Goal: Task Accomplishment & Management: Manage account settings

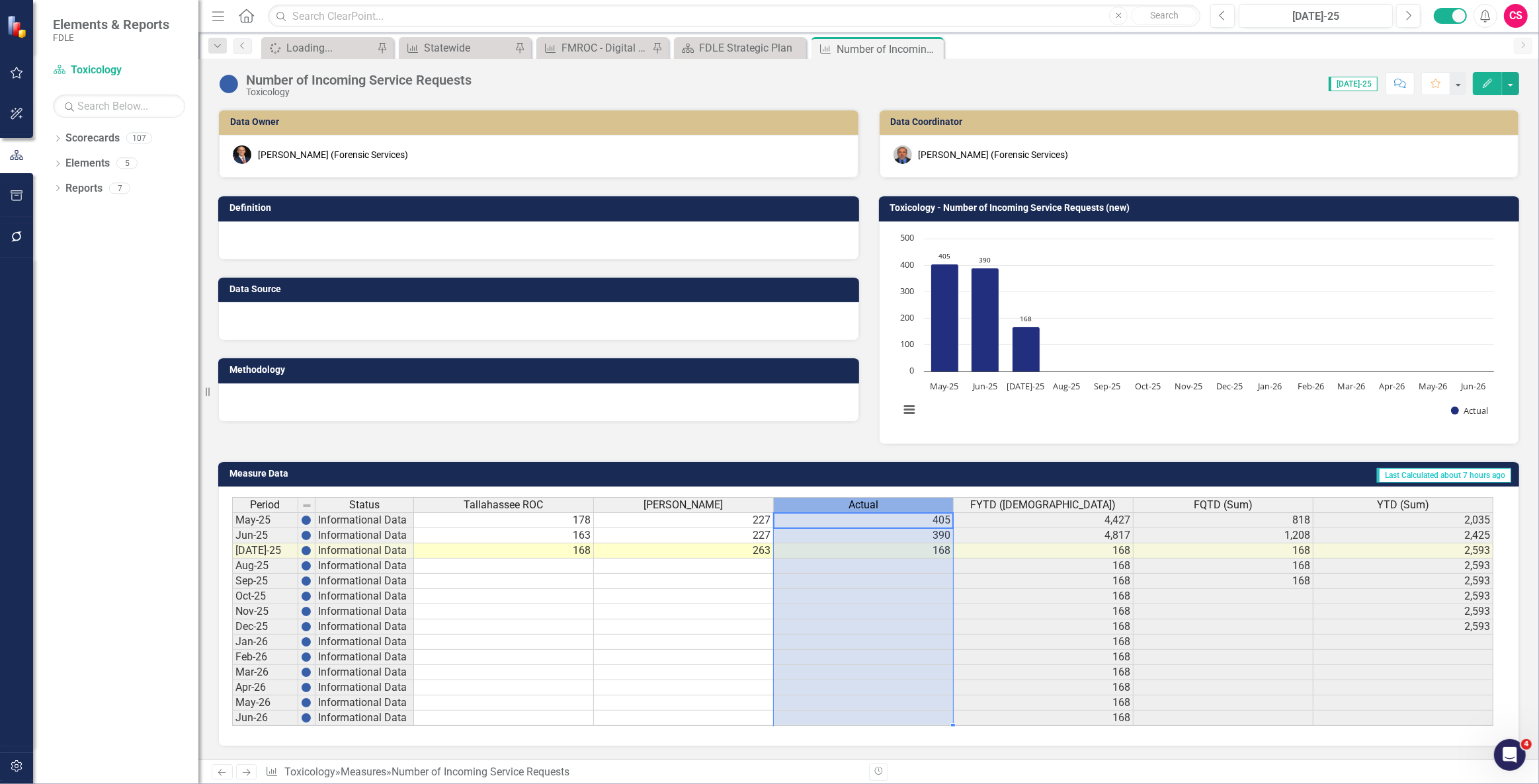
click at [841, 506] on div "Actual" at bounding box center [863, 505] width 179 height 15
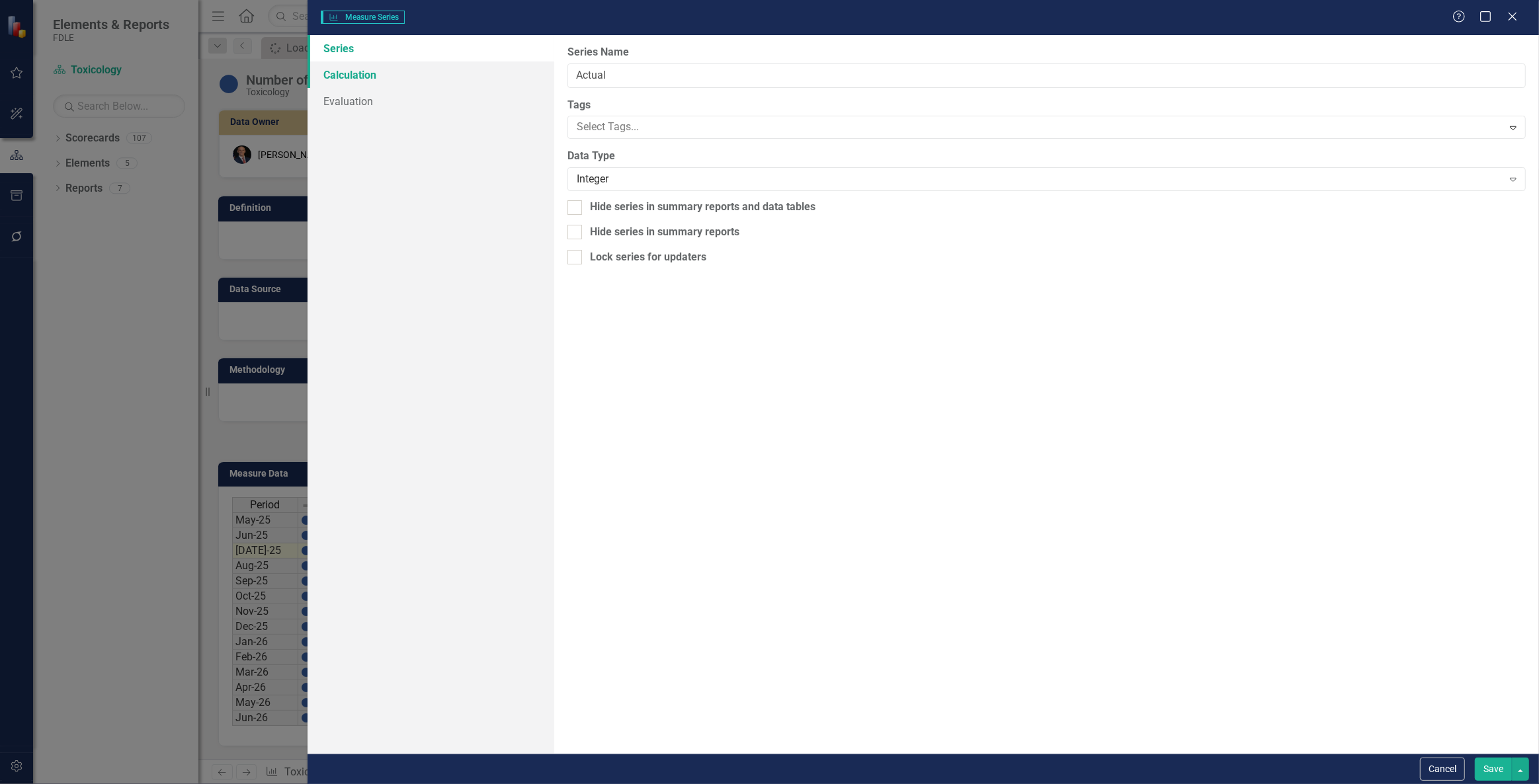
type input "Actual"
click at [430, 74] on link "Calculation" at bounding box center [431, 74] width 246 height 27
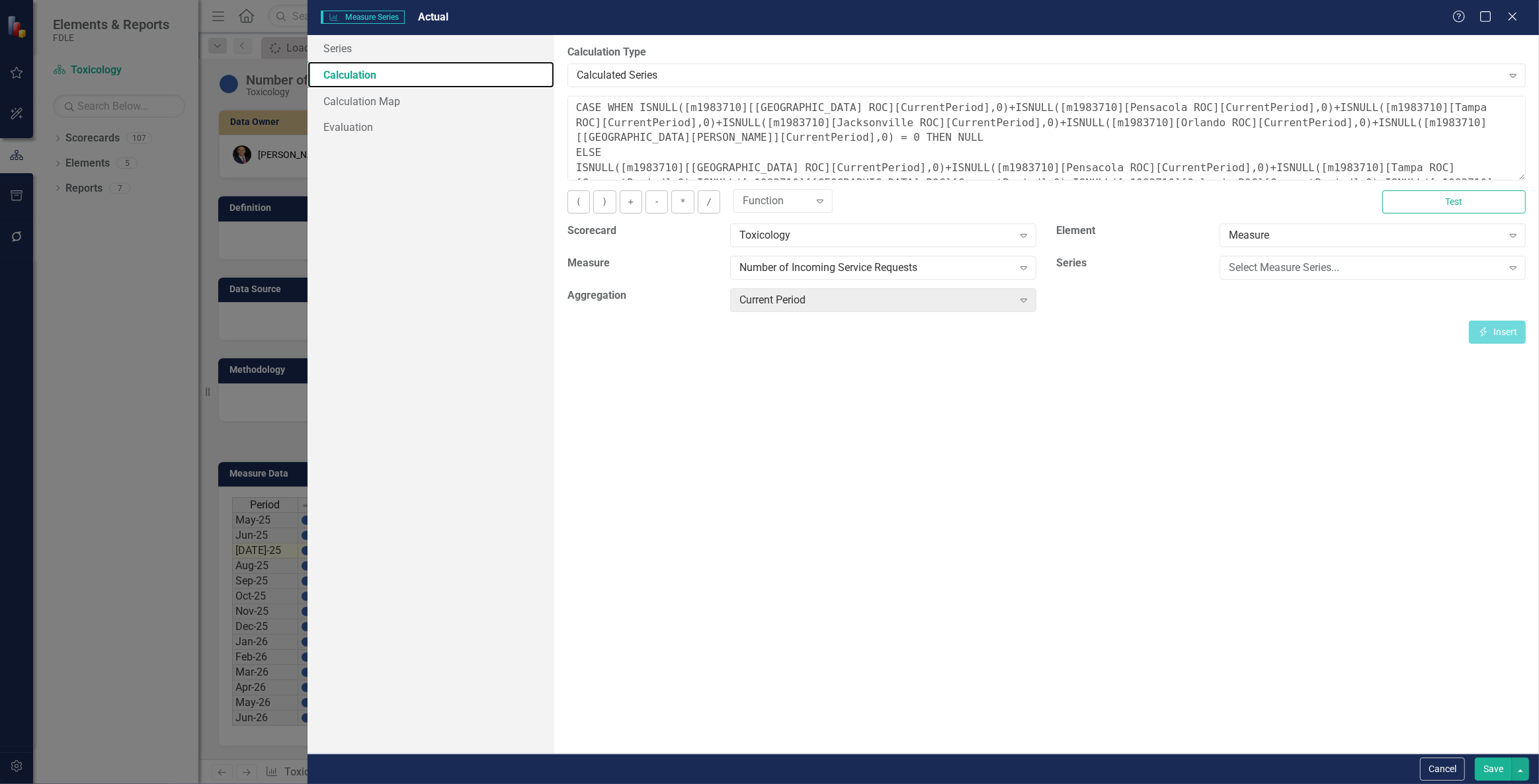
scroll to position [45, 0]
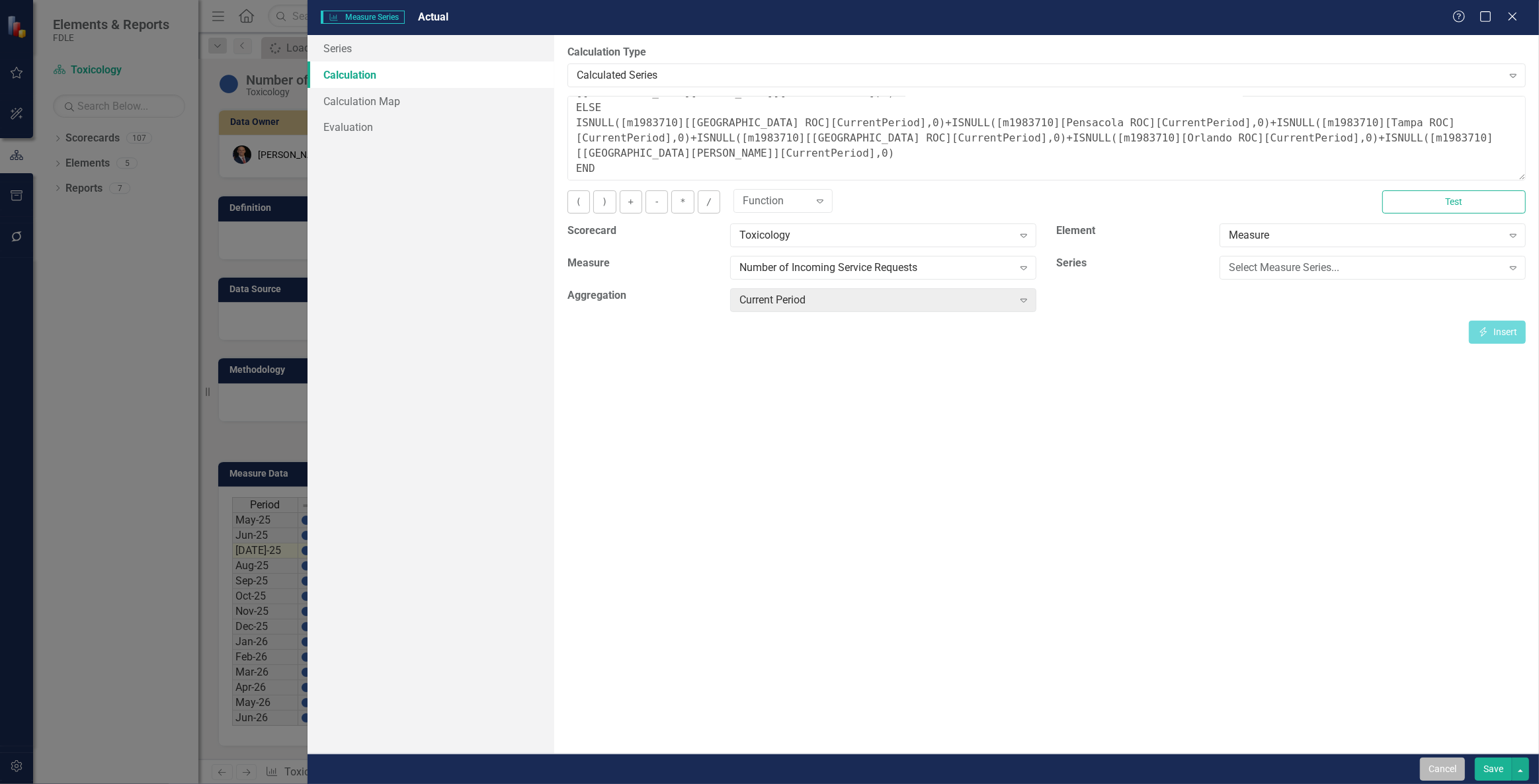
click at [1441, 769] on button "Cancel" at bounding box center [1442, 769] width 45 height 23
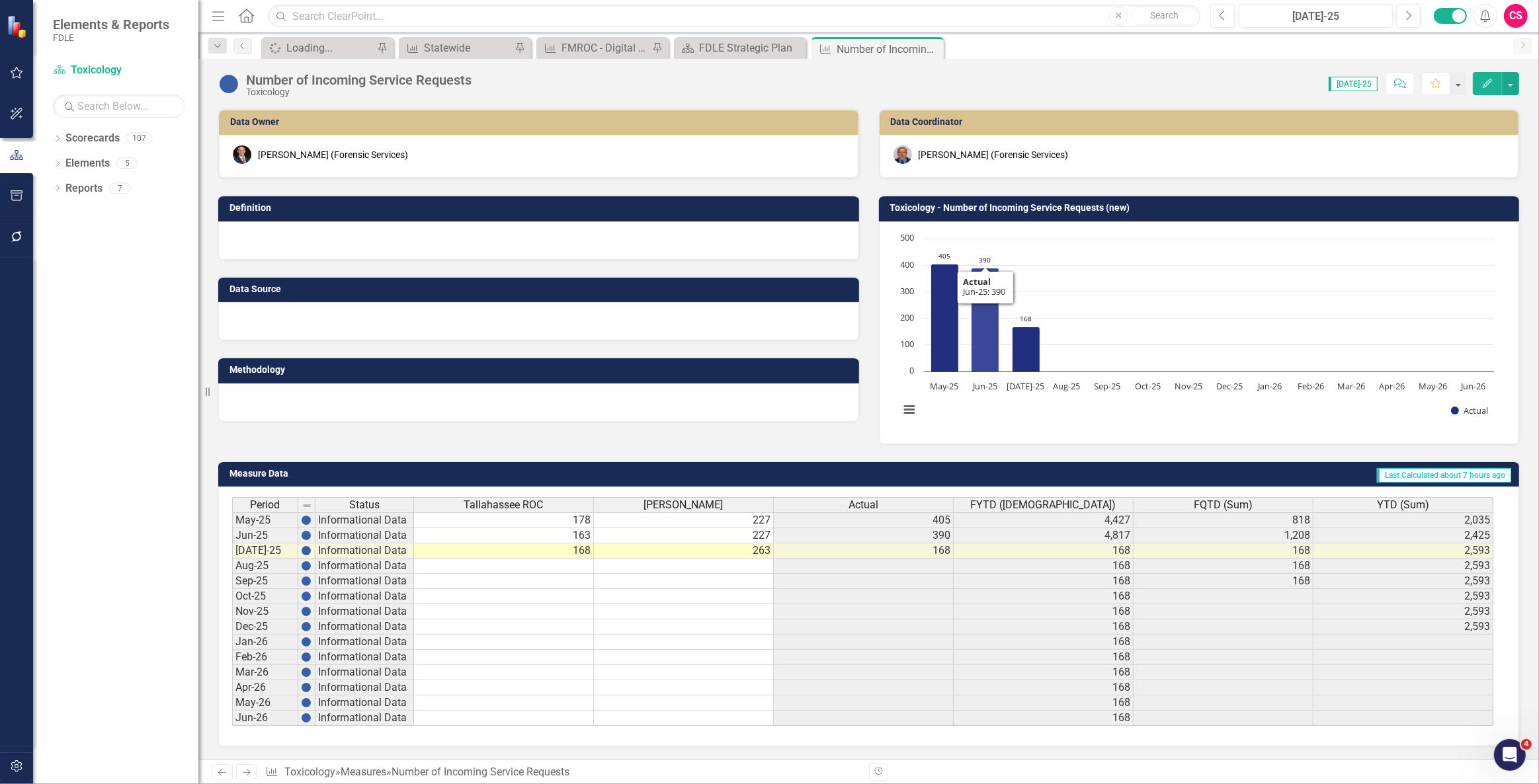
scroll to position [89, 0]
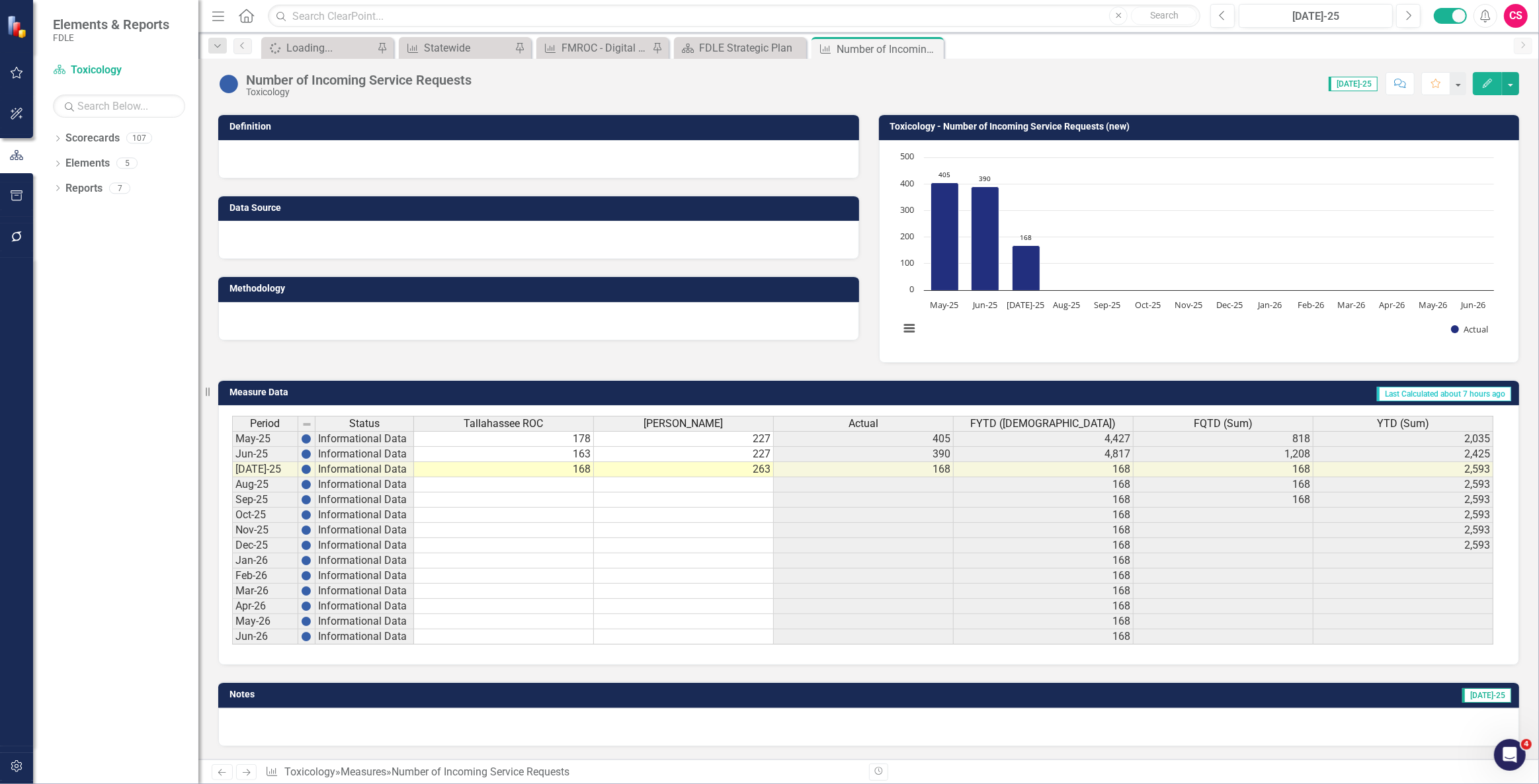
click at [886, 417] on div "Actual" at bounding box center [863, 424] width 179 height 15
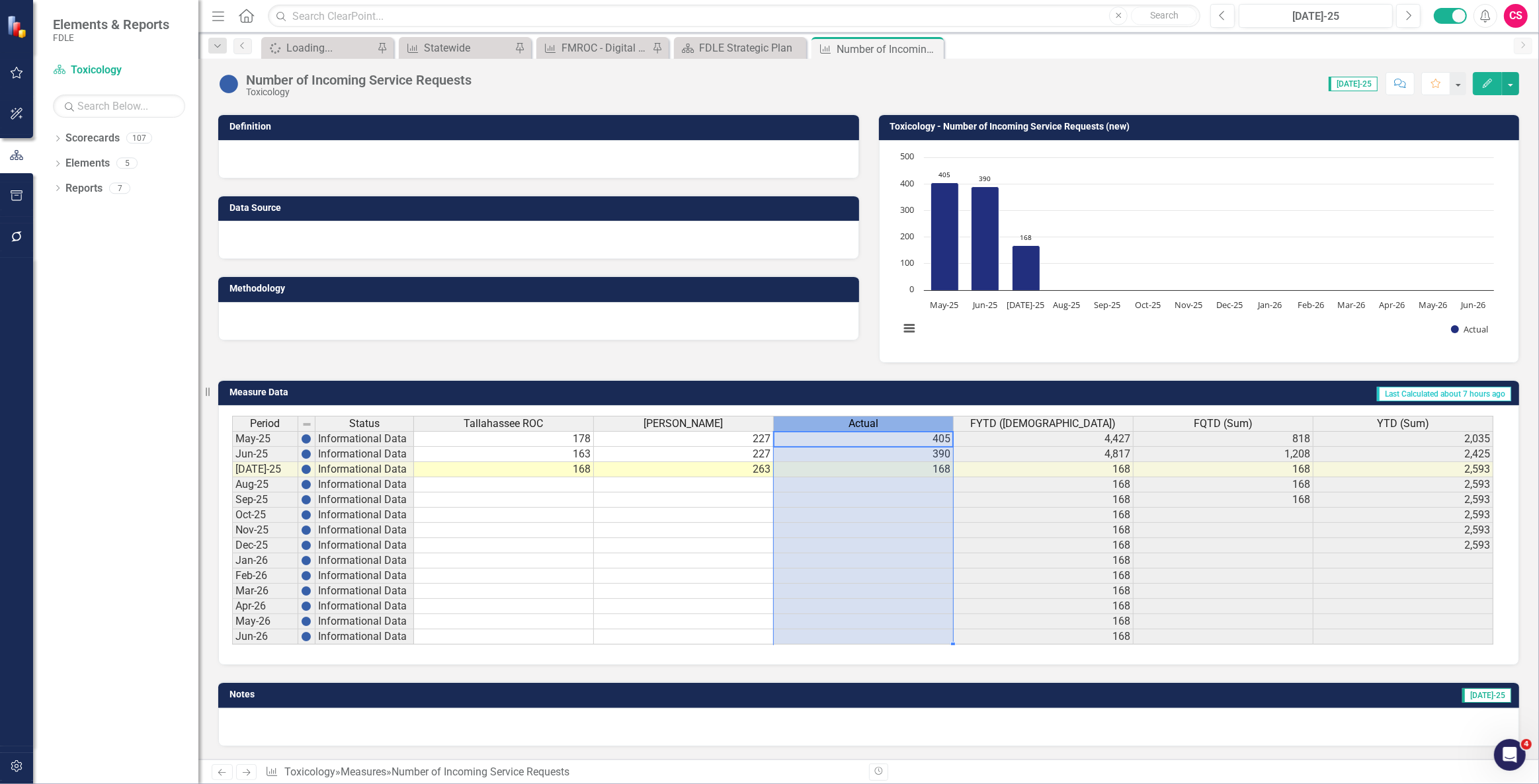
click at [886, 417] on div "Actual" at bounding box center [863, 424] width 179 height 15
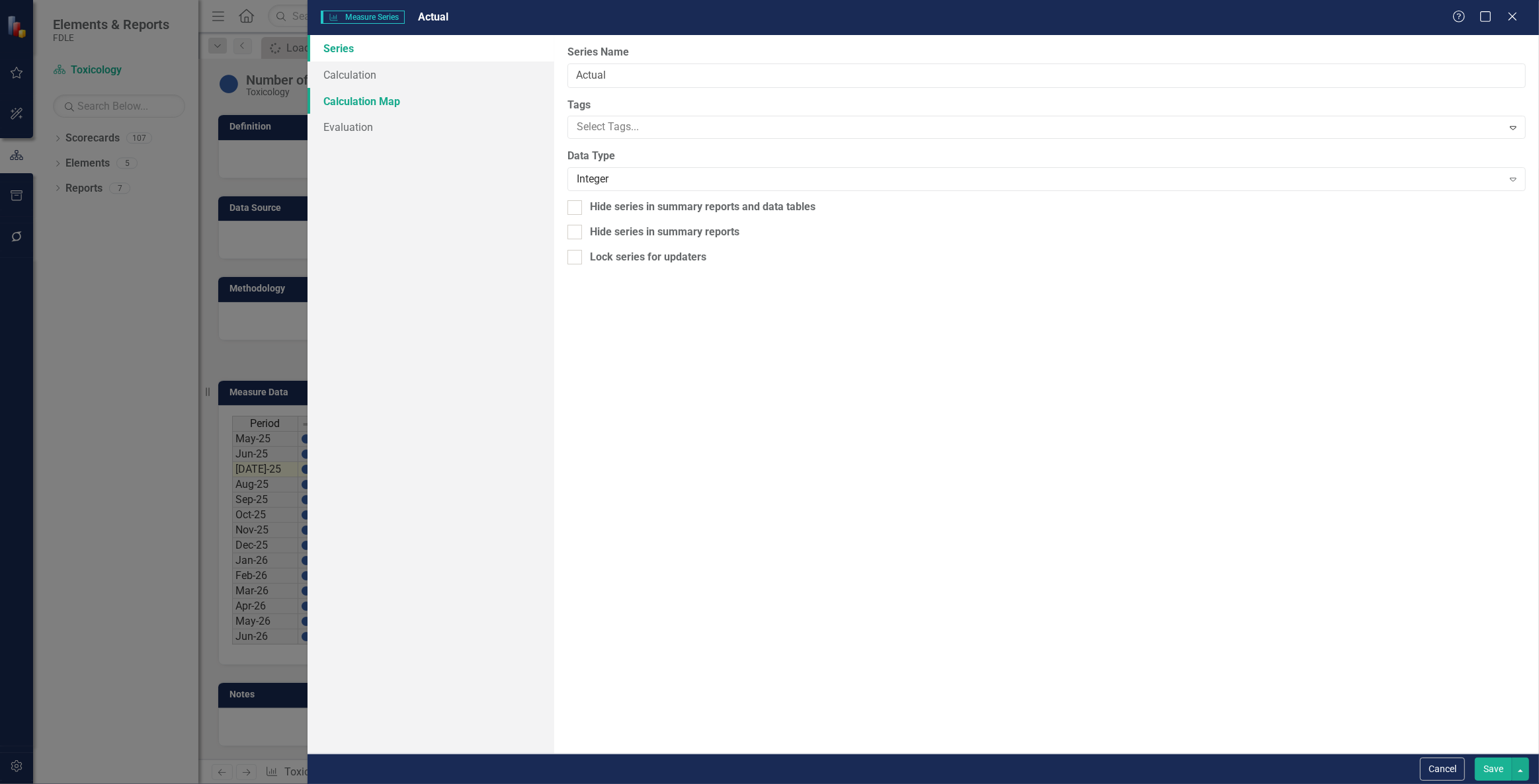
click at [426, 104] on link "Calculation Map" at bounding box center [431, 101] width 246 height 27
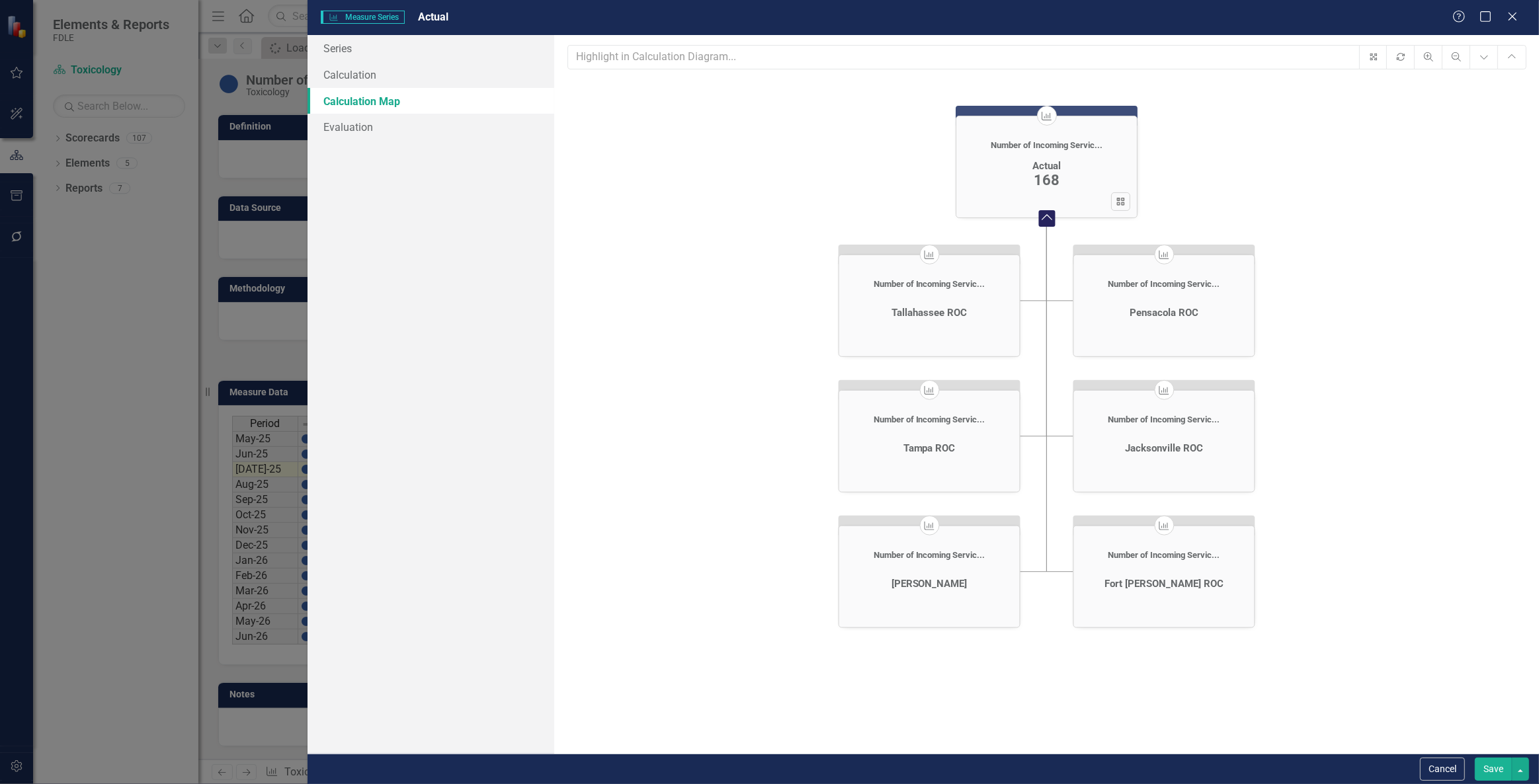
click at [917, 247] on div "Measure" at bounding box center [928, 254] width 182 height 20
click at [929, 251] on icon "Measure" at bounding box center [929, 254] width 13 height 10
drag, startPoint x: 929, startPoint y: 252, endPoint x: 792, endPoint y: 259, distance: 137.2
click at [792, 258] on icon "Measure Number of Incoming Servic... Actual 168 View Calculation icon.calculate…" at bounding box center [1047, 439] width 958 height 719
drag, startPoint x: 913, startPoint y: 323, endPoint x: 637, endPoint y: 294, distance: 277.5
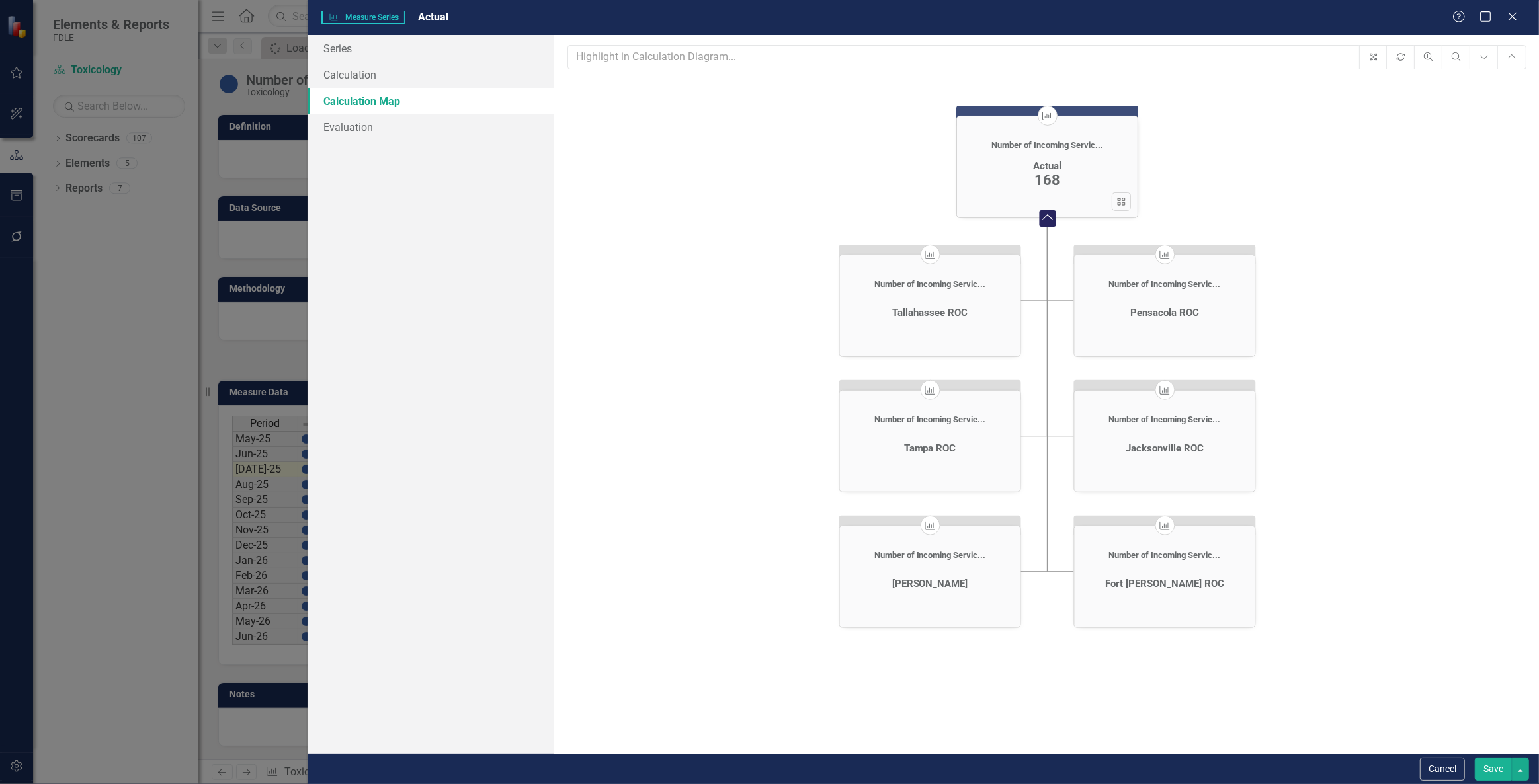
click at [612, 299] on icon "Measure Number of Incoming Servic... Actual 168 View Calculation icon.calculate…" at bounding box center [1047, 439] width 958 height 719
click at [918, 244] on div "Measure" at bounding box center [929, 253] width 182 height 20
click at [932, 252] on icon "Measure" at bounding box center [929, 254] width 13 height 10
click at [923, 256] on icon "Measure" at bounding box center [929, 253] width 13 height 10
click at [1045, 221] on foreignobject "Collapse Chart" at bounding box center [1047, 215] width 27 height 27
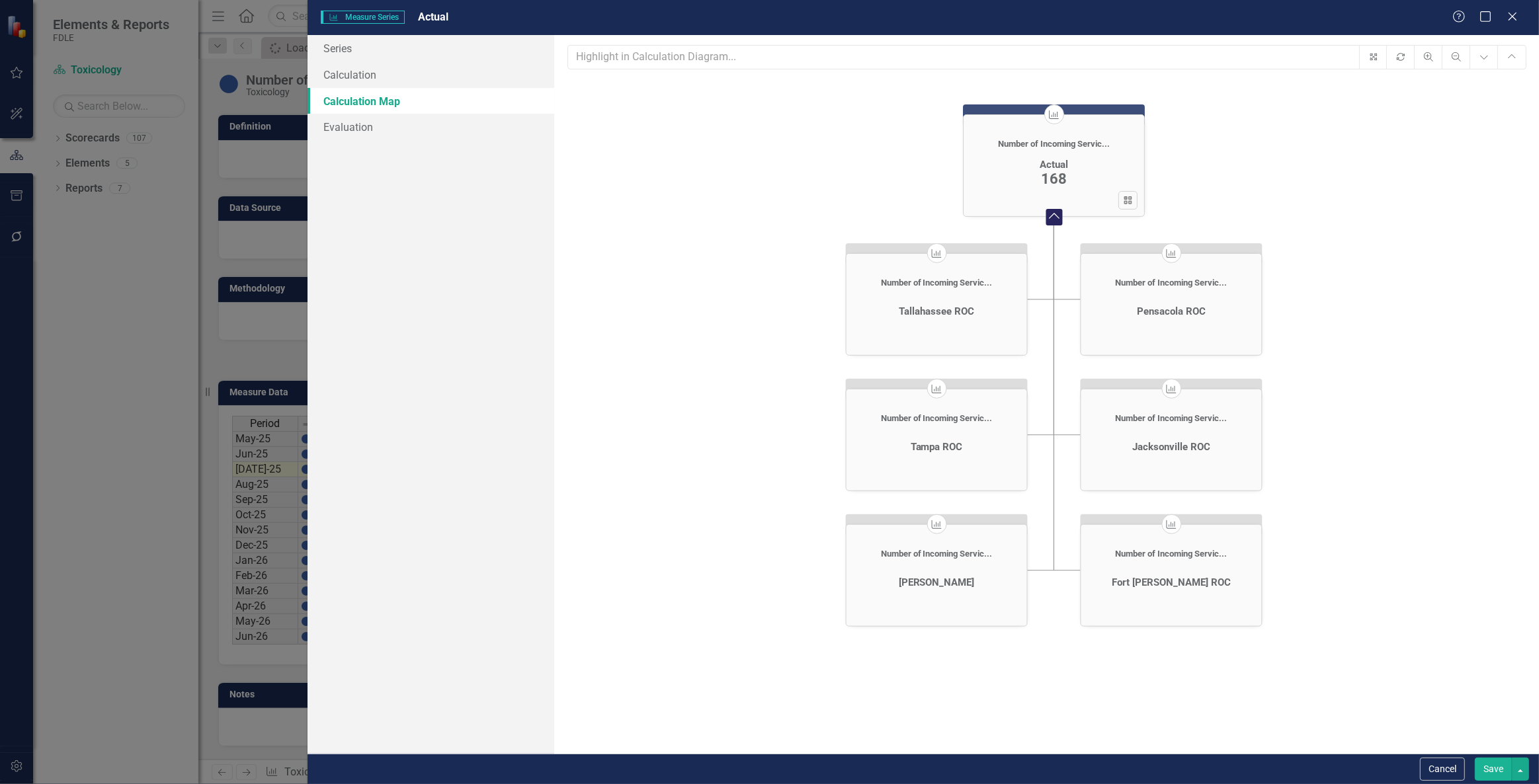
click at [1131, 202] on div "View Calculation icon.calculatedSimple" at bounding box center [1128, 200] width 19 height 18
click at [1128, 198] on icon at bounding box center [1126, 196] width 8 height 8
click at [1125, 197] on icon at bounding box center [1126, 196] width 8 height 8
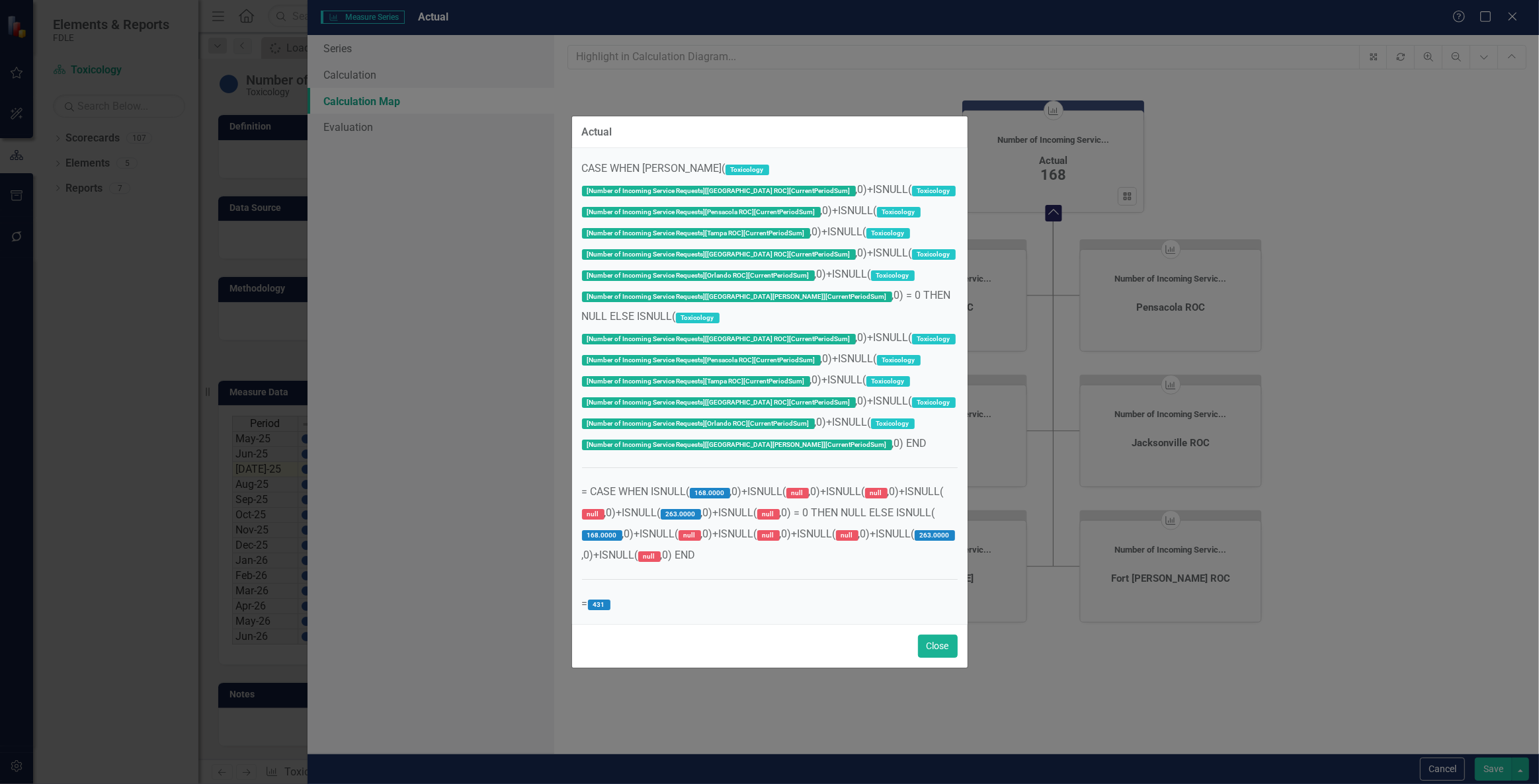
click at [1514, 22] on div "Actual CASE WHEN ISNULL( Toxicology [Number of Incoming Service Requests][Talla…" at bounding box center [770, 392] width 1539 height 784
click at [947, 653] on button "Close" at bounding box center [938, 646] width 40 height 23
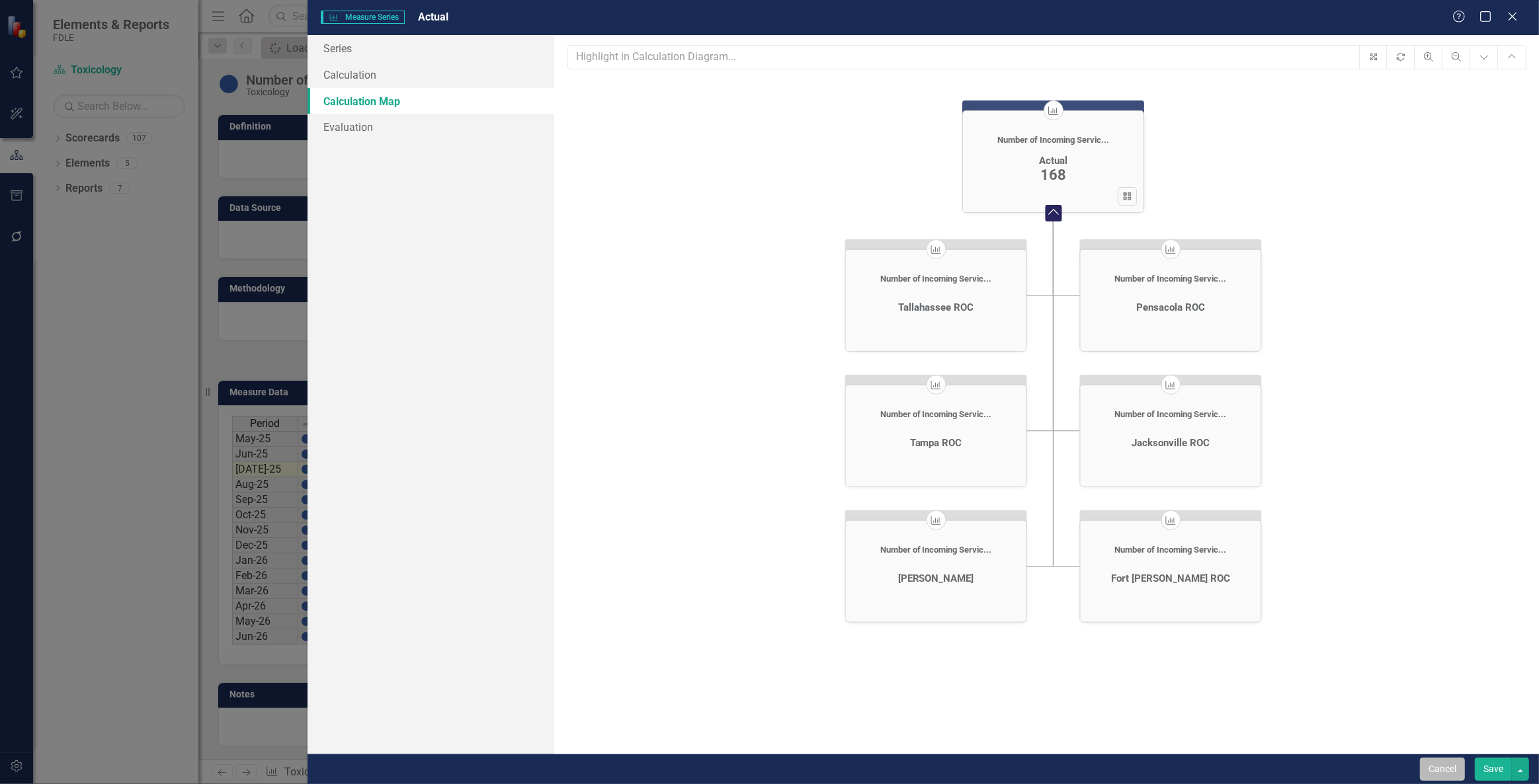
click at [1439, 771] on button "Cancel" at bounding box center [1442, 769] width 45 height 23
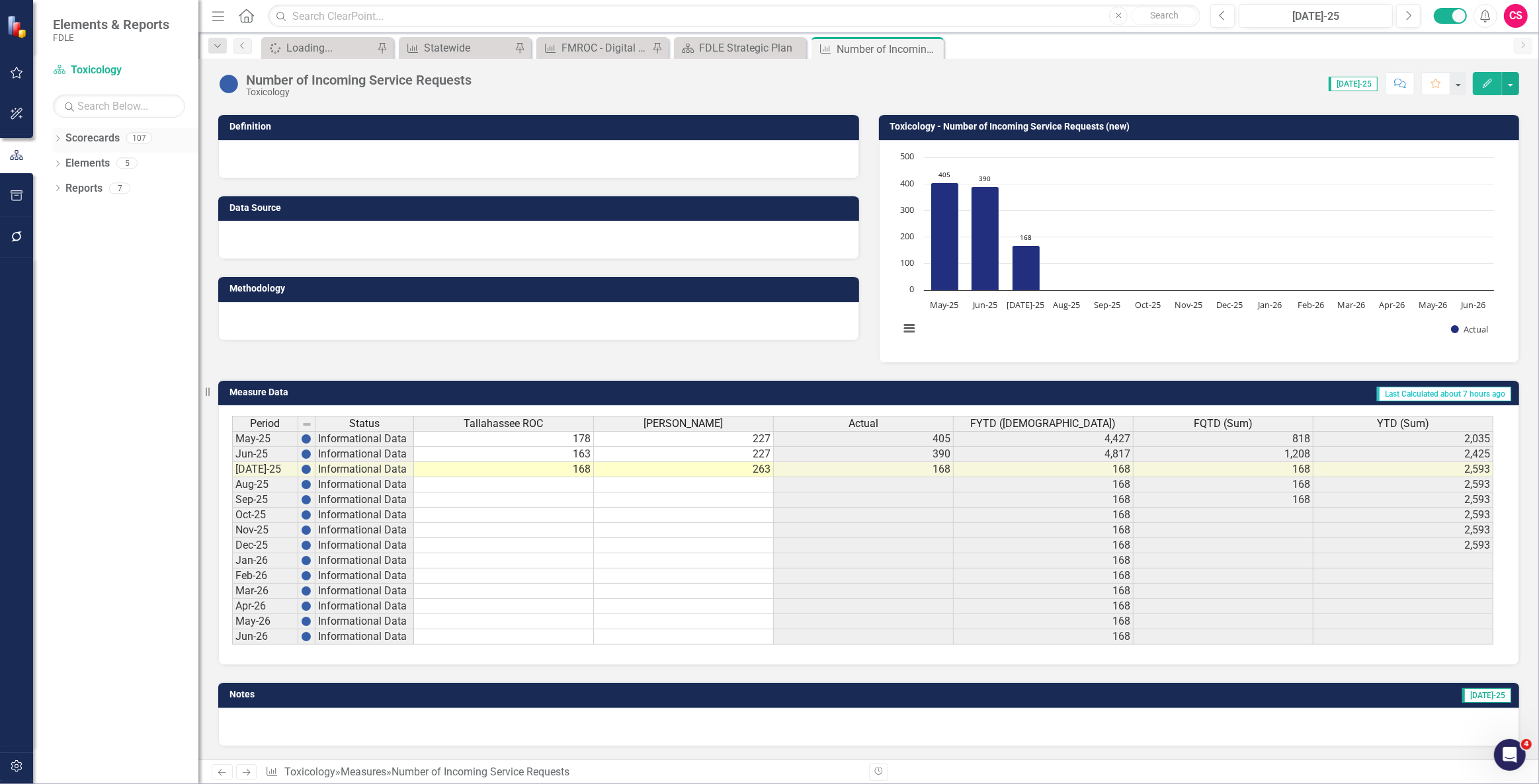
click at [78, 140] on link "Scorecards" at bounding box center [92, 139] width 54 height 16
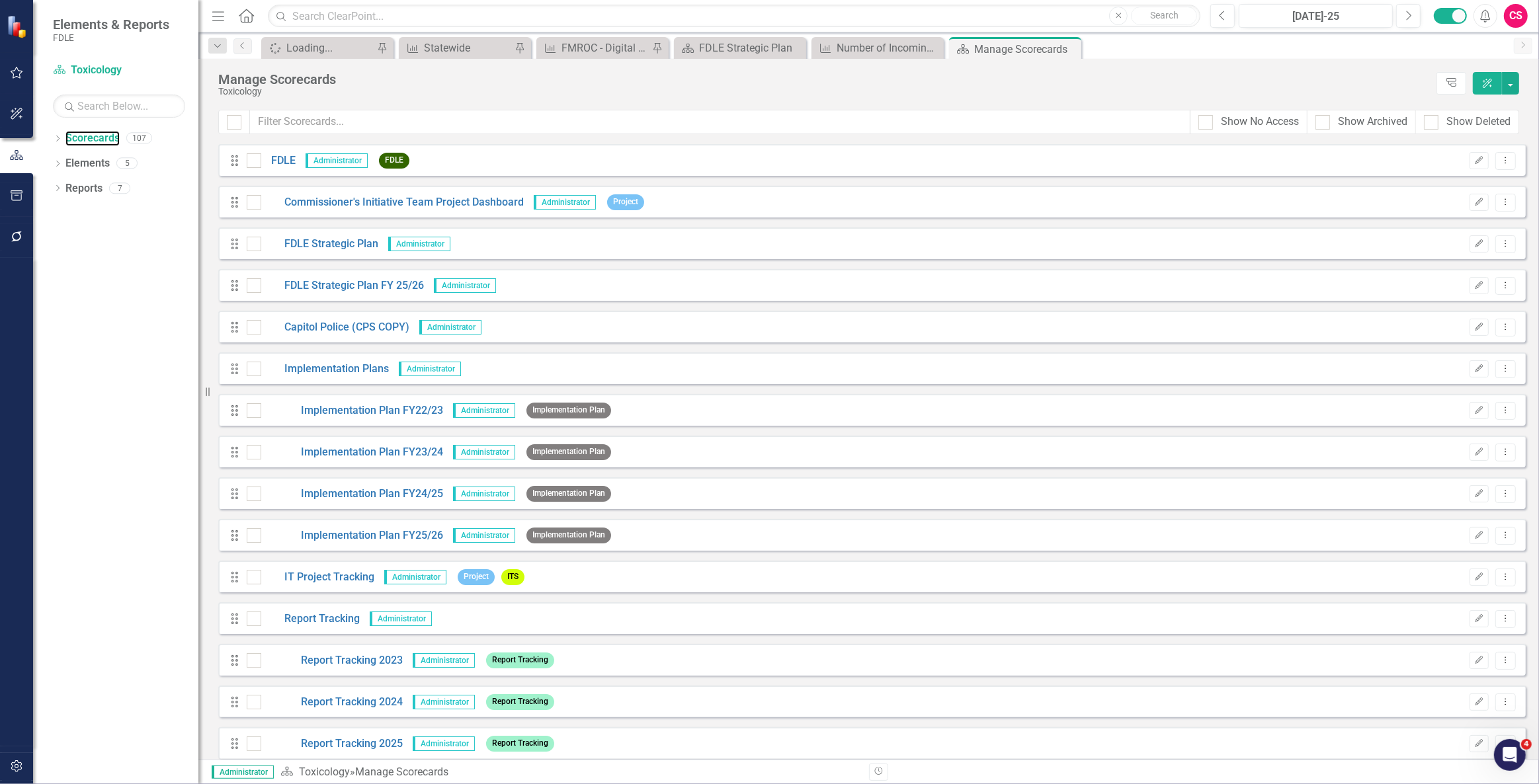
scroll to position [240, 0]
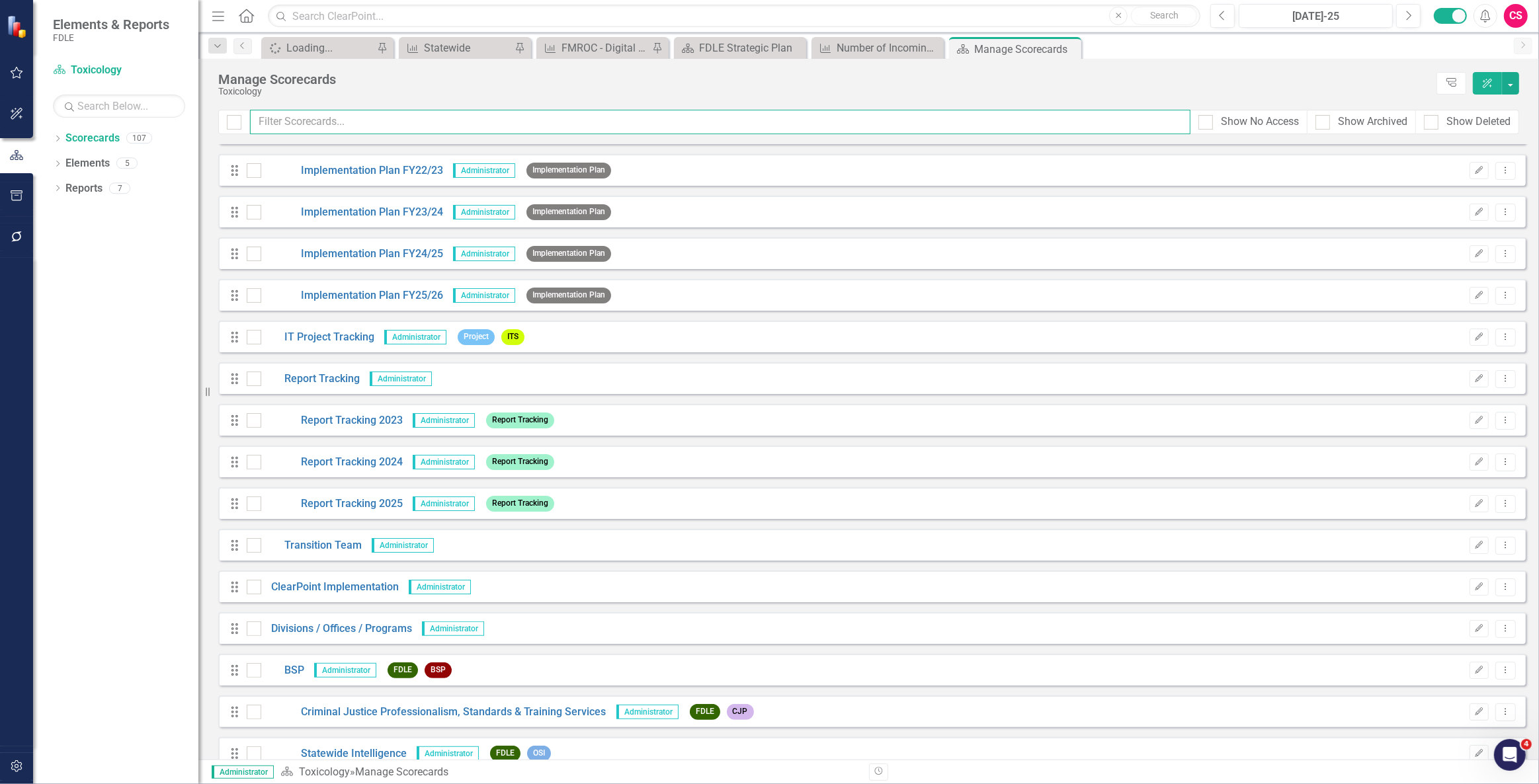
click at [364, 116] on input "text" at bounding box center [720, 121] width 940 height 24
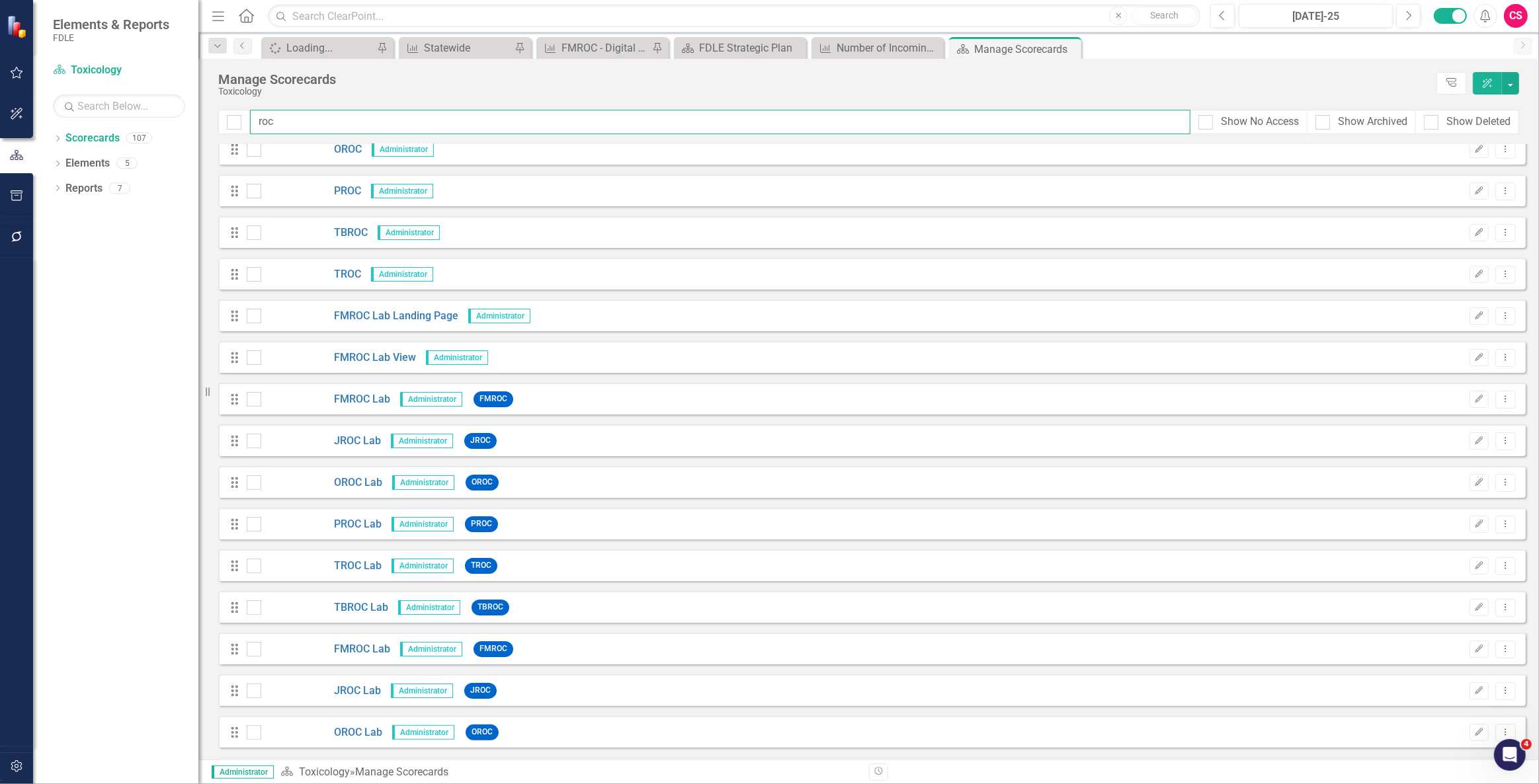
scroll to position [0, 0]
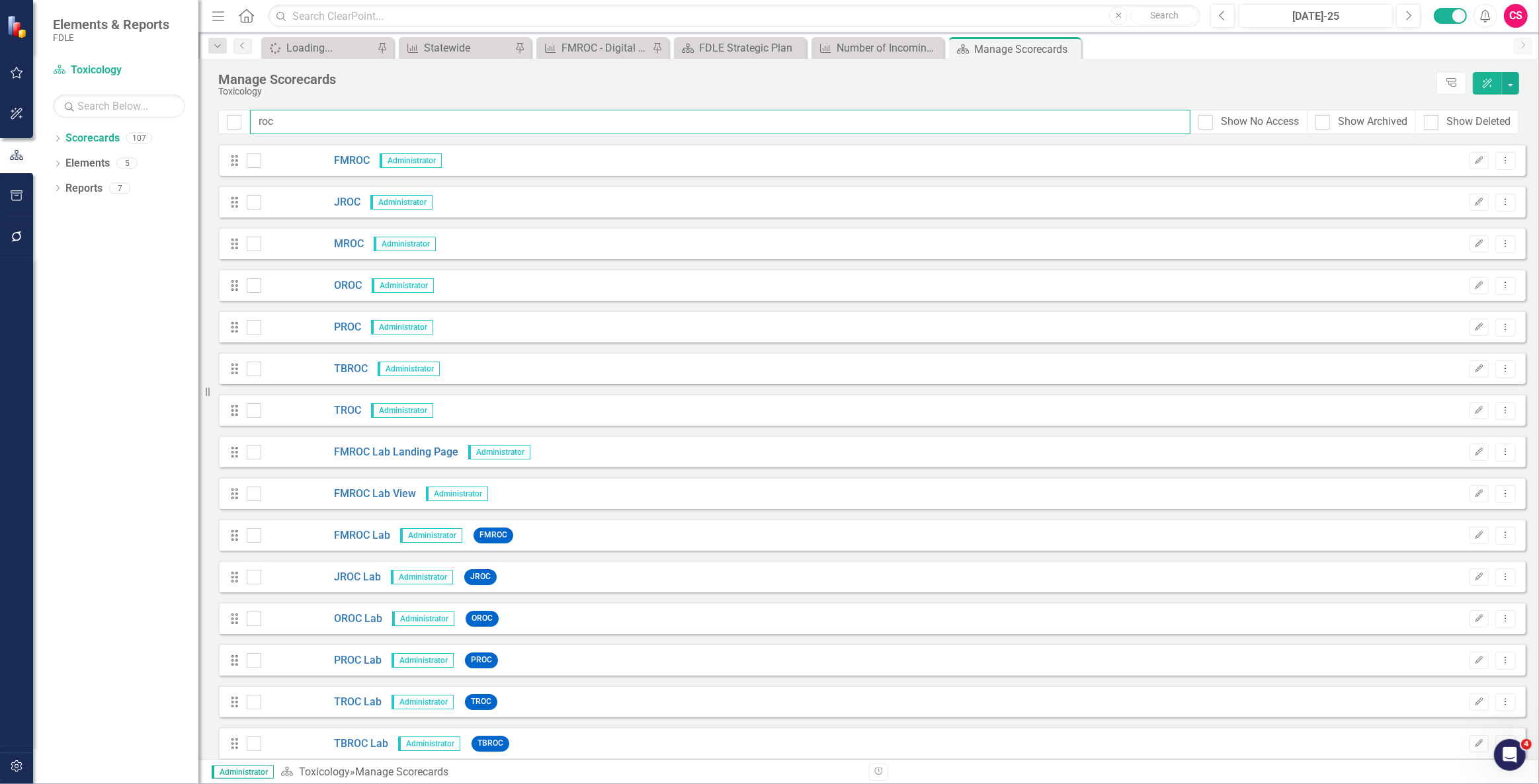
drag, startPoint x: 332, startPoint y: 124, endPoint x: 249, endPoint y: 117, distance: 83.3
click at [249, 117] on div "roc Show No Access Show Archived Show Deleted" at bounding box center [869, 121] width 1301 height 24
click at [284, 126] on input "roc" at bounding box center [720, 121] width 940 height 24
type input "r"
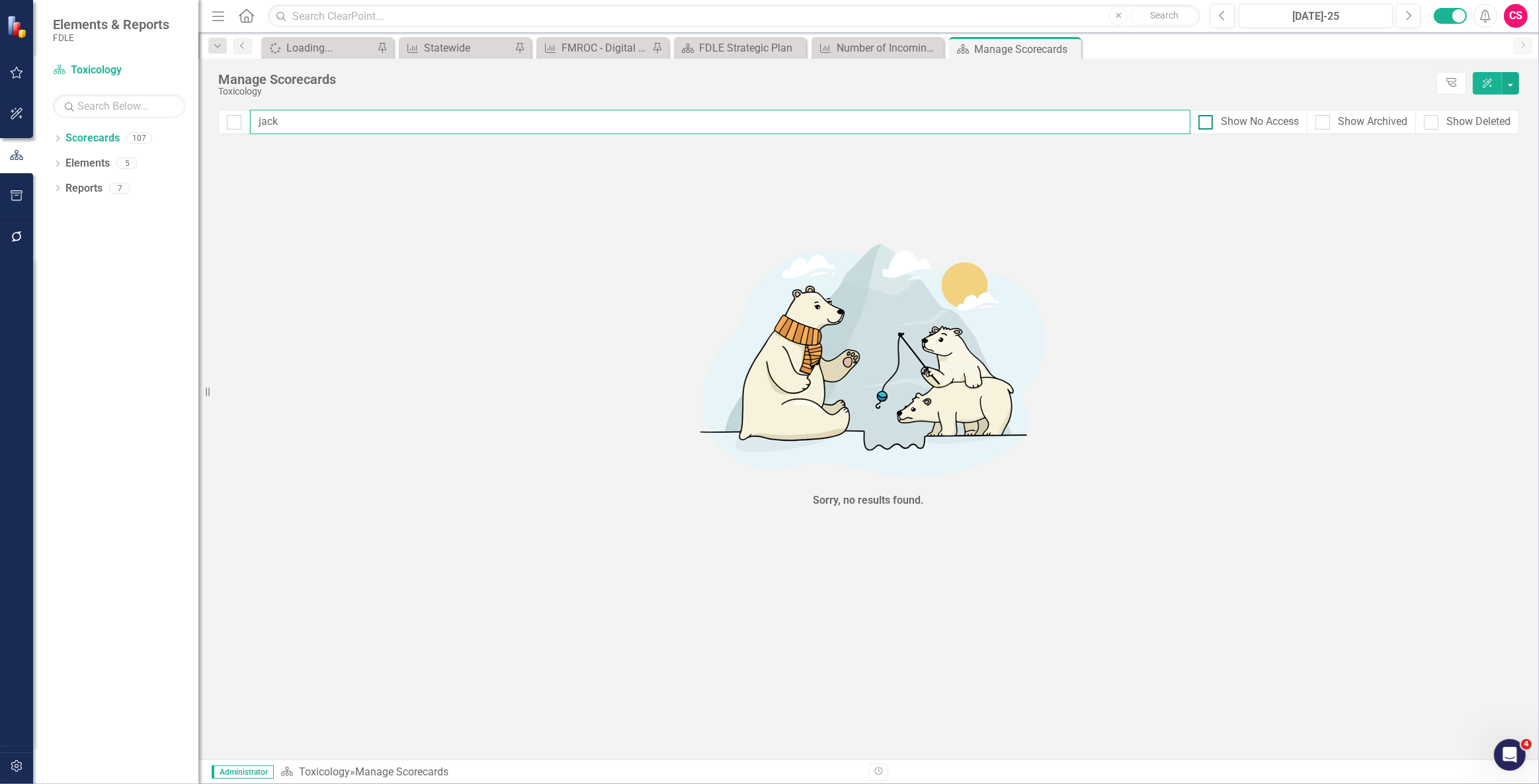
type input "jack"
click at [1246, 120] on div "Show No Access" at bounding box center [1260, 122] width 78 height 16
click at [1207, 120] on input "Show No Access" at bounding box center [1203, 120] width 9 height 9
checkbox input "true"
click at [1353, 122] on div "Show Archived" at bounding box center [1373, 122] width 70 height 16
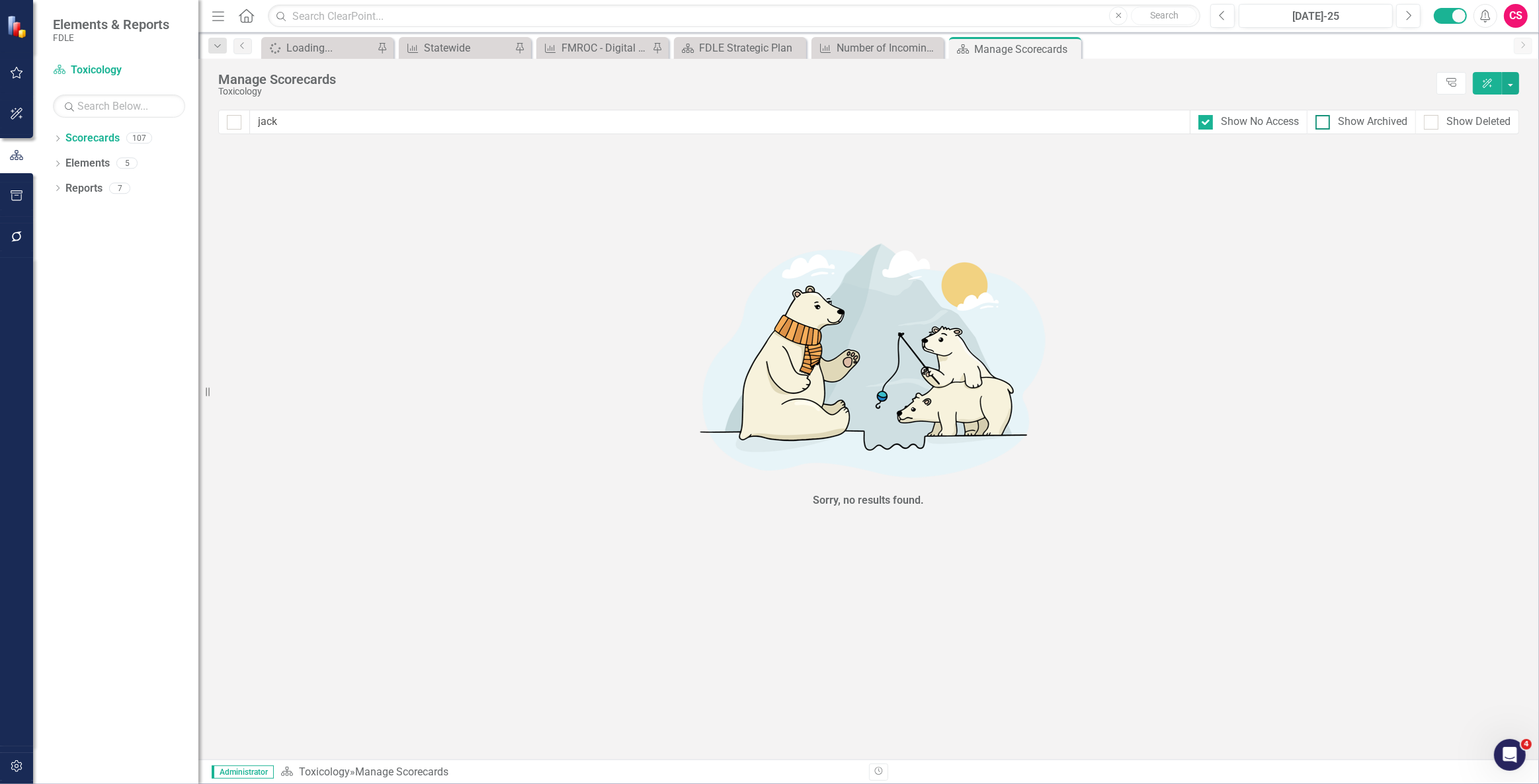
click at [1324, 122] on input "Show Archived" at bounding box center [1320, 120] width 9 height 9
checkbox input "true"
click at [1475, 125] on div "Show Deleted" at bounding box center [1479, 122] width 64 height 16
click at [1432, 124] on input "Show Deleted" at bounding box center [1428, 120] width 9 height 9
click at [1468, 122] on div "Show Deleted" at bounding box center [1479, 122] width 64 height 16
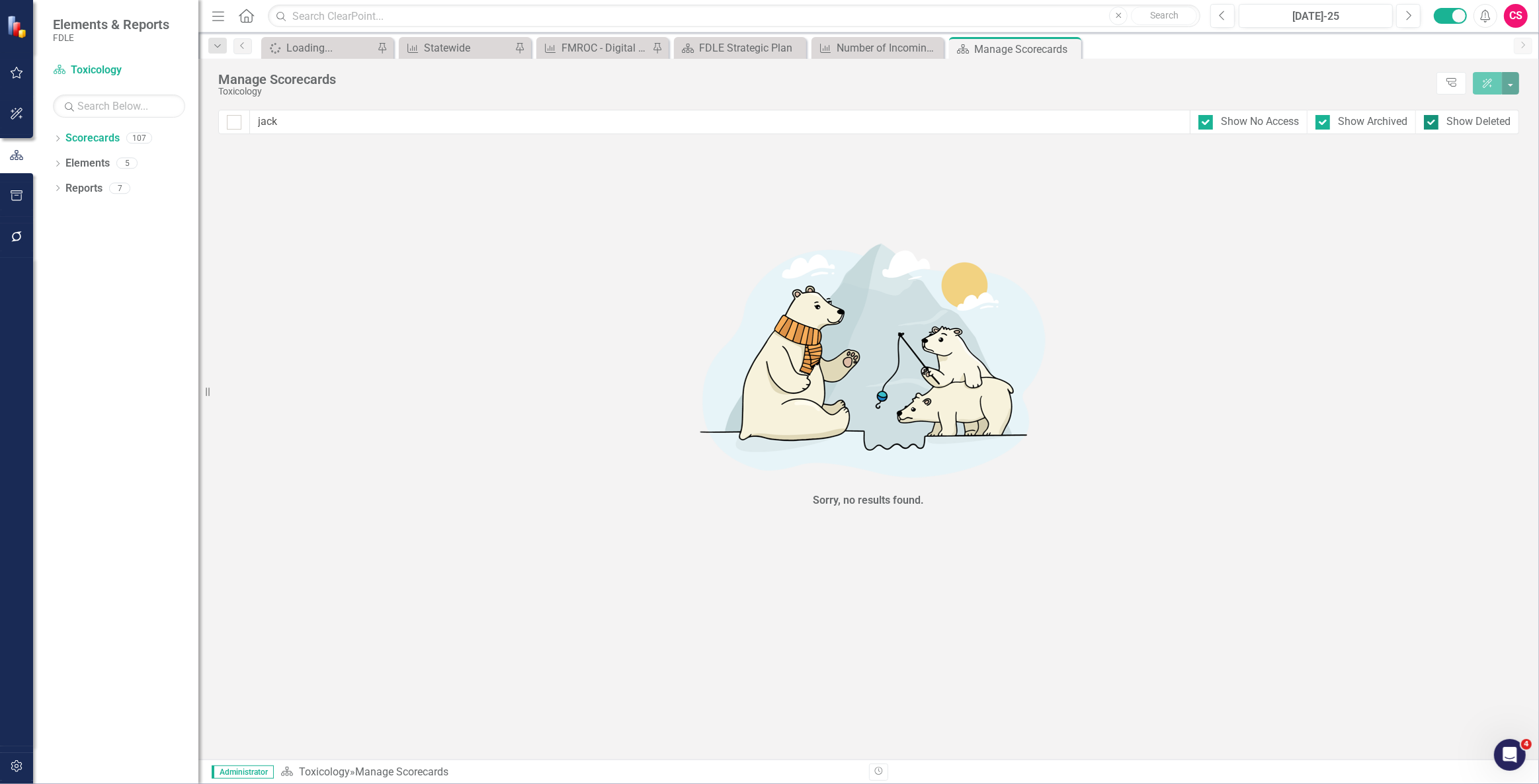
click at [1432, 122] on input "Show Deleted" at bounding box center [1428, 120] width 9 height 9
checkbox input "false"
click at [1303, 112] on div "Show No Access" at bounding box center [1249, 121] width 118 height 24
click at [1329, 116] on div at bounding box center [1323, 122] width 15 height 15
click at [1324, 116] on input "Show Archived" at bounding box center [1320, 120] width 9 height 9
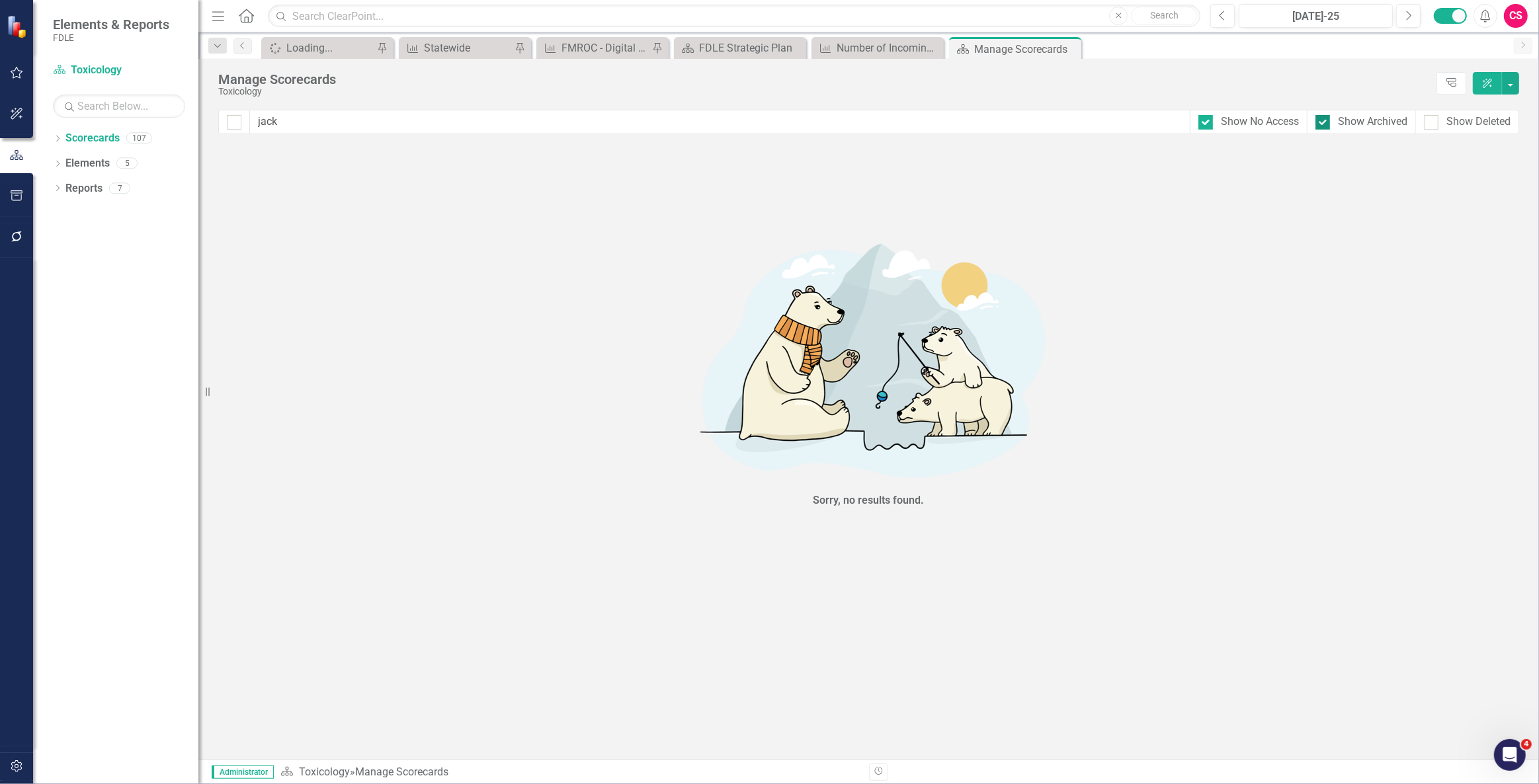
checkbox input "false"
click at [1226, 126] on div "Show No Access" at bounding box center [1260, 122] width 78 height 16
click at [1207, 124] on input "Show No Access" at bounding box center [1203, 120] width 9 height 9
checkbox input "false"
drag, startPoint x: 284, startPoint y: 121, endPoint x: 250, endPoint y: 126, distance: 34.4
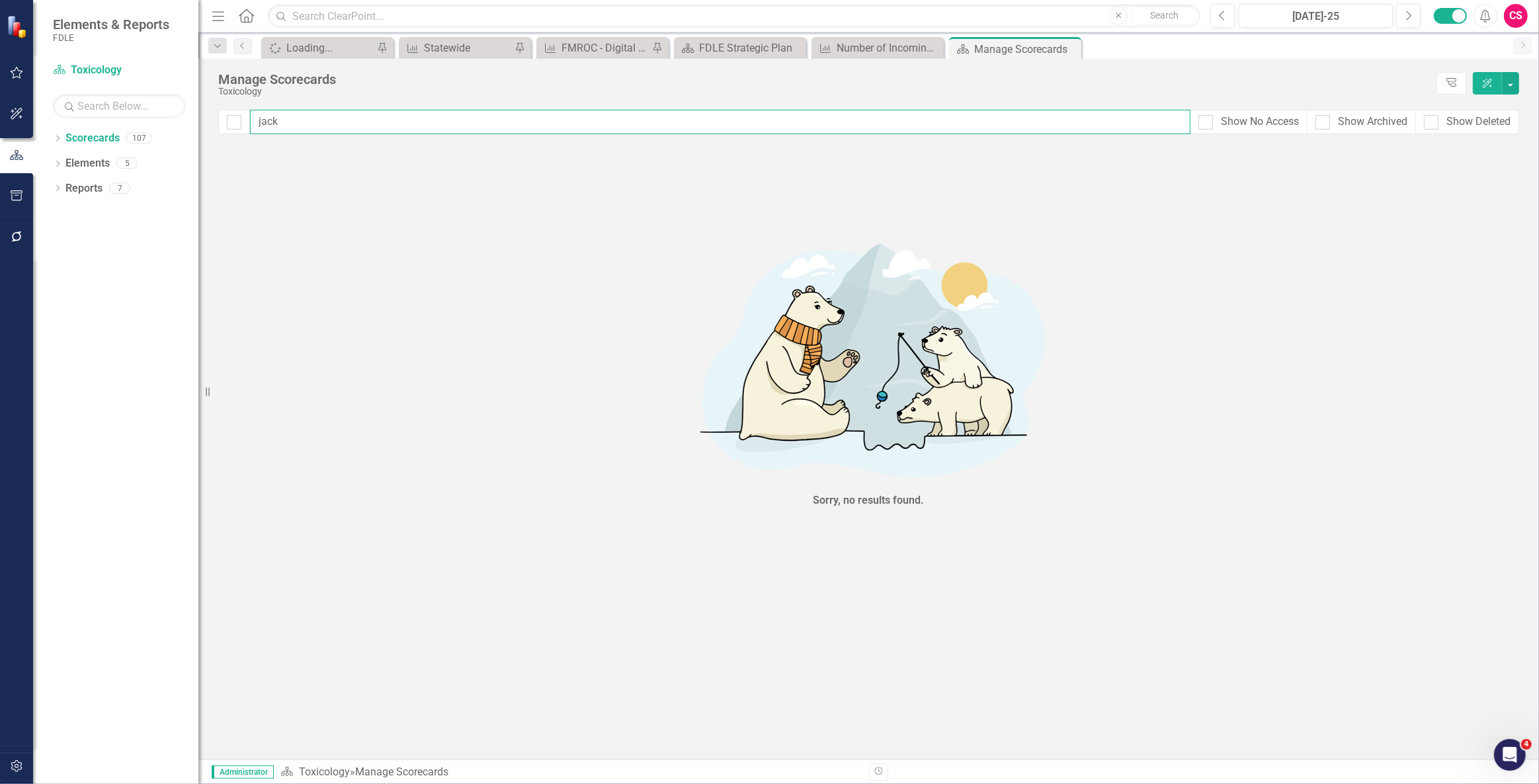
click at [250, 126] on input "jack" at bounding box center [720, 121] width 940 height 24
type input "t"
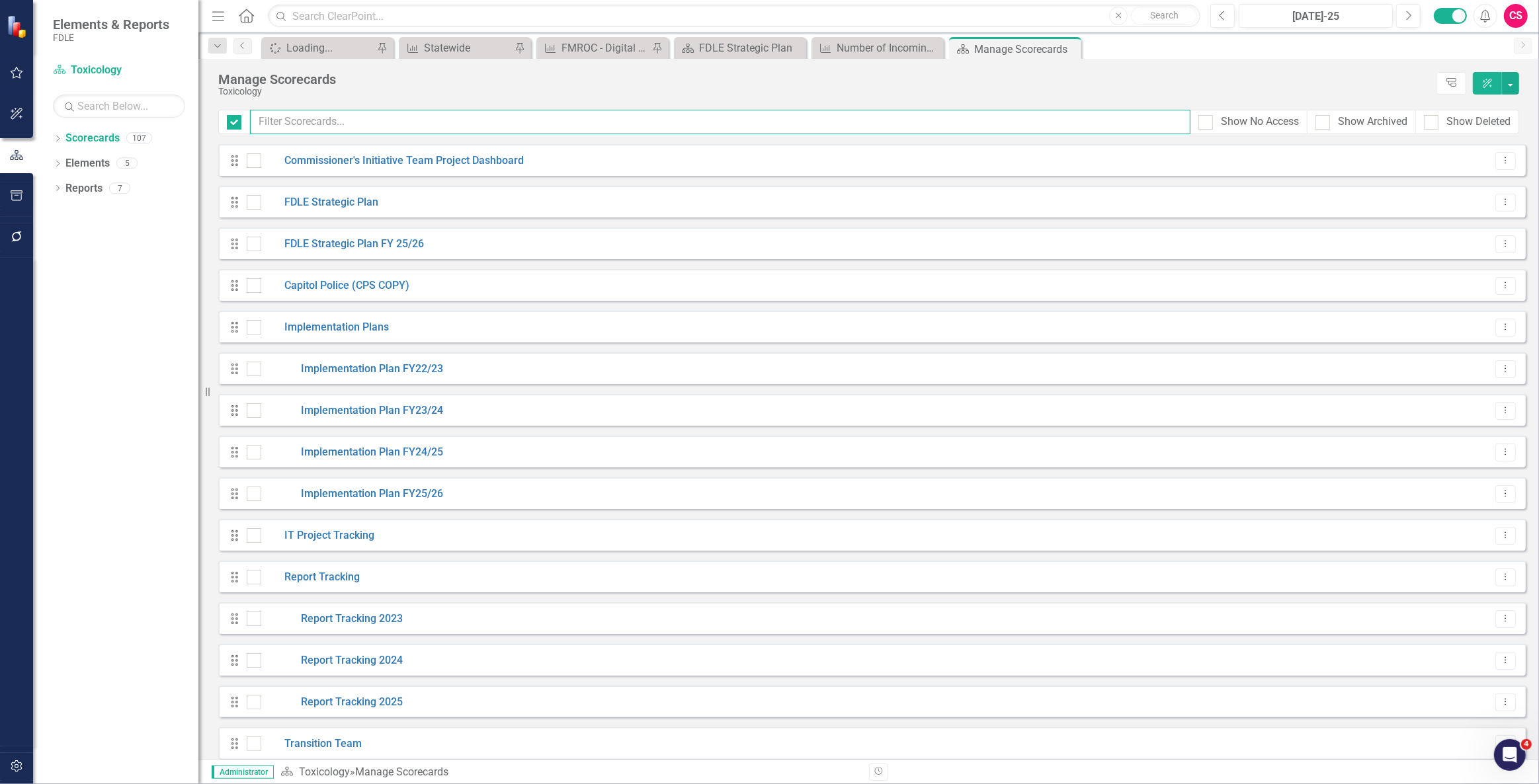
checkbox input "false"
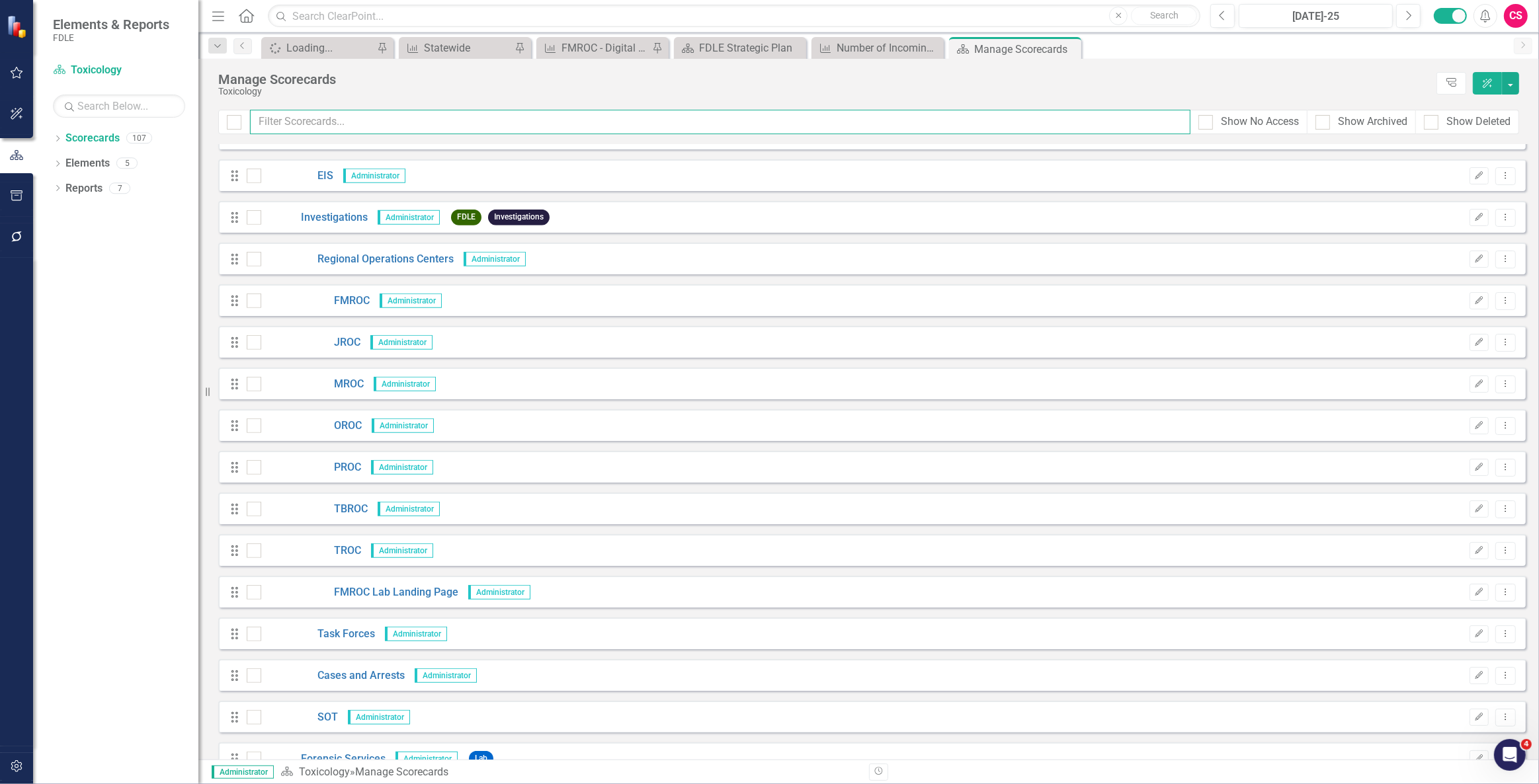
scroll to position [1082, 0]
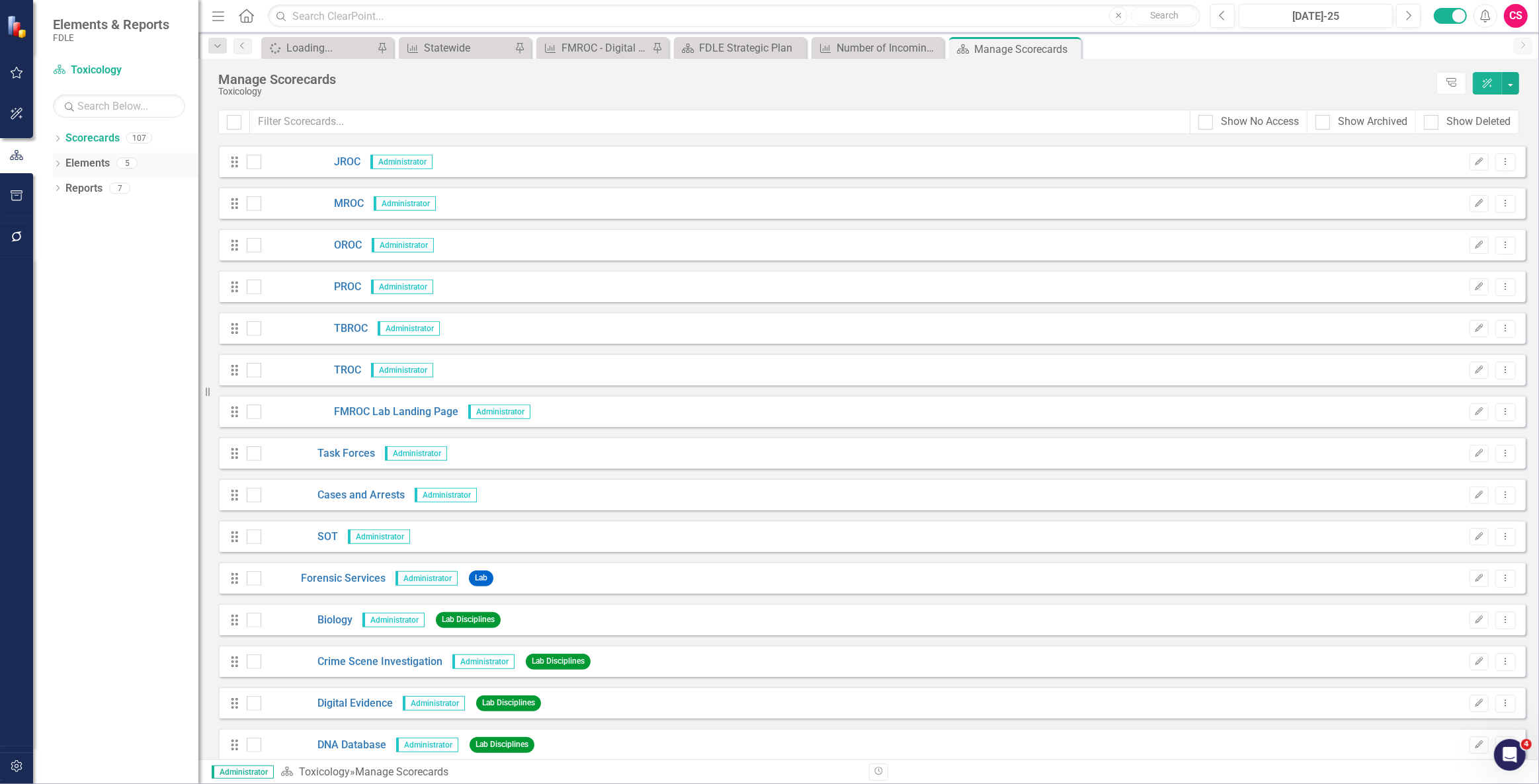
click at [93, 162] on link "Elements" at bounding box center [87, 164] width 44 height 16
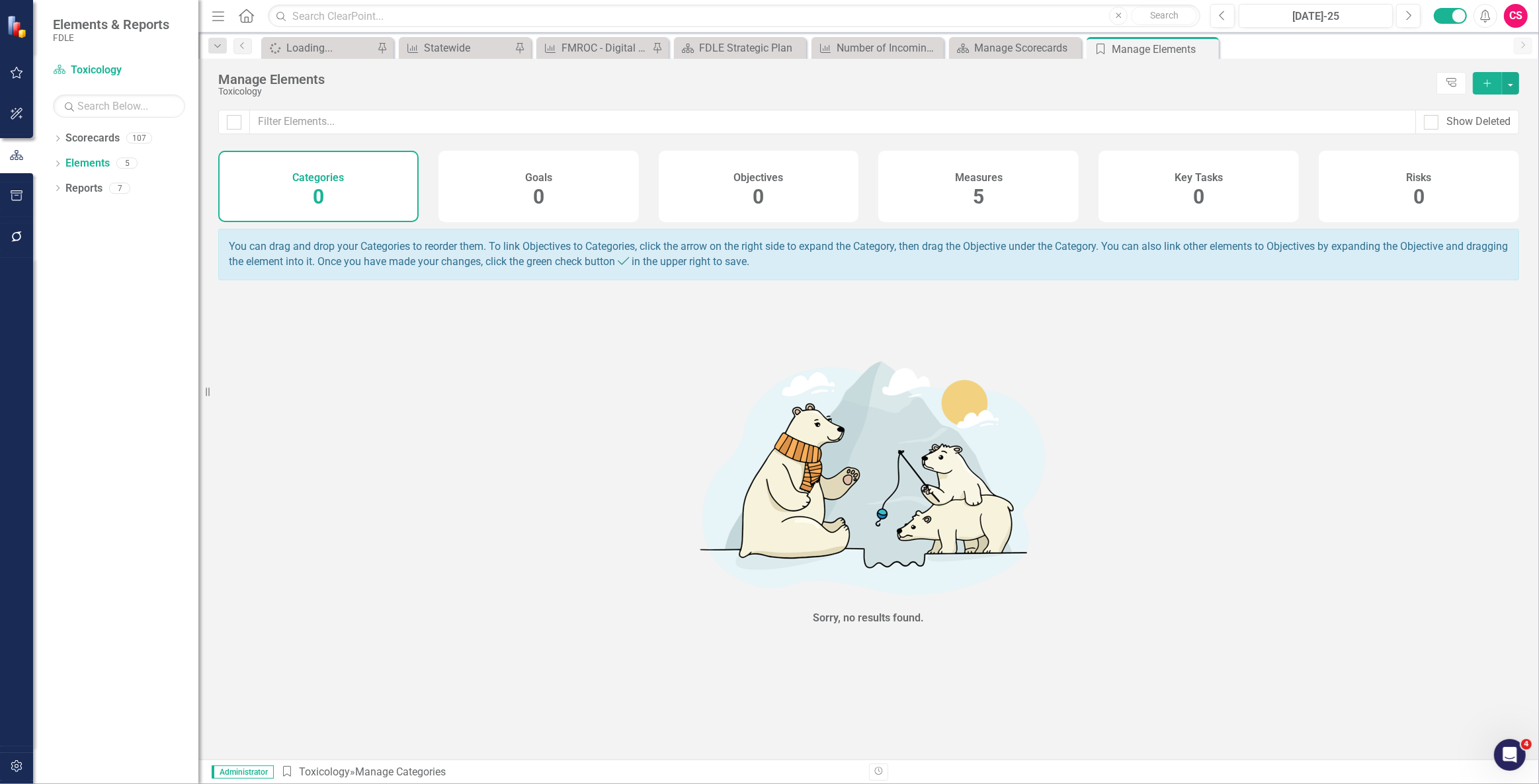
click at [990, 206] on div "Measures 5" at bounding box center [978, 186] width 201 height 72
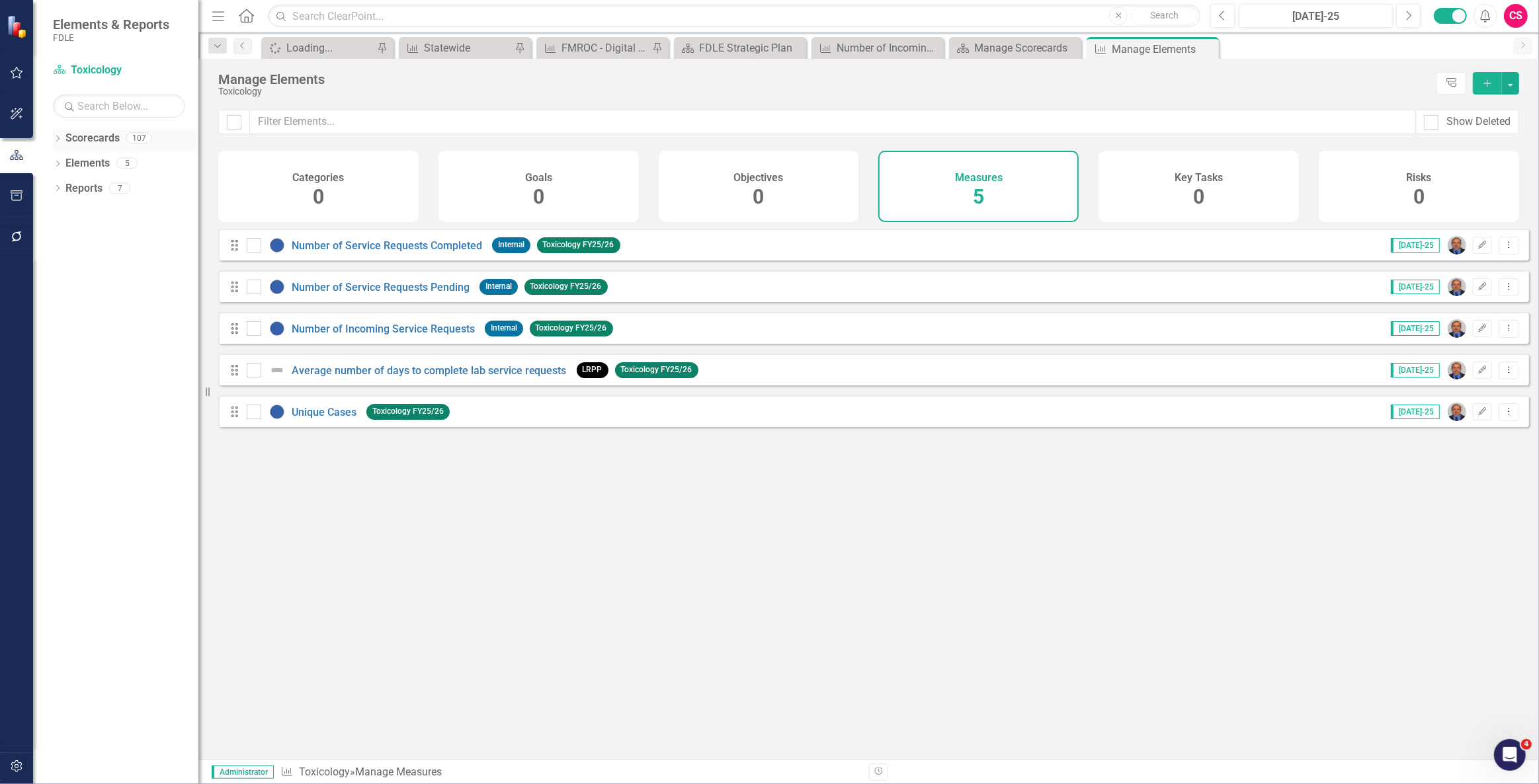
click at [111, 133] on link "Scorecards" at bounding box center [92, 139] width 54 height 16
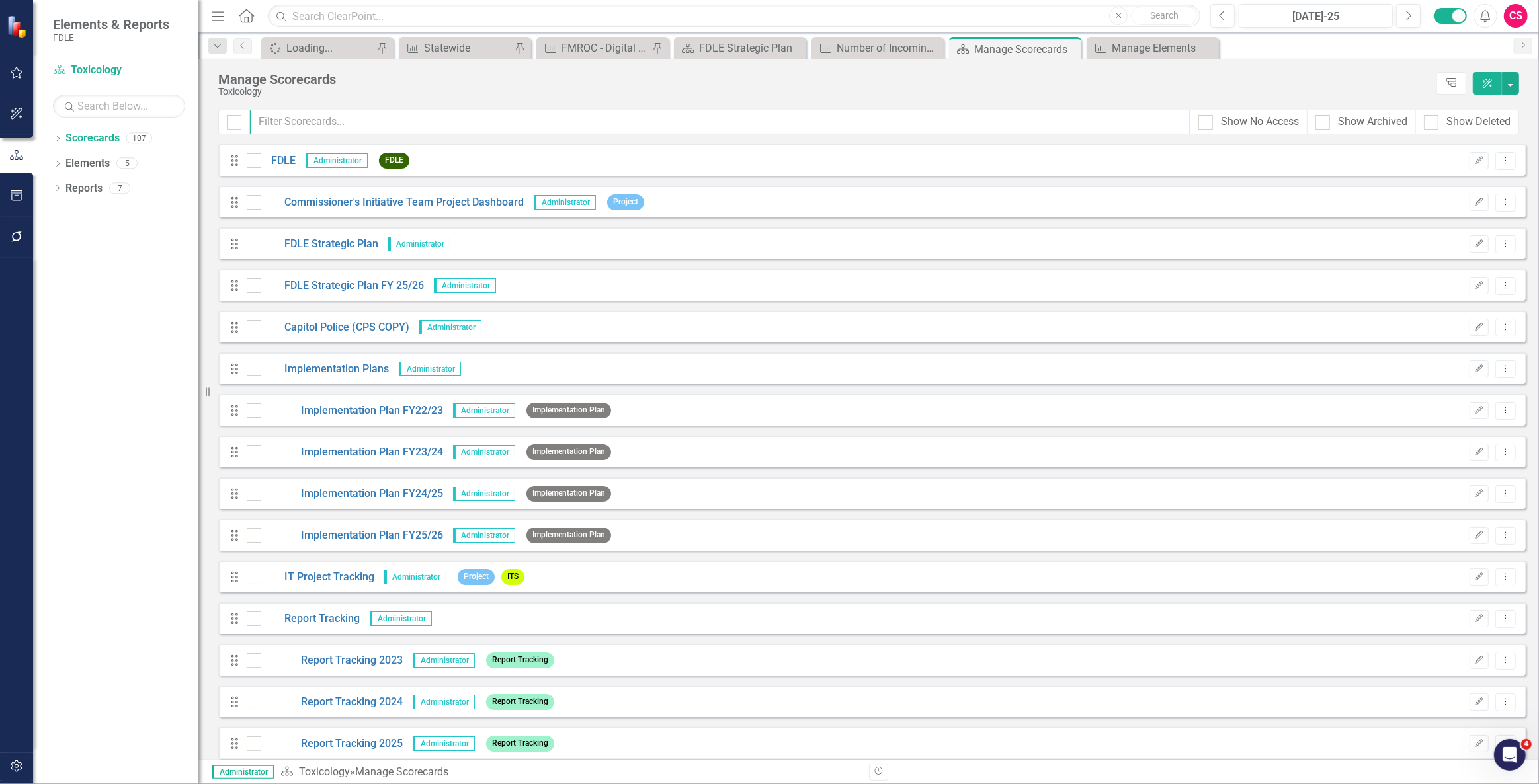
click at [346, 130] on input "text" at bounding box center [720, 121] width 940 height 24
type input "roc"
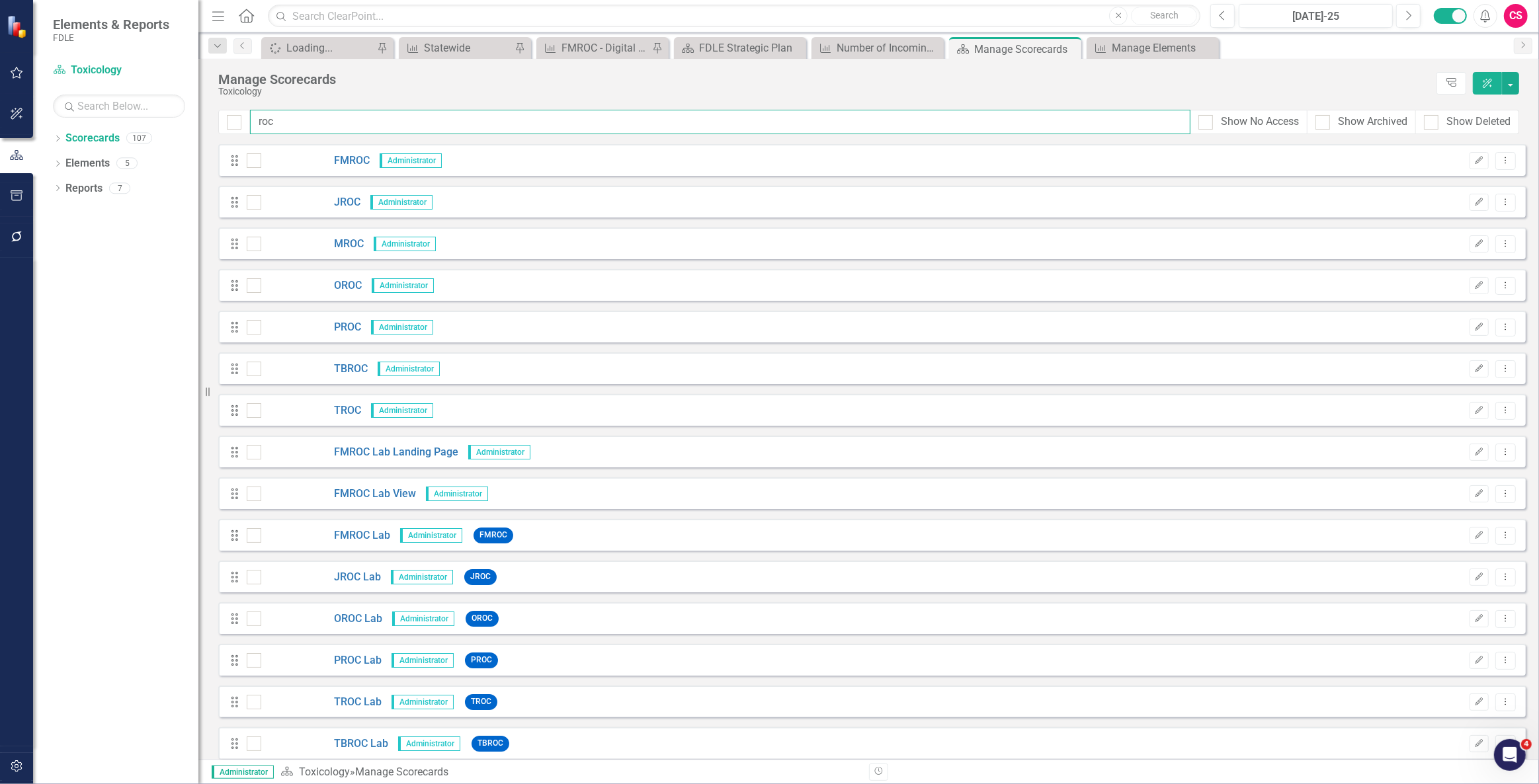
drag, startPoint x: 279, startPoint y: 121, endPoint x: 253, endPoint y: 116, distance: 26.5
click at [253, 116] on input "roc" at bounding box center [720, 121] width 940 height 24
click at [306, 20] on input "text" at bounding box center [734, 16] width 932 height 23
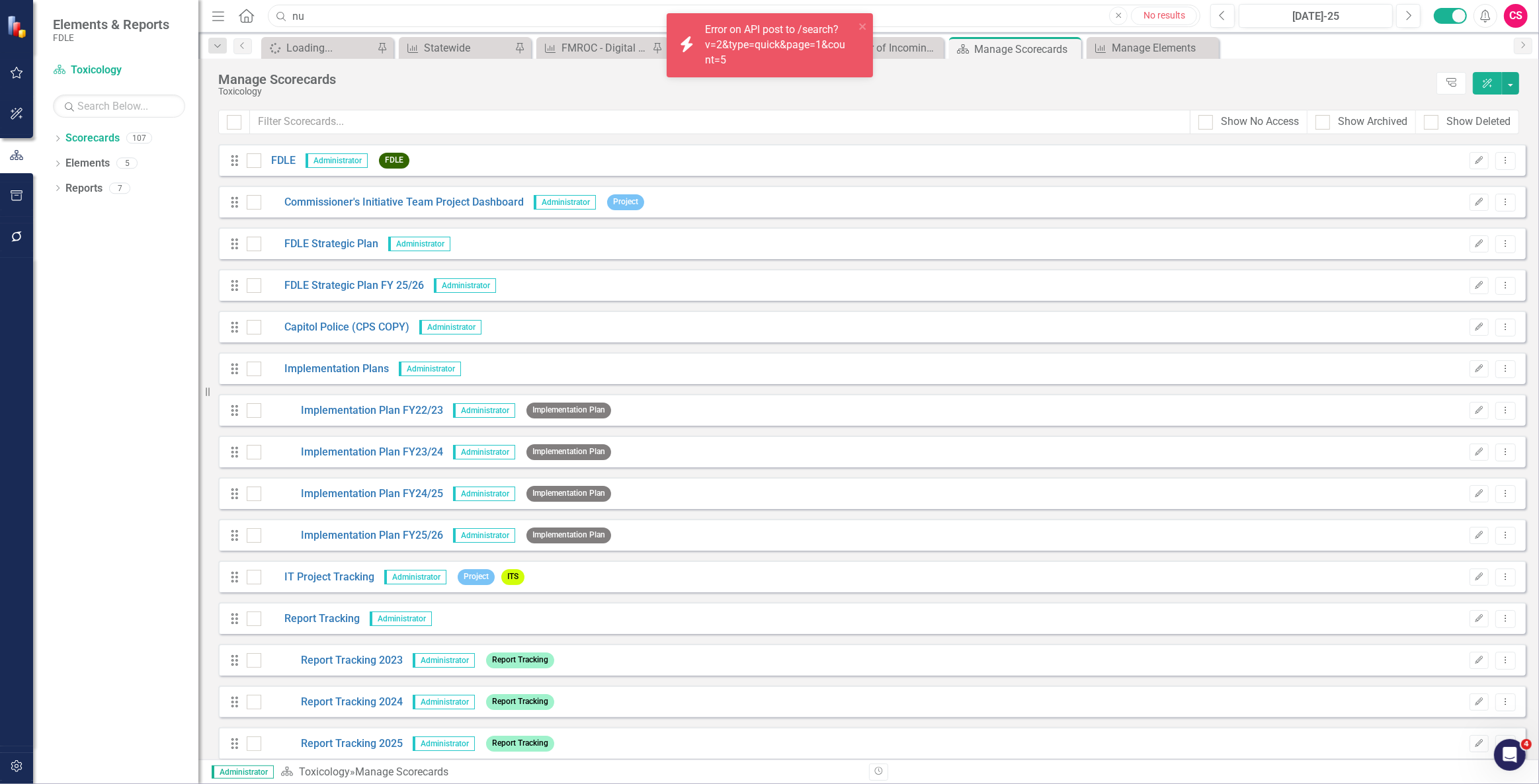
type input "n"
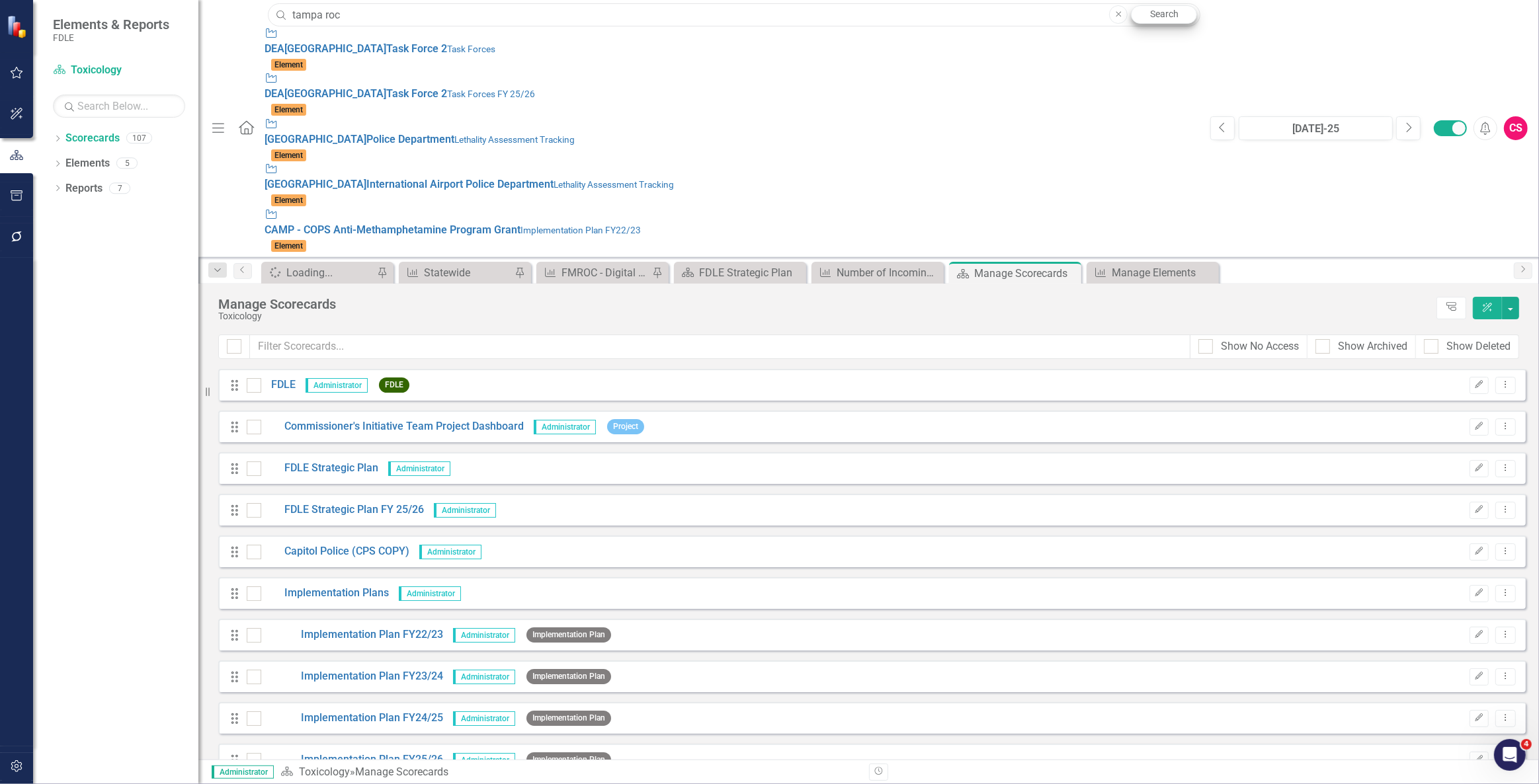
type input "tampa roc"
click at [1178, 16] on link "Search" at bounding box center [1163, 14] width 66 height 18
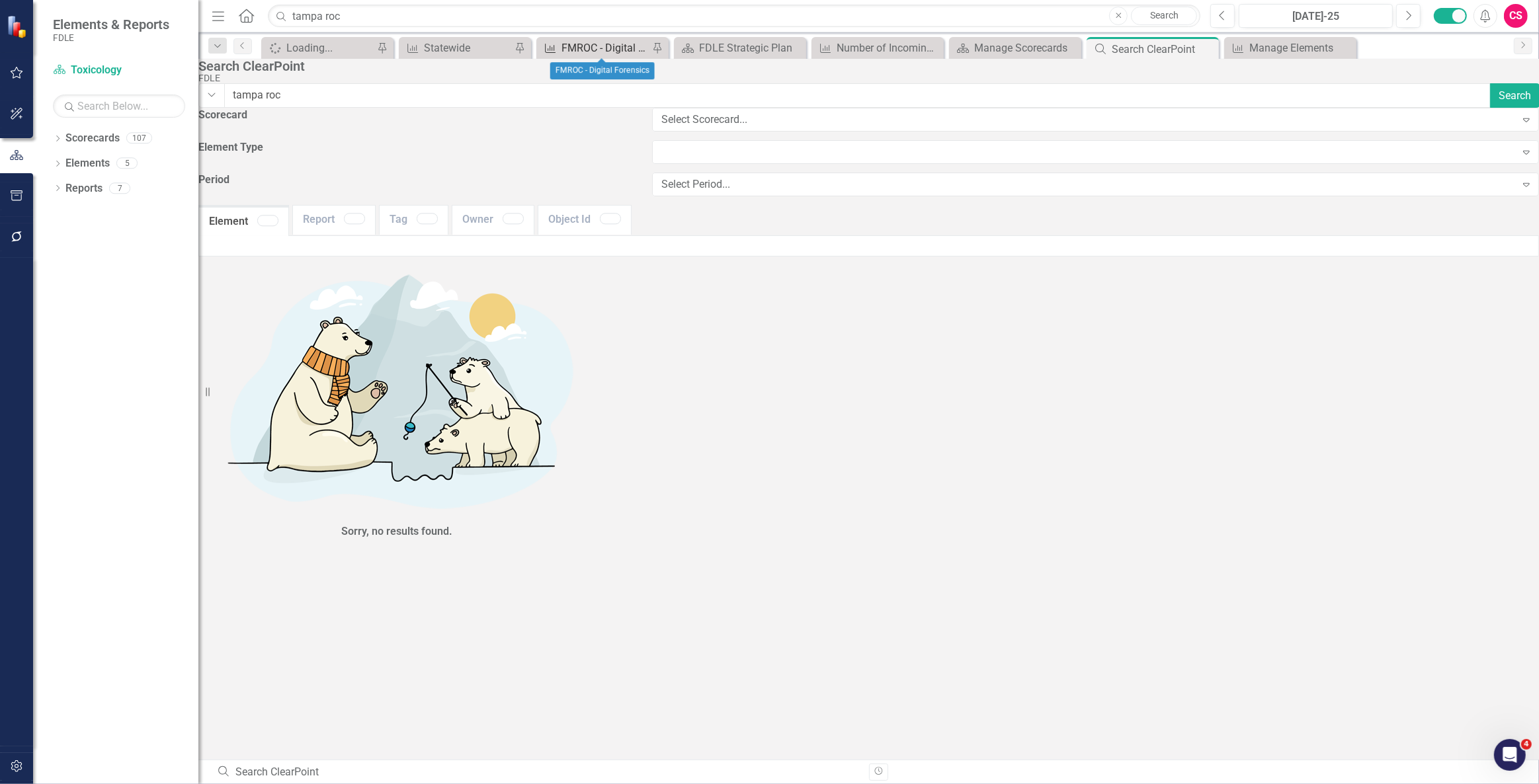
type input "tampa+roc"
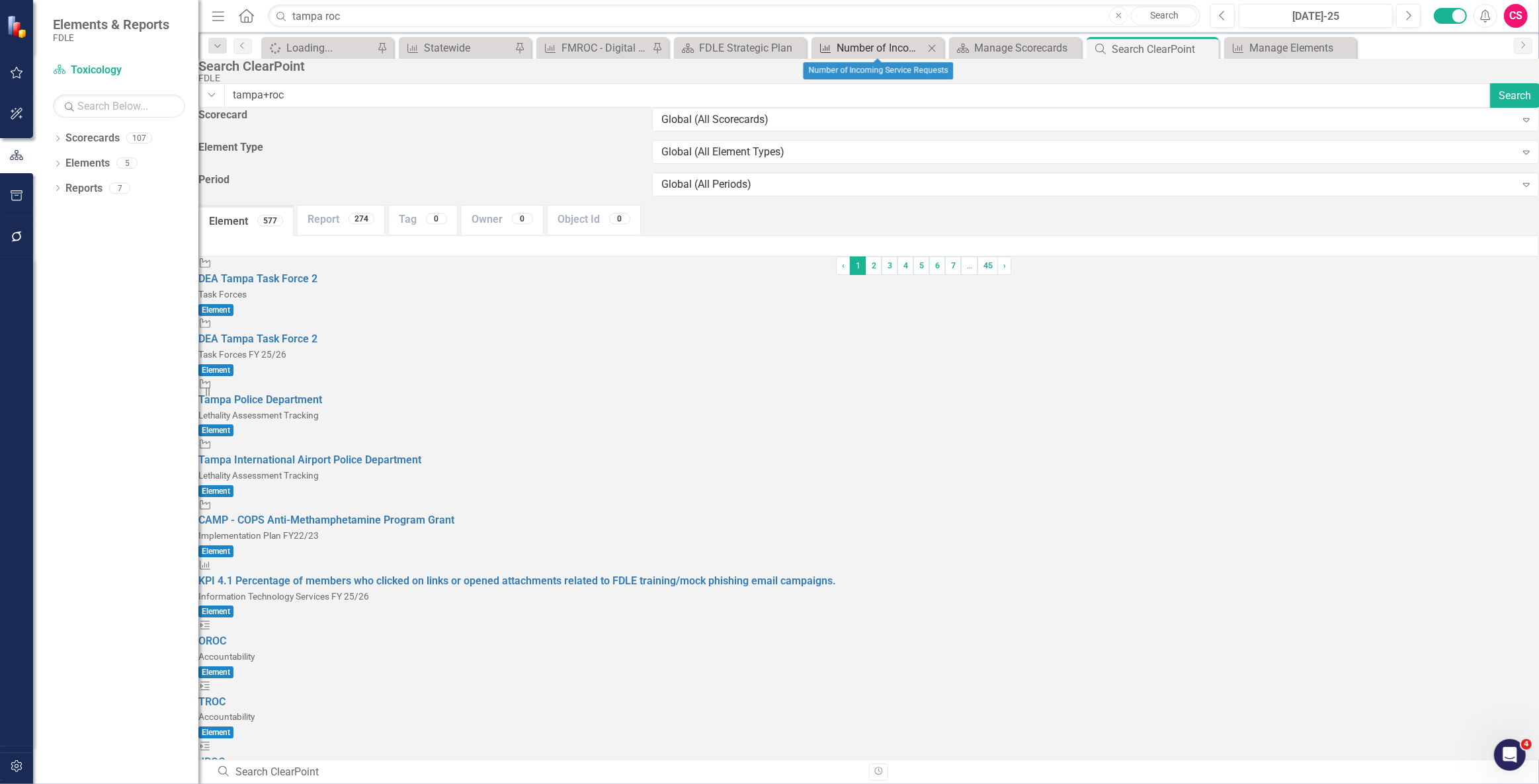
click at [873, 48] on div "Number of Incoming Service Requests" at bounding box center [880, 47] width 87 height 16
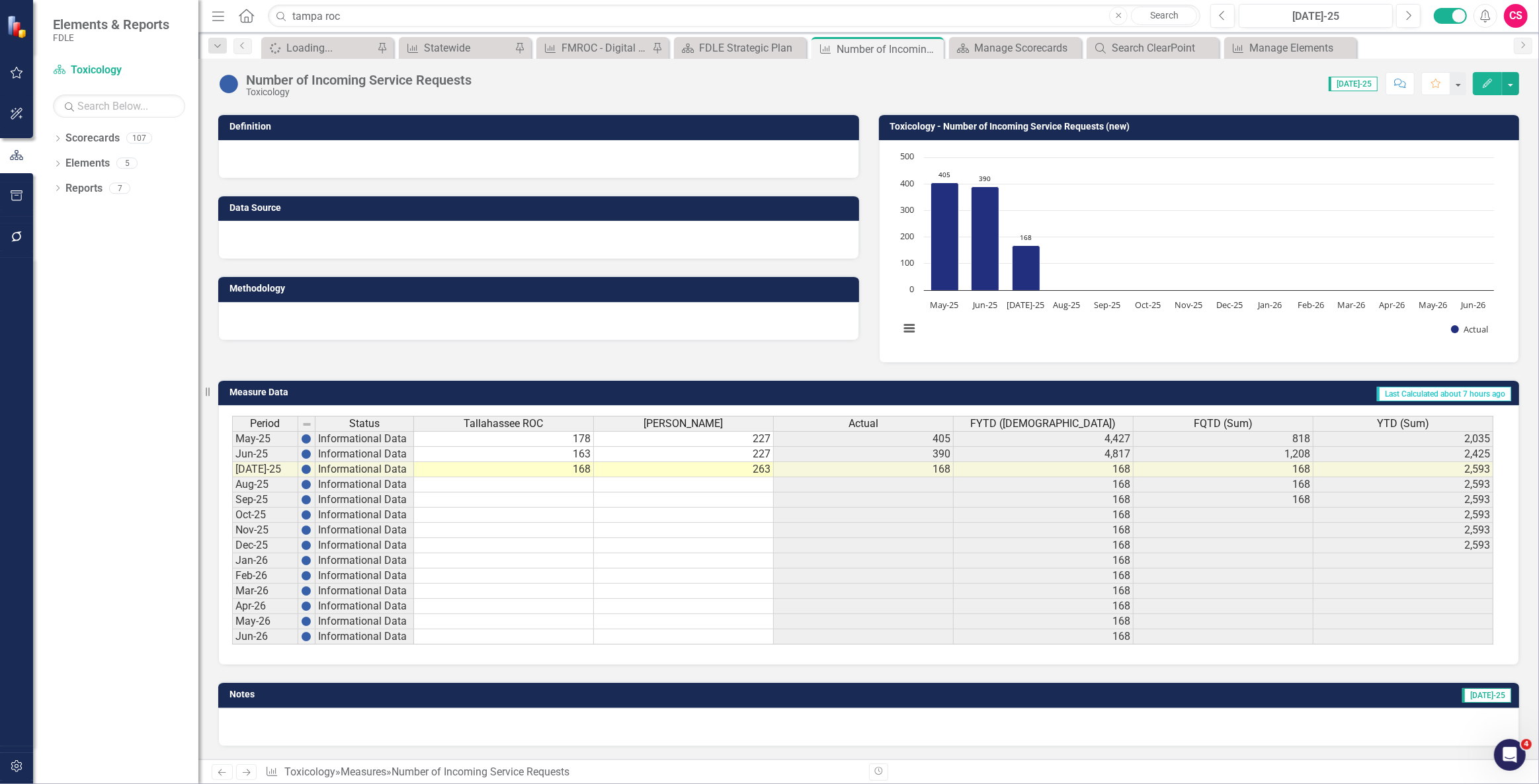
scroll to position [89, 0]
click at [856, 418] on span "Actual" at bounding box center [863, 424] width 30 height 12
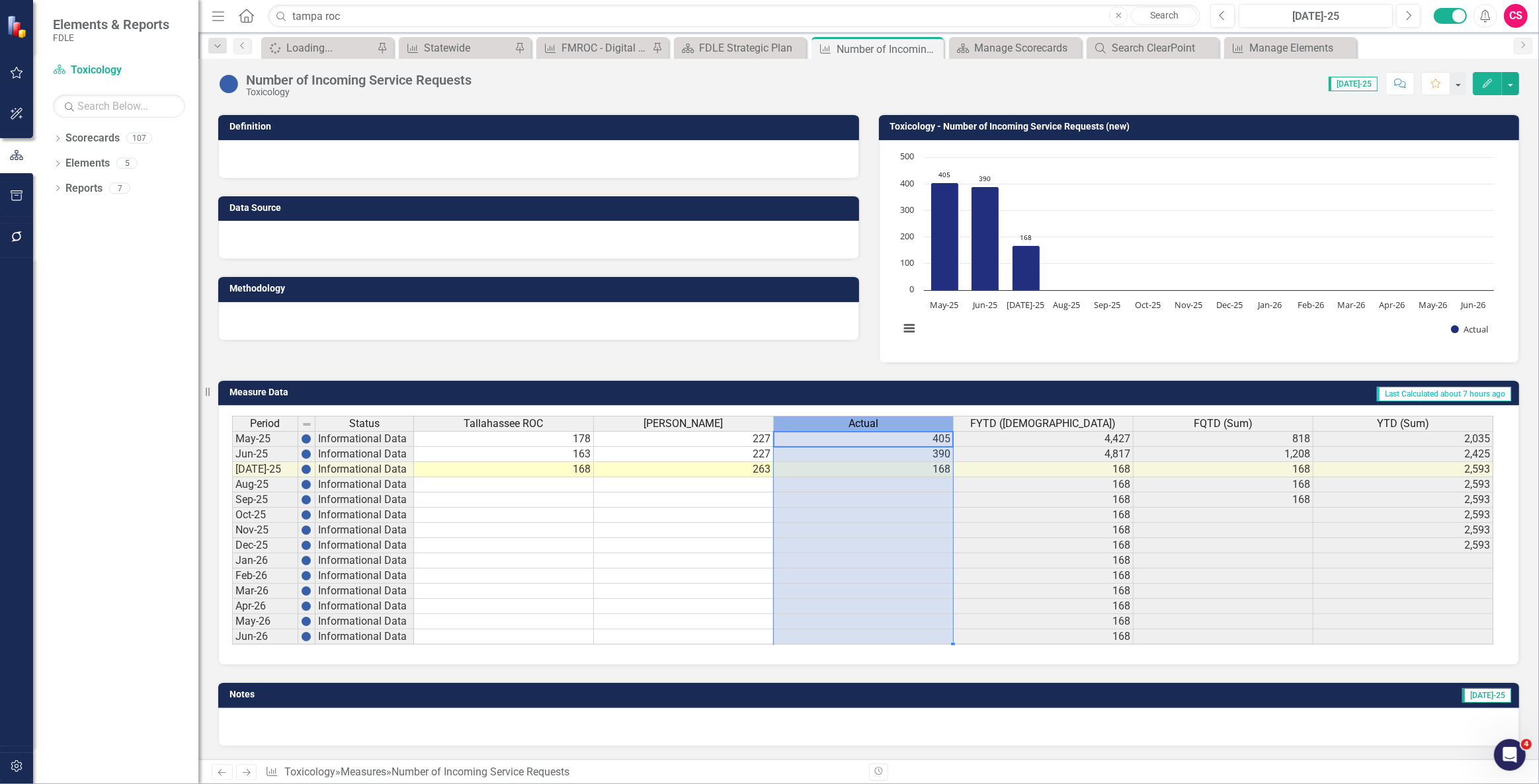
click at [856, 418] on span "Actual" at bounding box center [863, 424] width 30 height 12
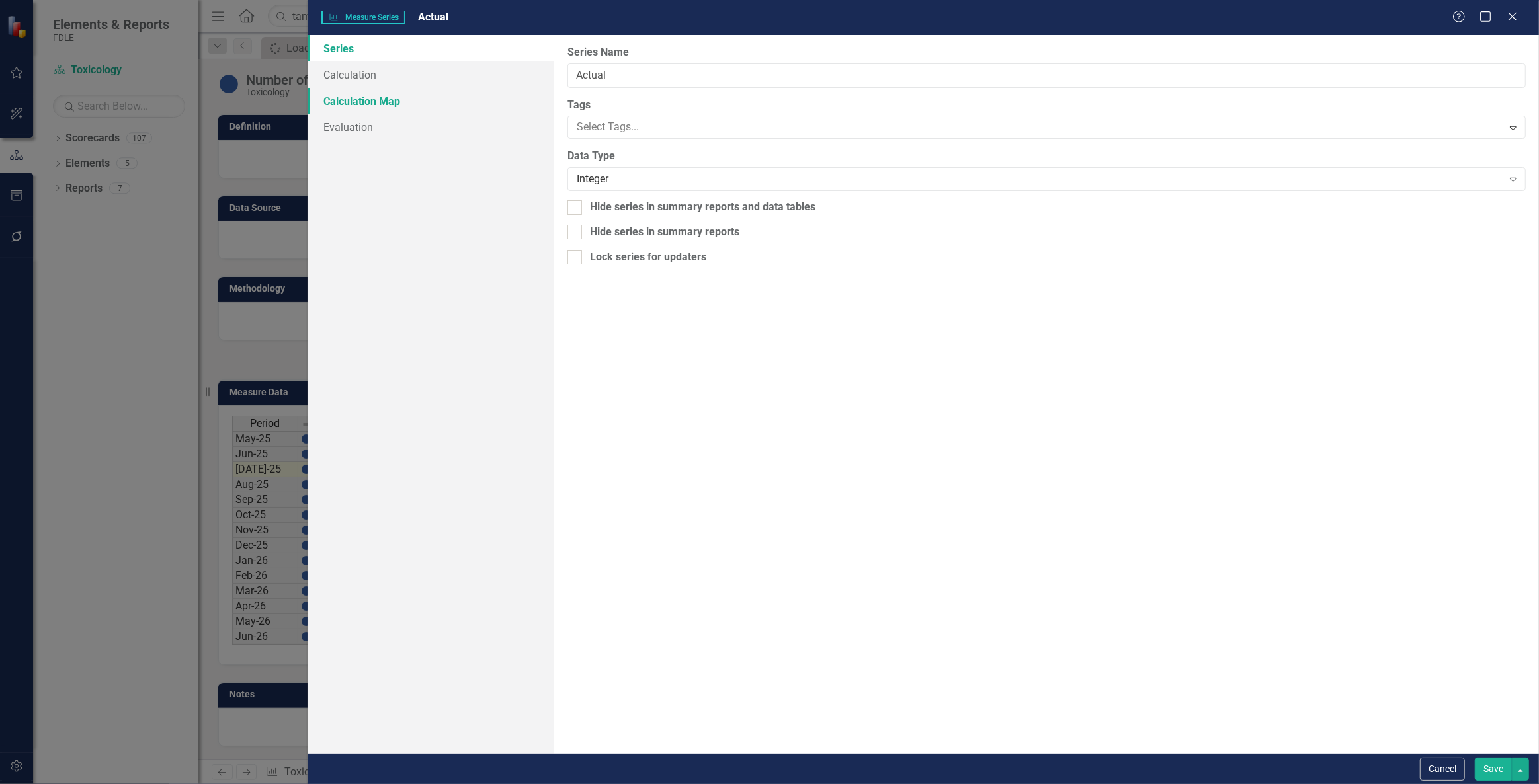
click at [373, 99] on link "Calculation Map" at bounding box center [431, 101] width 246 height 27
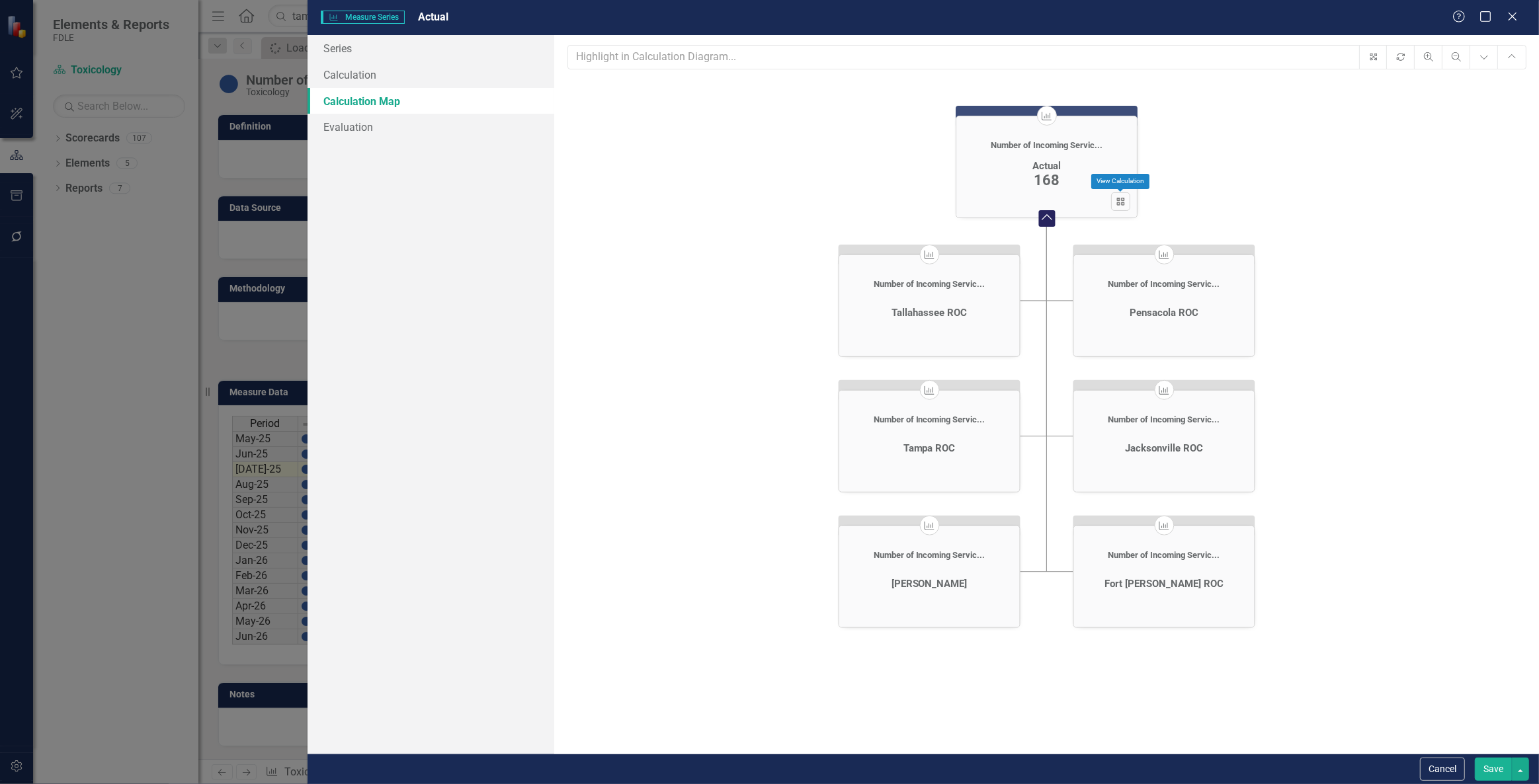
click at [1122, 197] on icon at bounding box center [1120, 201] width 8 height 8
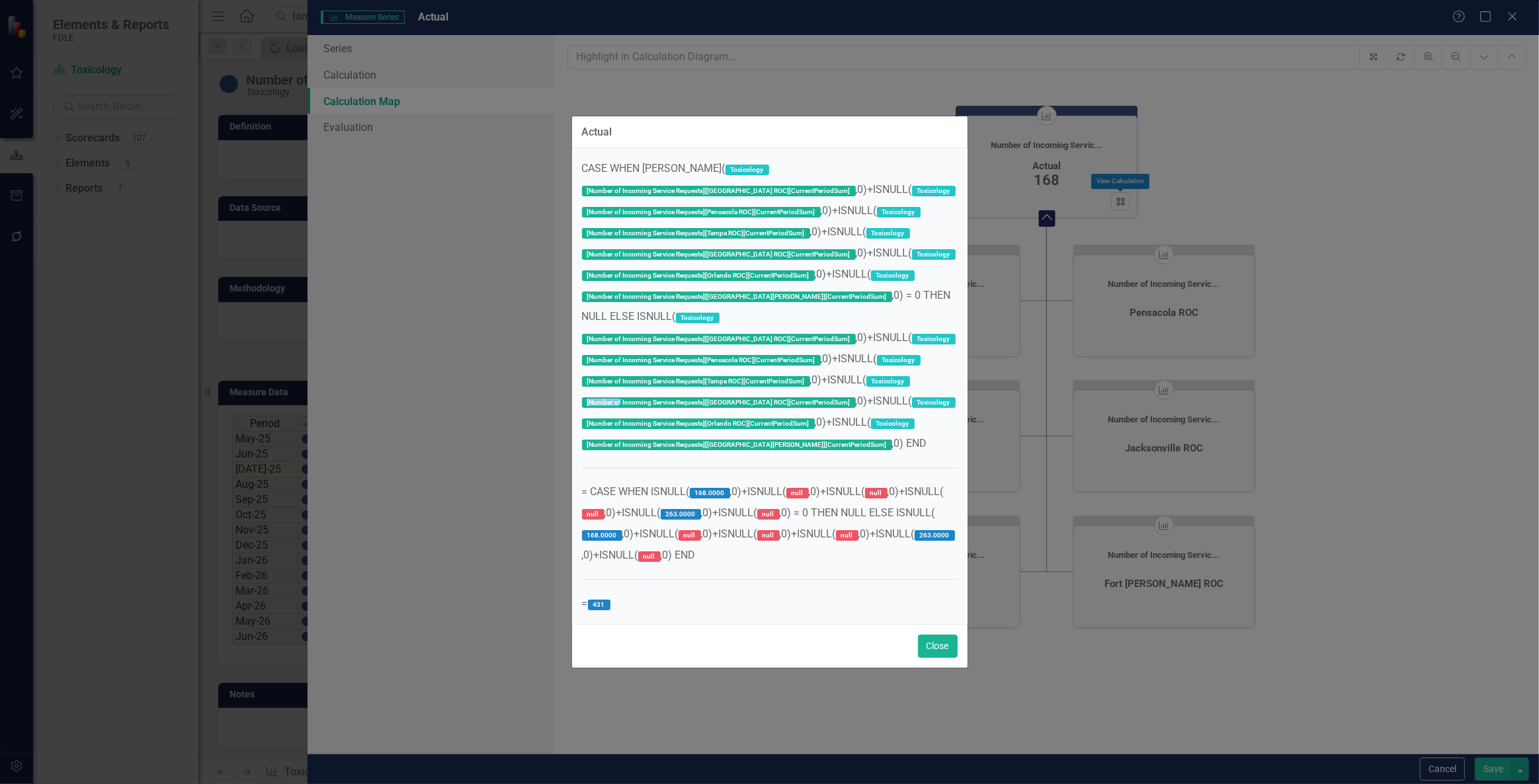
drag, startPoint x: 688, startPoint y: 385, endPoint x: 720, endPoint y: 385, distance: 32.0
click at [720, 397] on label "[Number of Incoming Service Requests][[GEOGRAPHIC_DATA] ROC][CurrentPeriodSum]" at bounding box center [719, 402] width 274 height 10
click at [922, 647] on button "Close" at bounding box center [938, 646] width 40 height 23
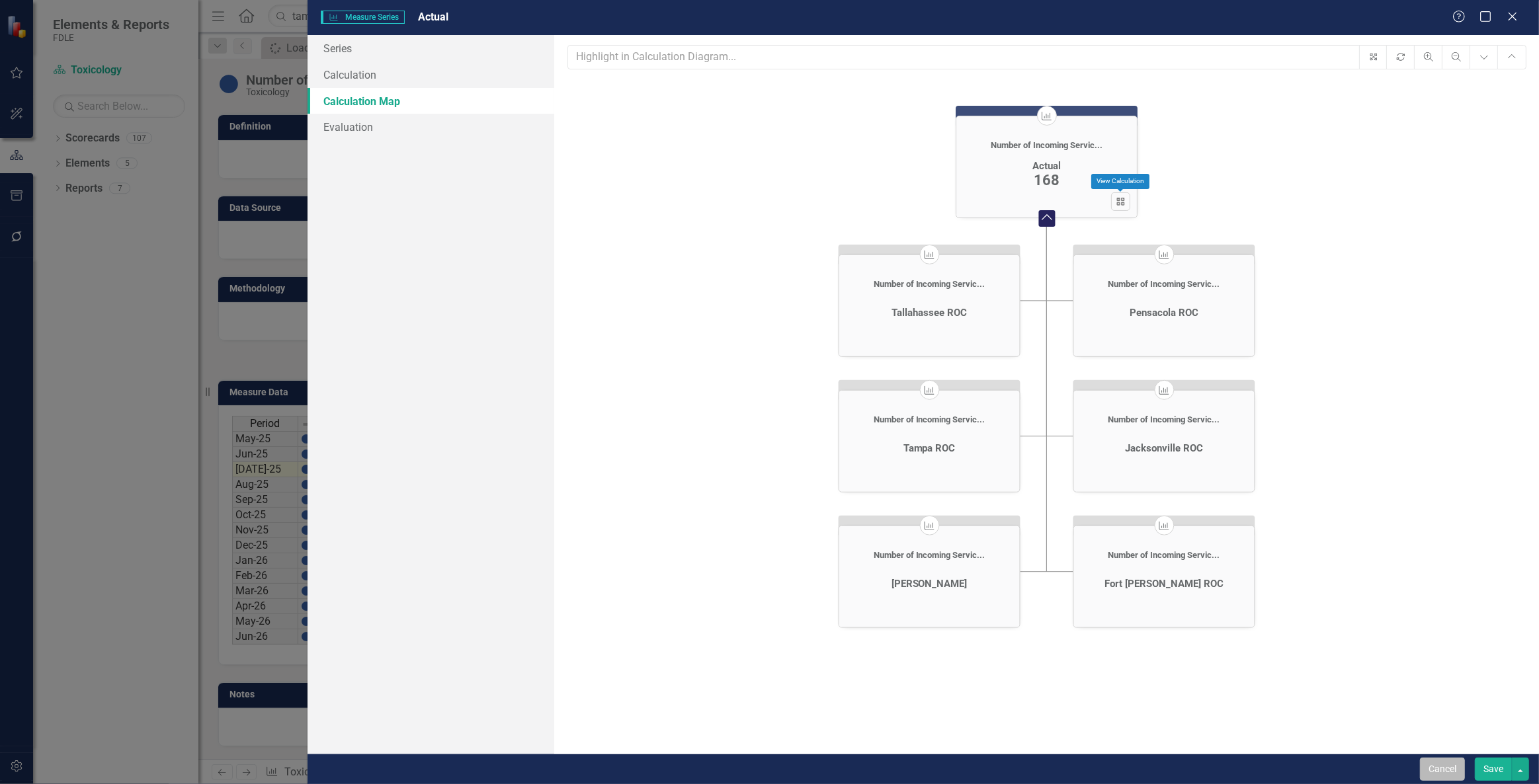
click at [1430, 774] on button "Cancel" at bounding box center [1442, 769] width 45 height 23
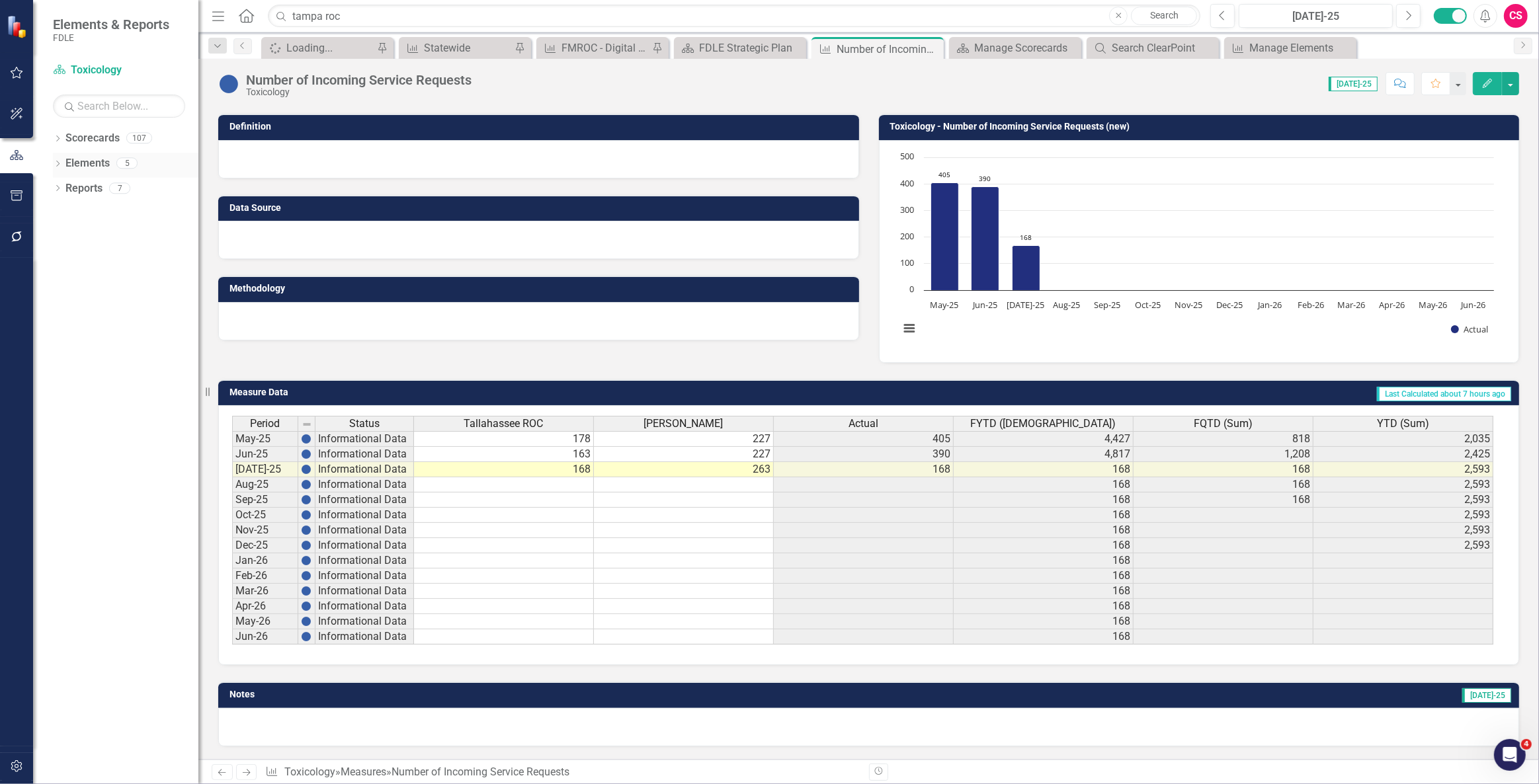
click at [102, 161] on link "Elements" at bounding box center [87, 164] width 44 height 16
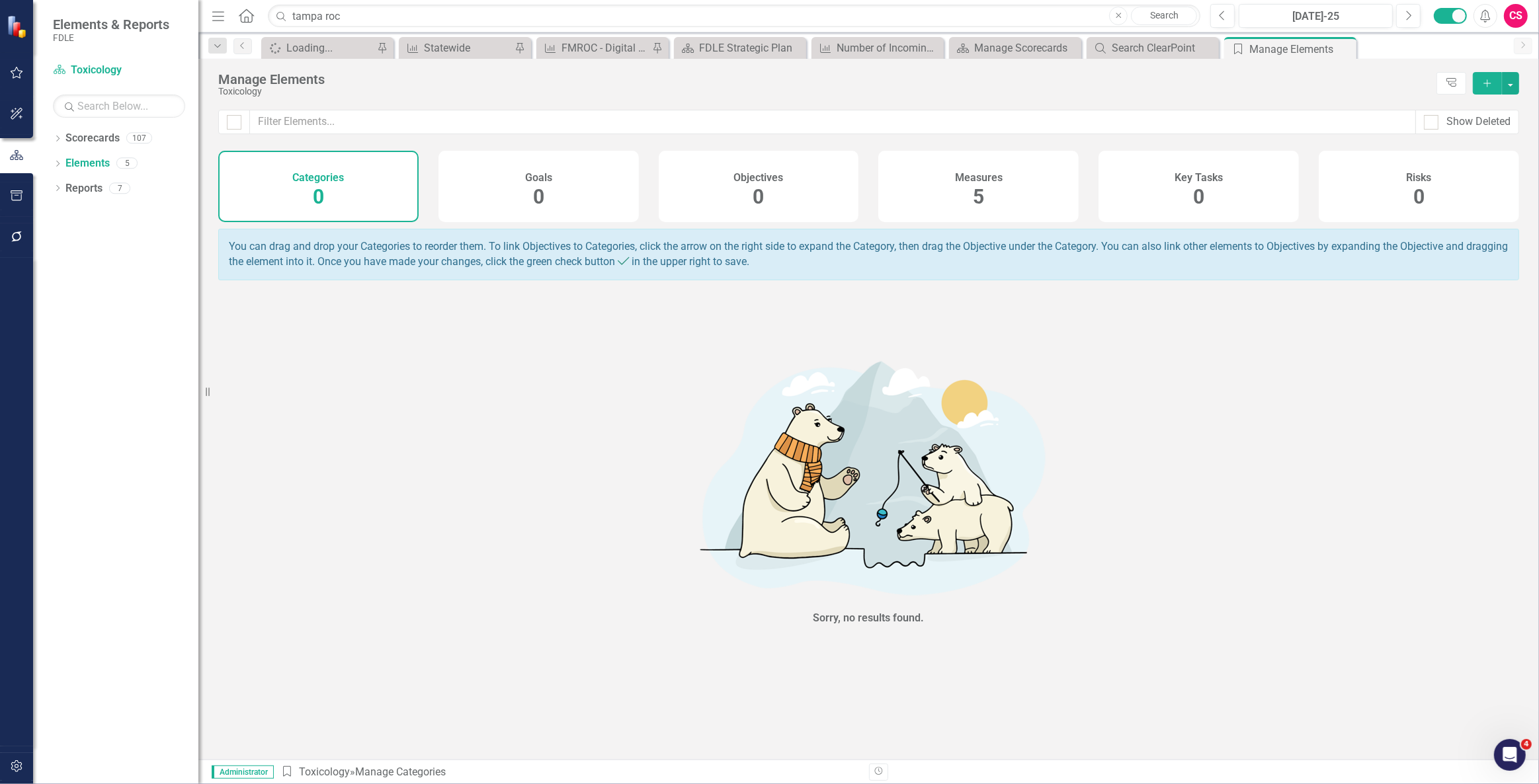
click at [949, 196] on div "Measures 5" at bounding box center [978, 186] width 201 height 72
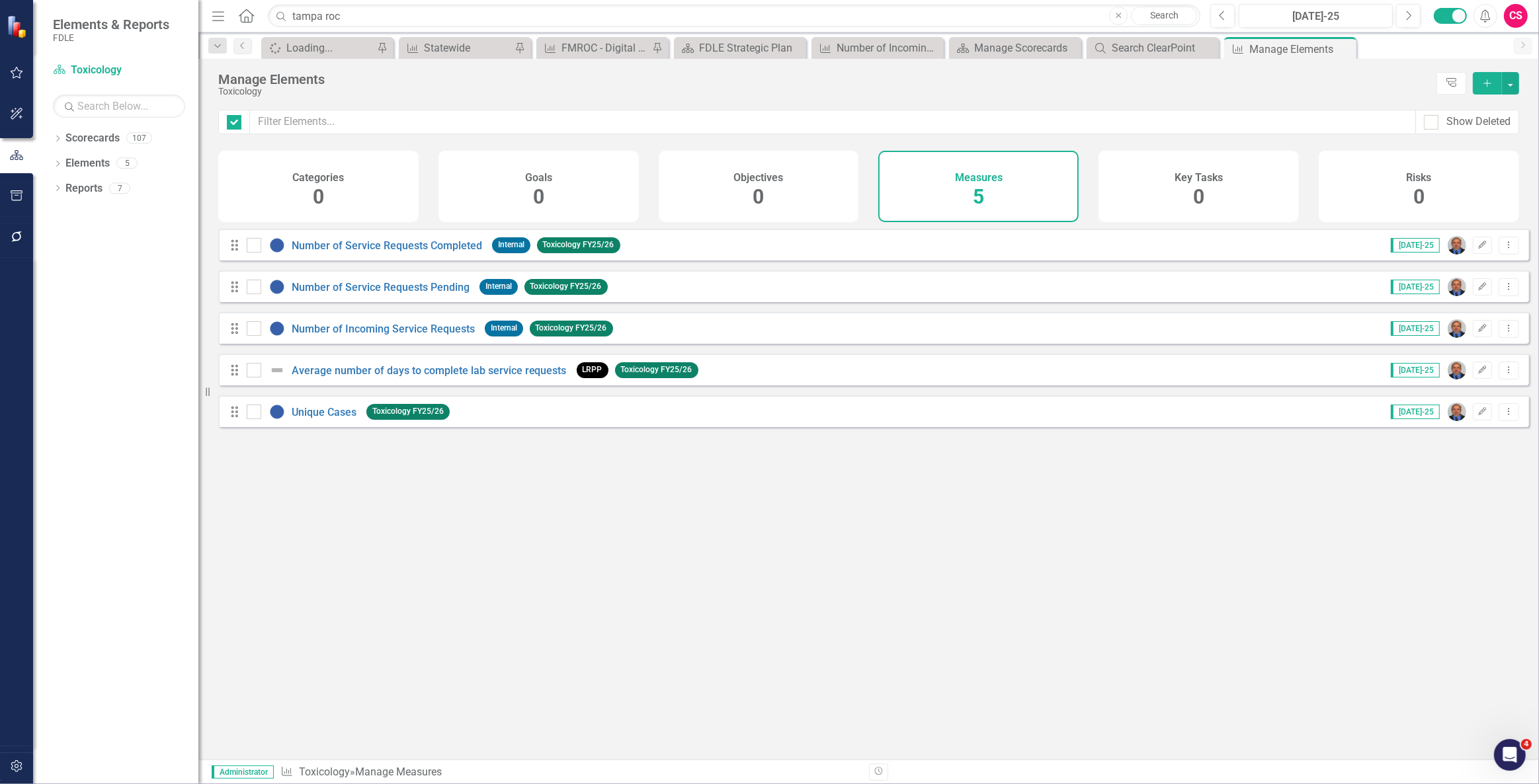
checkbox input "false"
click at [413, 335] on link "Number of Incoming Service Requests" at bounding box center [383, 329] width 184 height 13
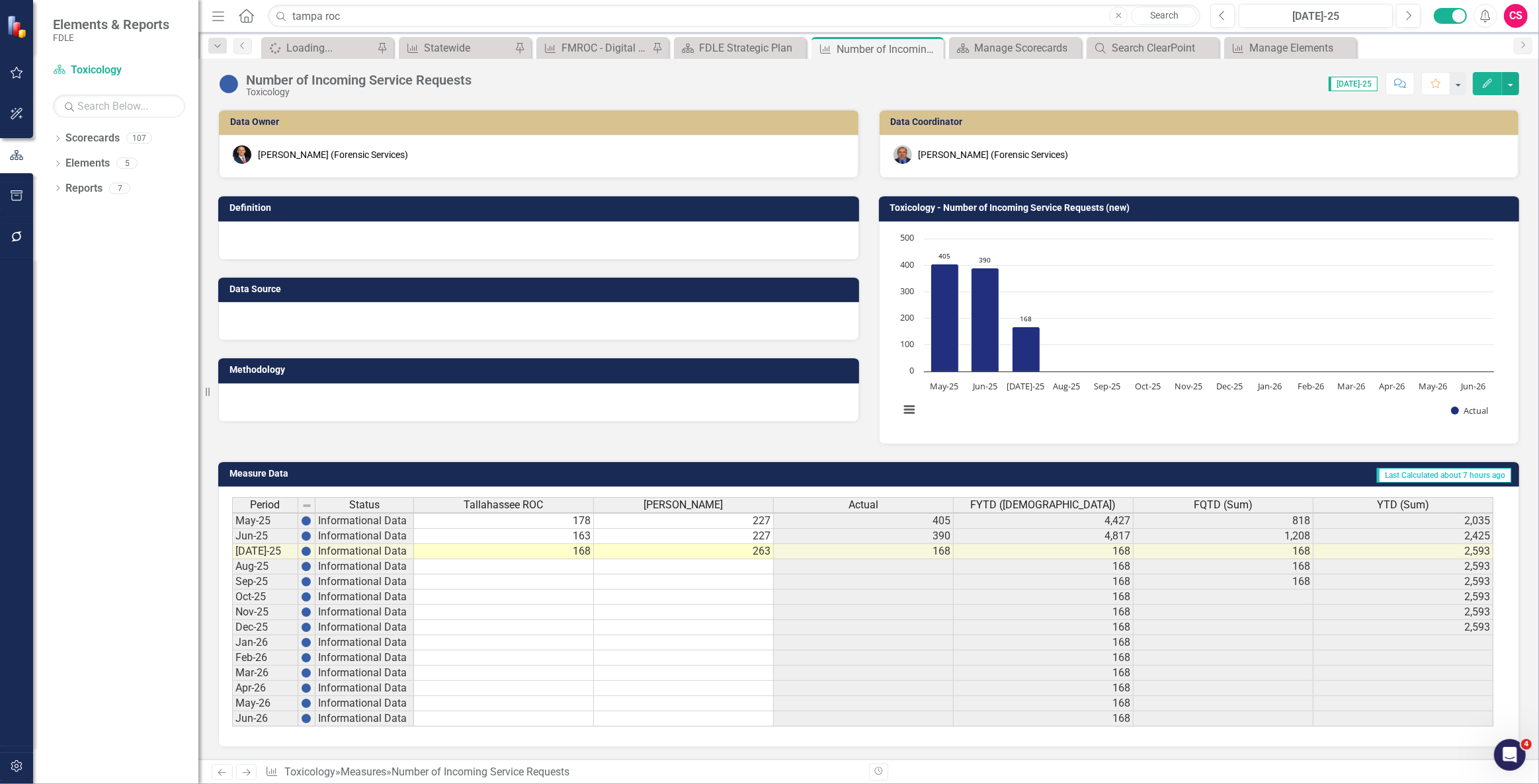
scroll to position [2, 0]
click at [1485, 85] on icon "button" at bounding box center [1487, 83] width 9 height 9
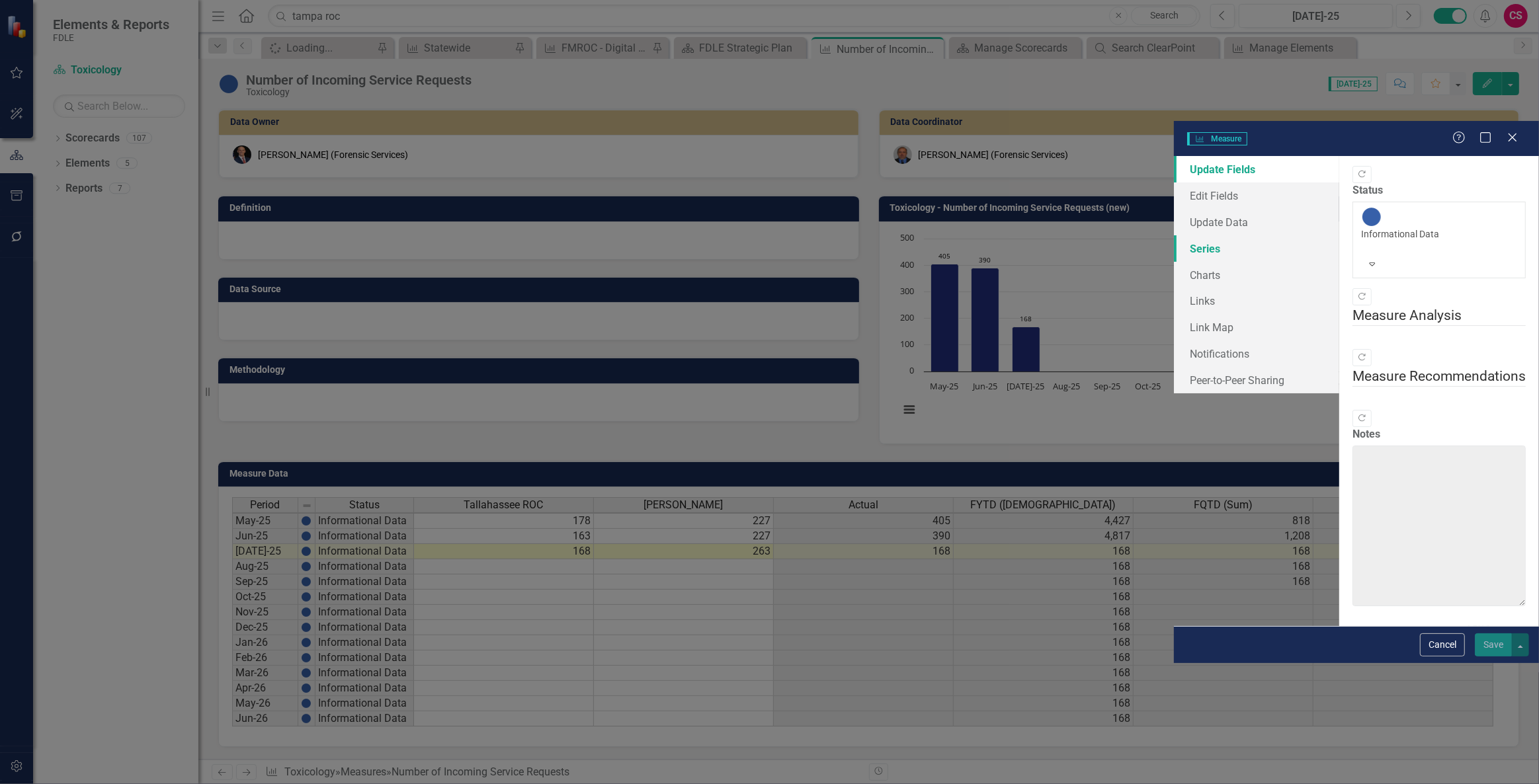
click at [1174, 235] on link "Series" at bounding box center [1256, 248] width 165 height 27
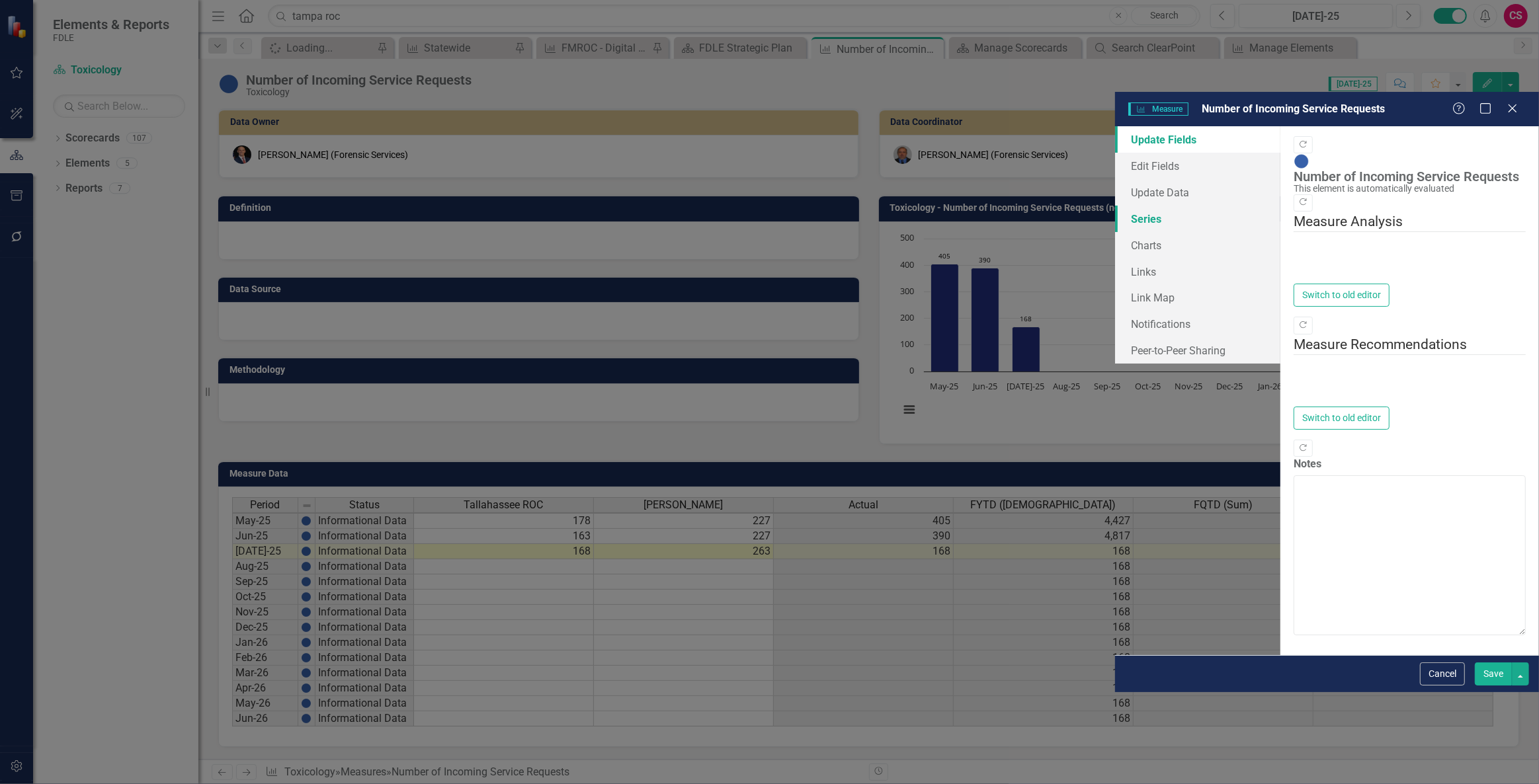
click at [1115, 206] on link "Series" at bounding box center [1198, 219] width 165 height 27
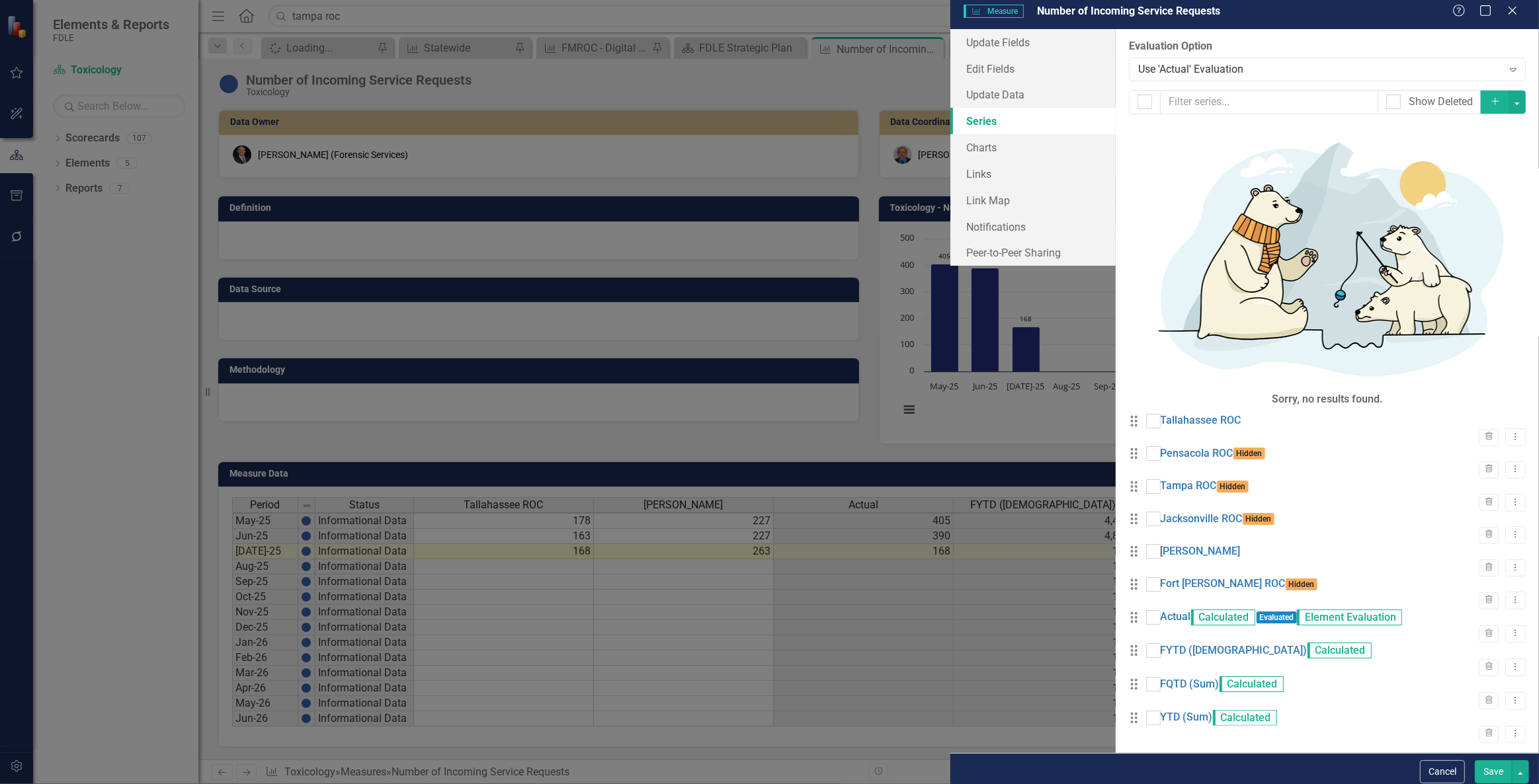
checkbox input "false"
click at [1510, 465] on icon "Dropdown Menu" at bounding box center [1515, 470] width 11 height 9
click at [1411, 215] on link "Edit Edit Measure Series" at bounding box center [1440, 209] width 150 height 24
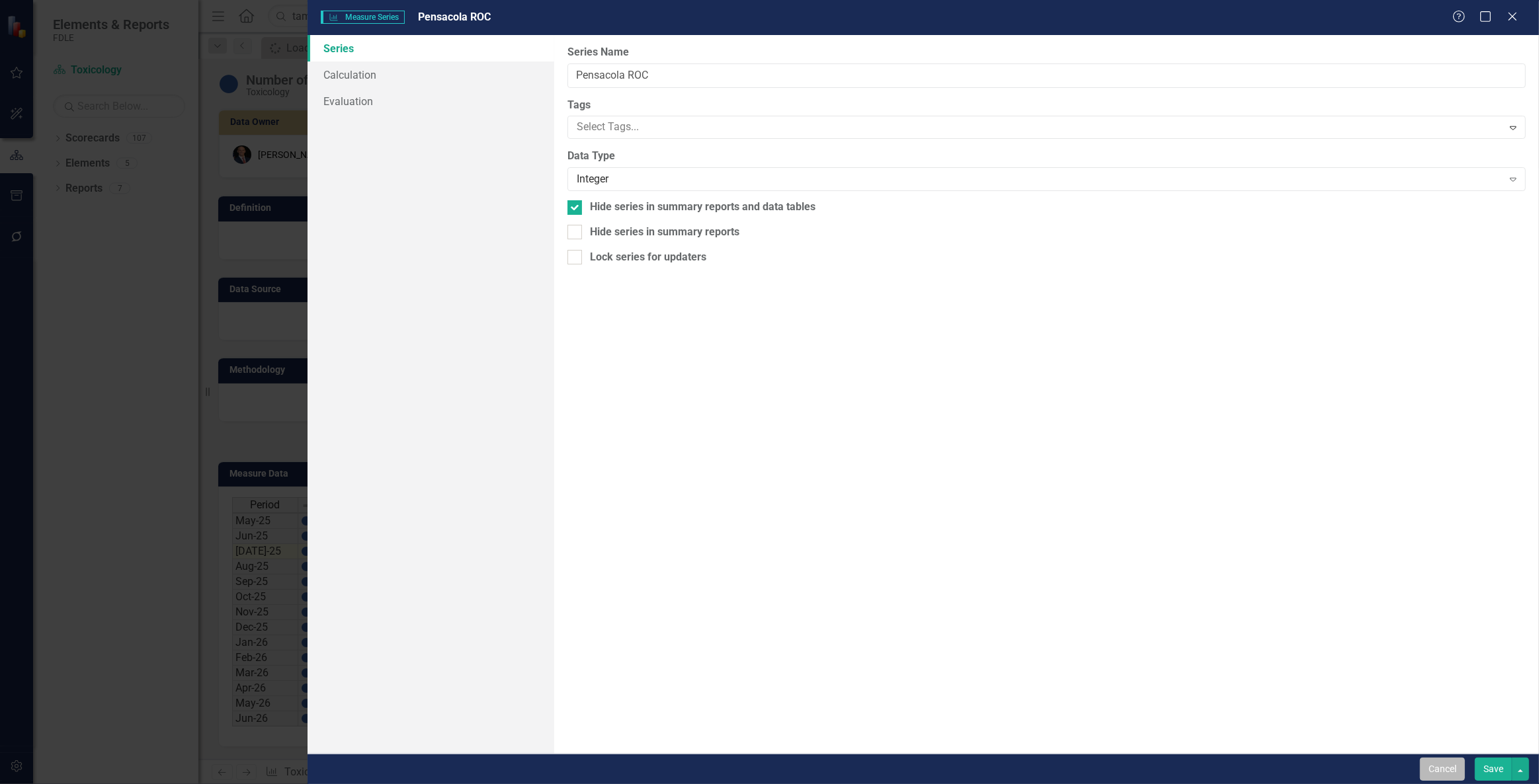
click at [1442, 763] on button "Cancel" at bounding box center [1442, 769] width 45 height 23
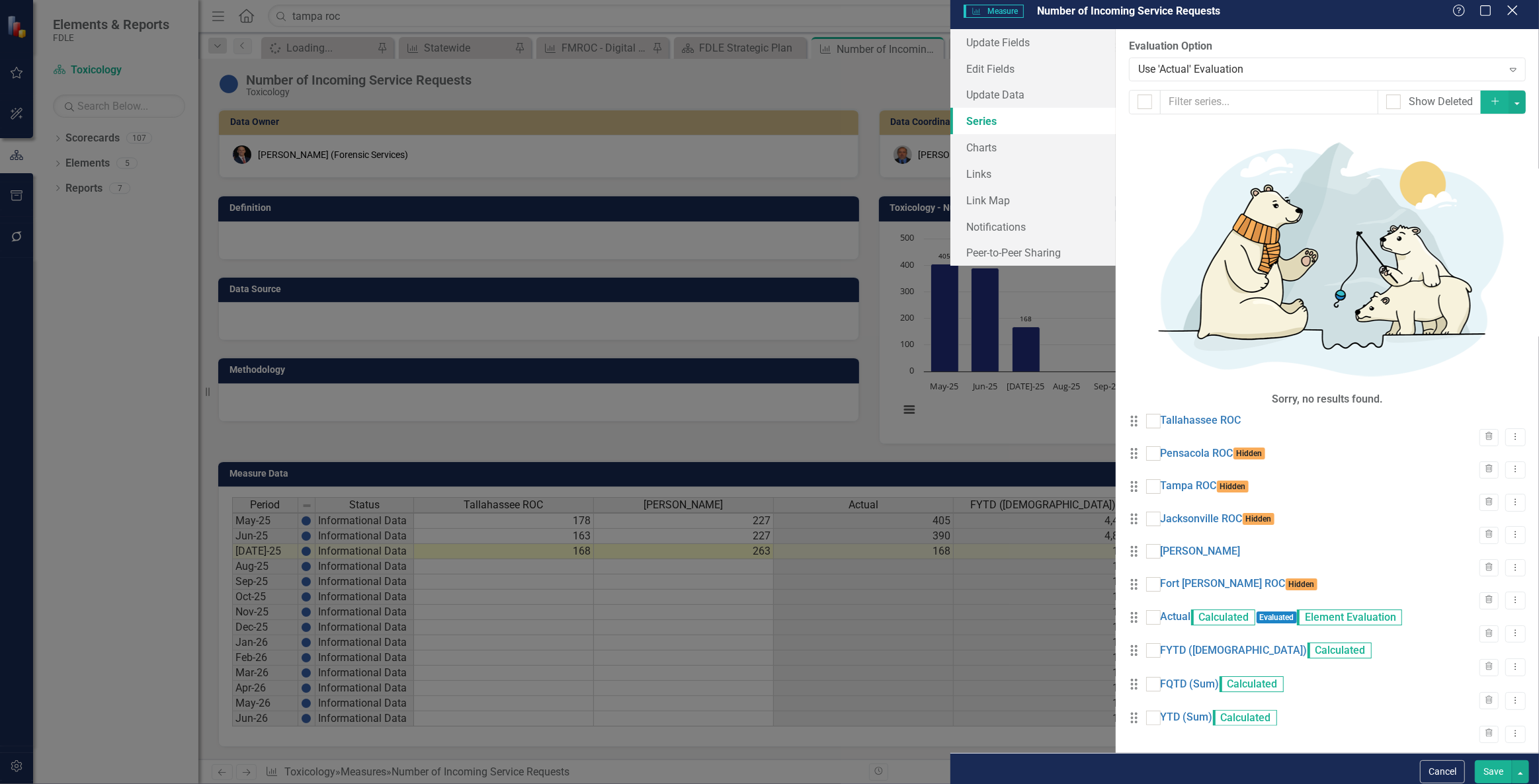
click at [1512, 21] on div "Close" at bounding box center [1511, 11] width 16 height 18
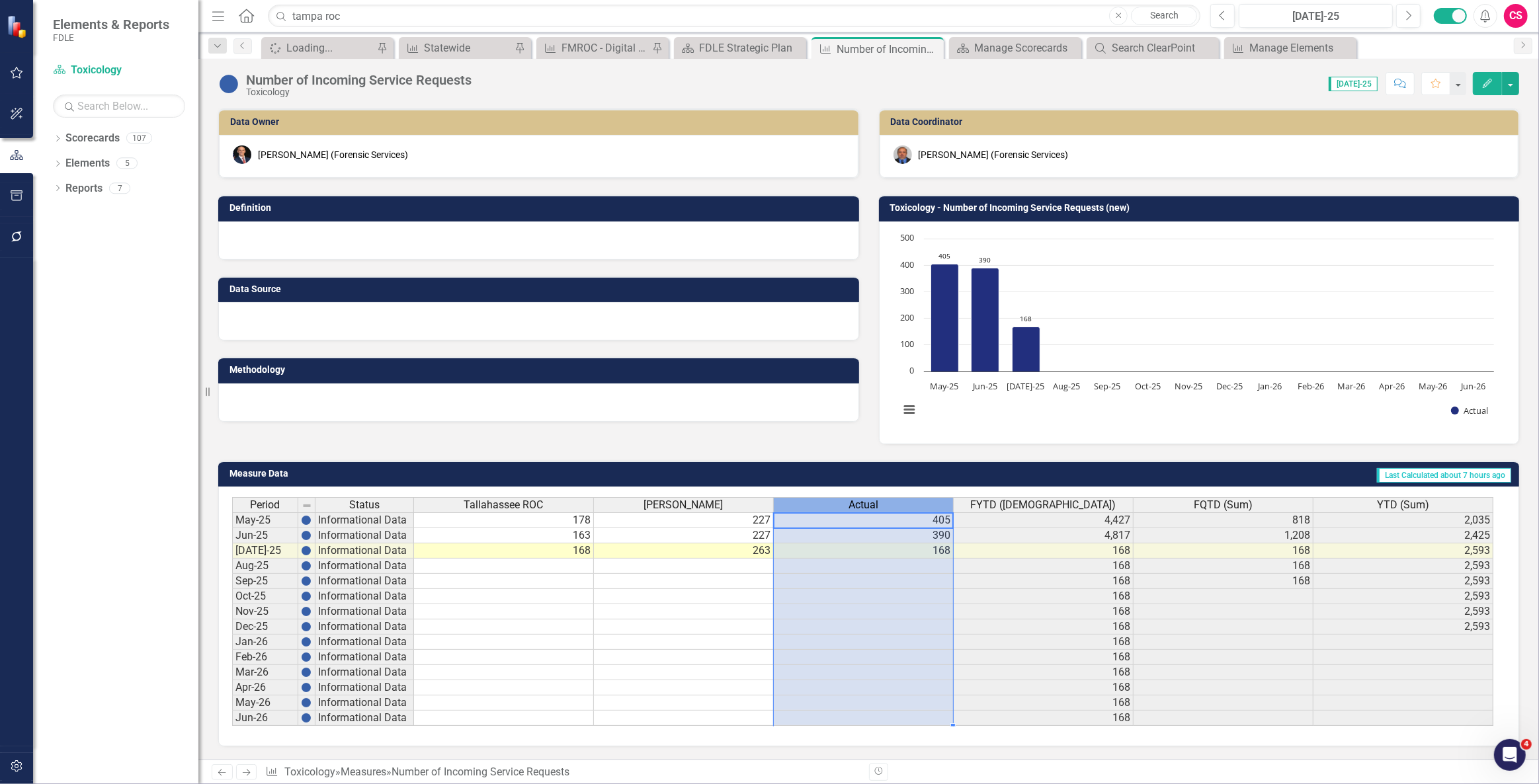
click at [835, 501] on div "Actual" at bounding box center [863, 505] width 179 height 15
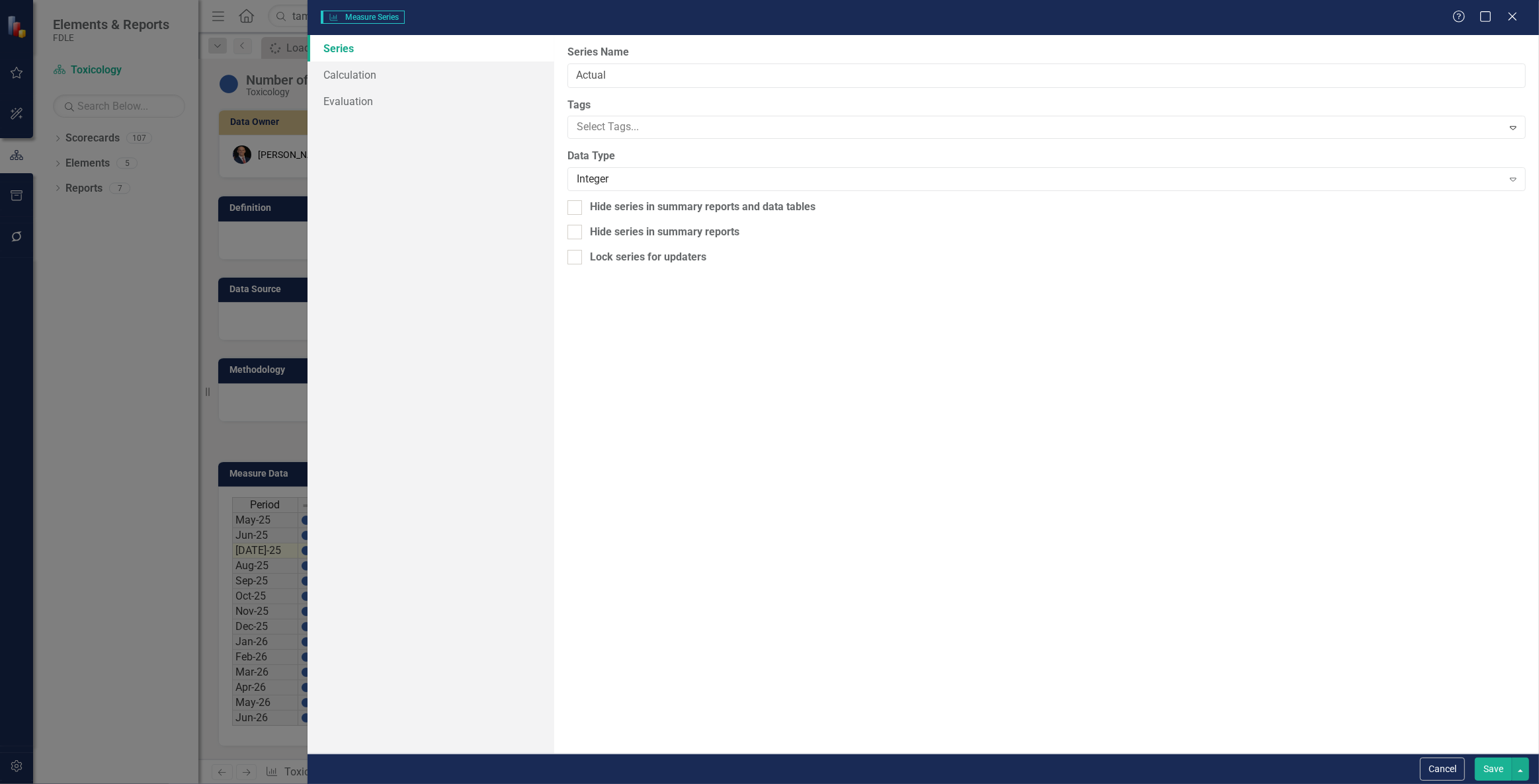
type input "Actual"
click at [463, 67] on link "Calculation" at bounding box center [431, 74] width 246 height 27
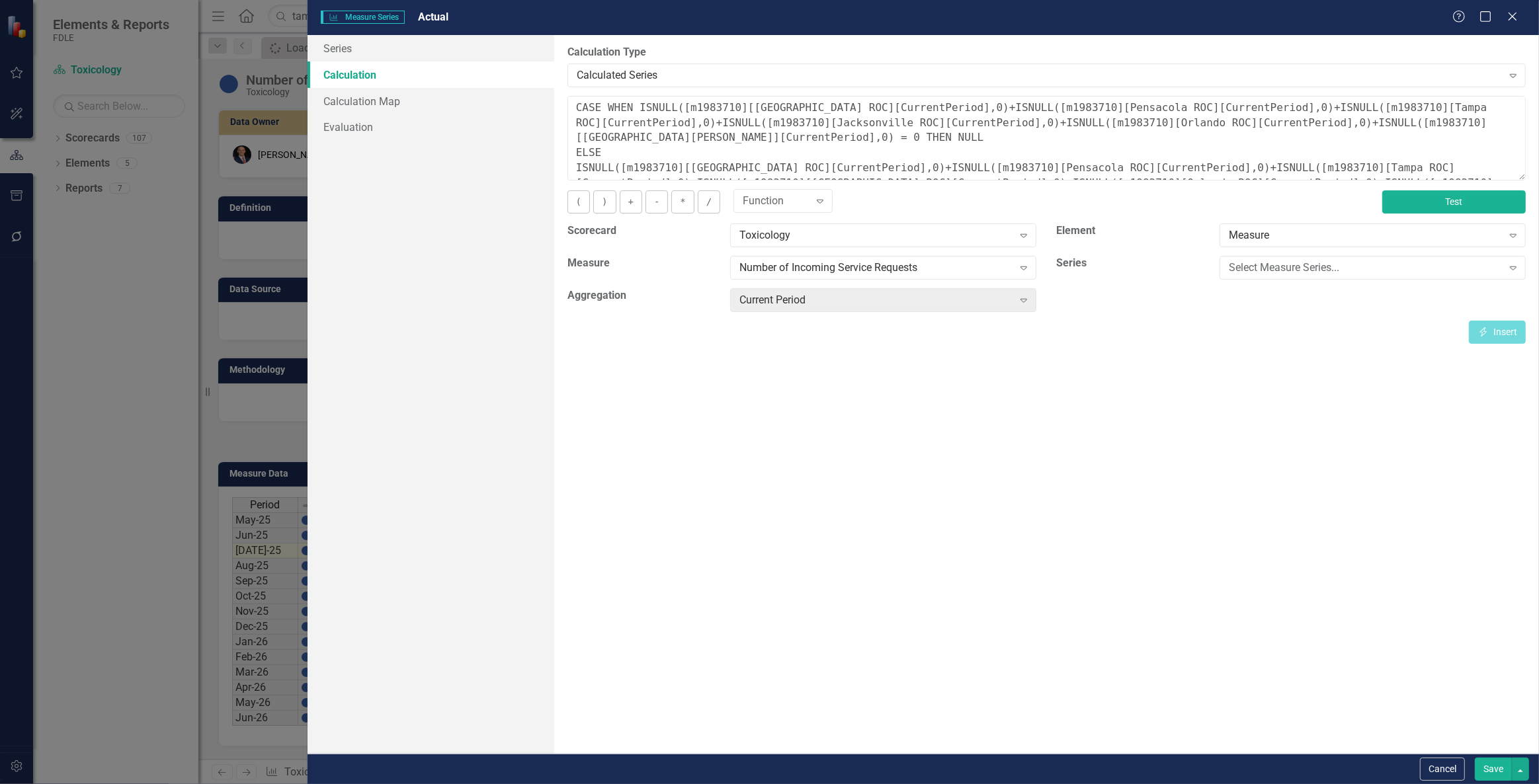
click at [1431, 205] on button "Test" at bounding box center [1454, 202] width 144 height 23
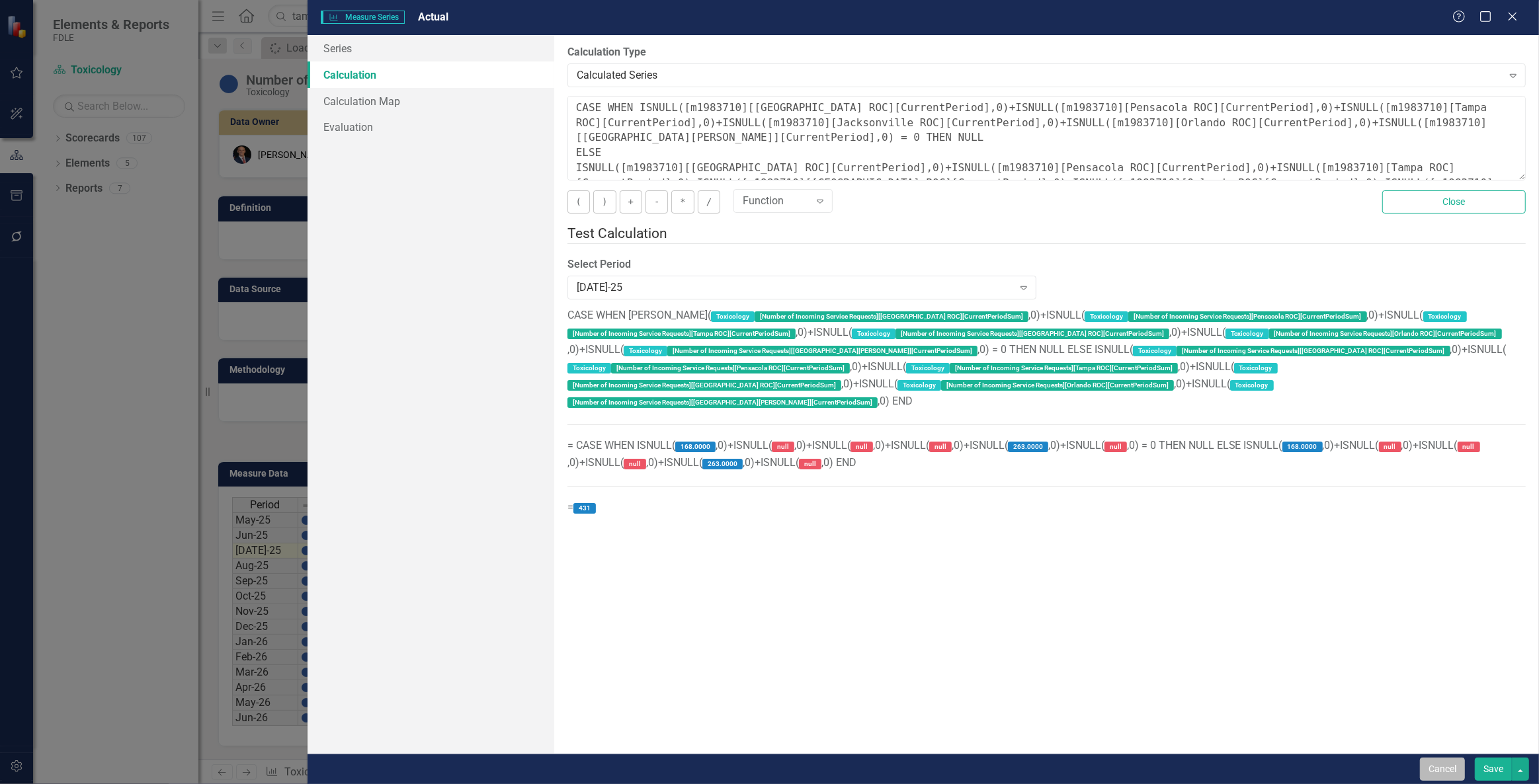
click at [1438, 767] on button "Cancel" at bounding box center [1442, 769] width 45 height 23
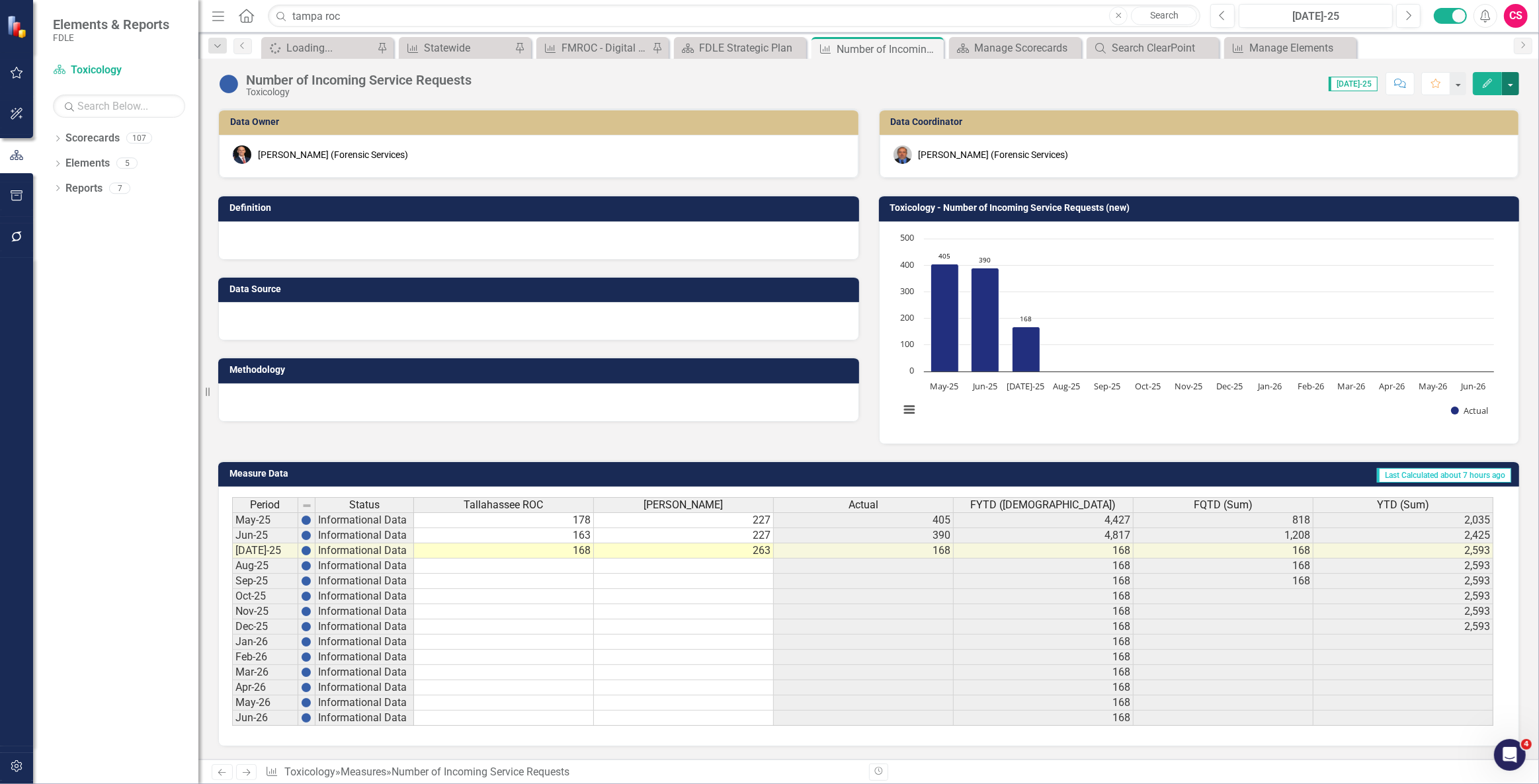
click at [1511, 85] on button "button" at bounding box center [1511, 84] width 17 height 23
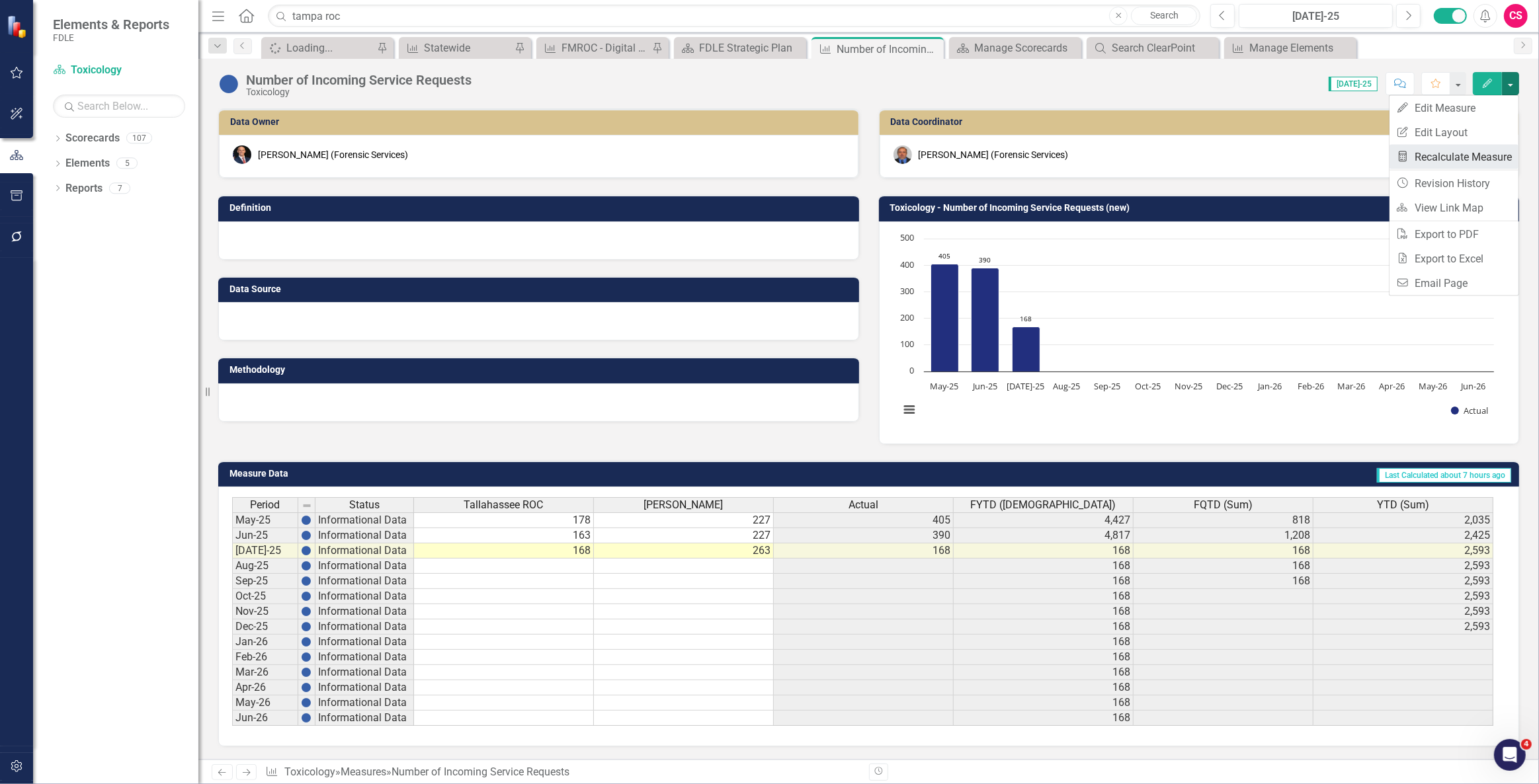
click at [1461, 160] on link "Recalculate Measure Recalculate Measure" at bounding box center [1455, 157] width 129 height 24
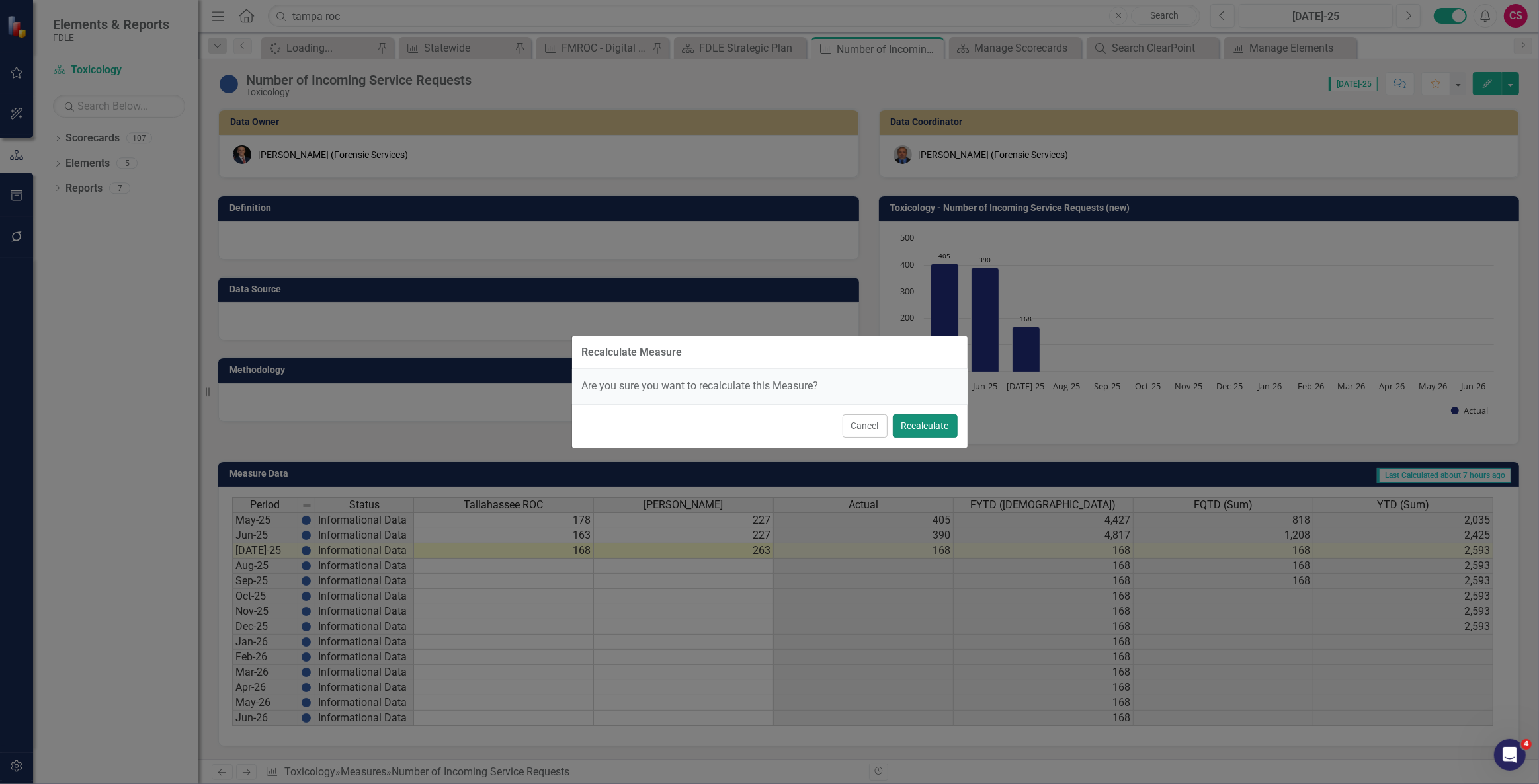
click at [905, 433] on button "Recalculate" at bounding box center [925, 426] width 65 height 23
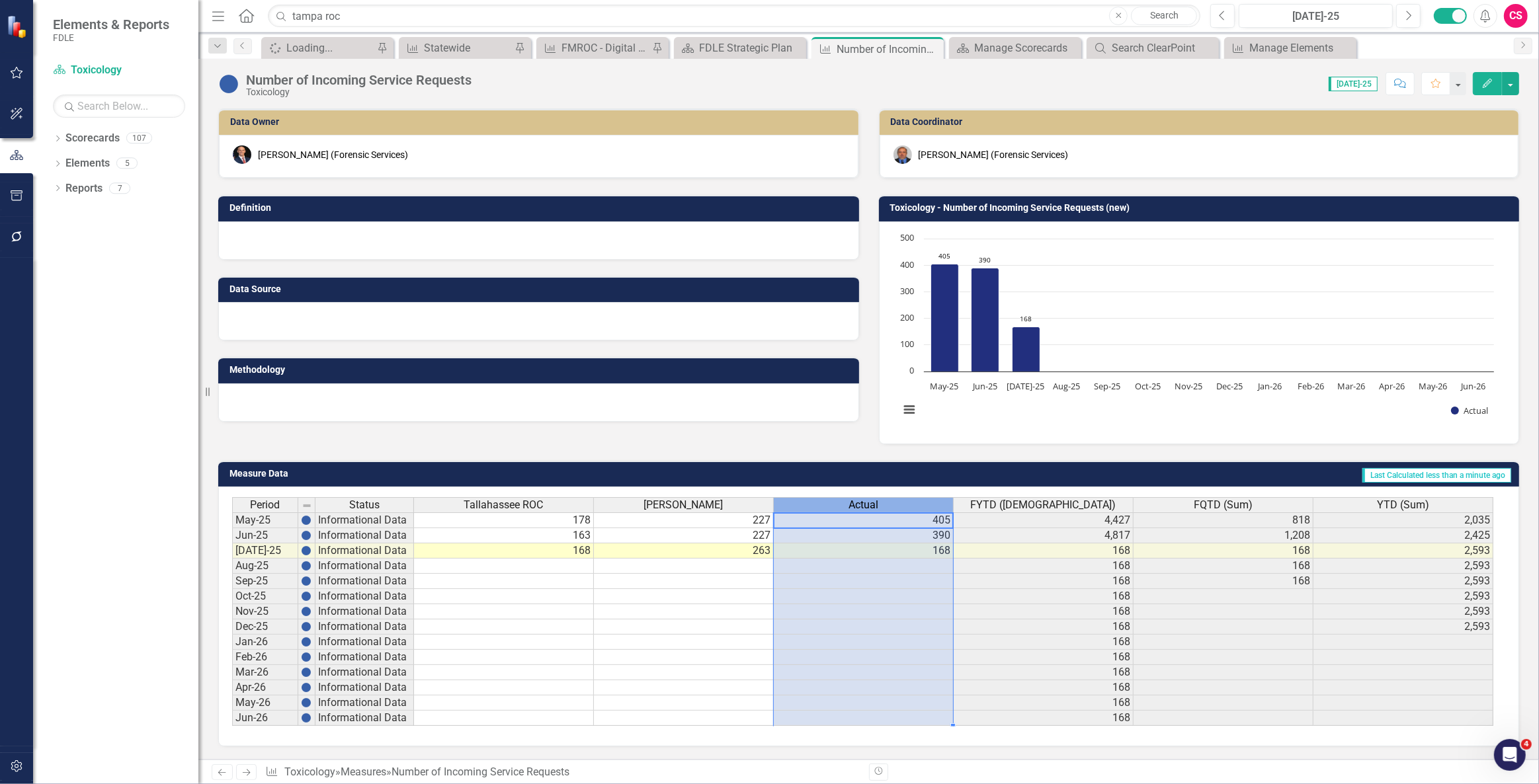
click at [866, 502] on span "Actual" at bounding box center [863, 505] width 30 height 12
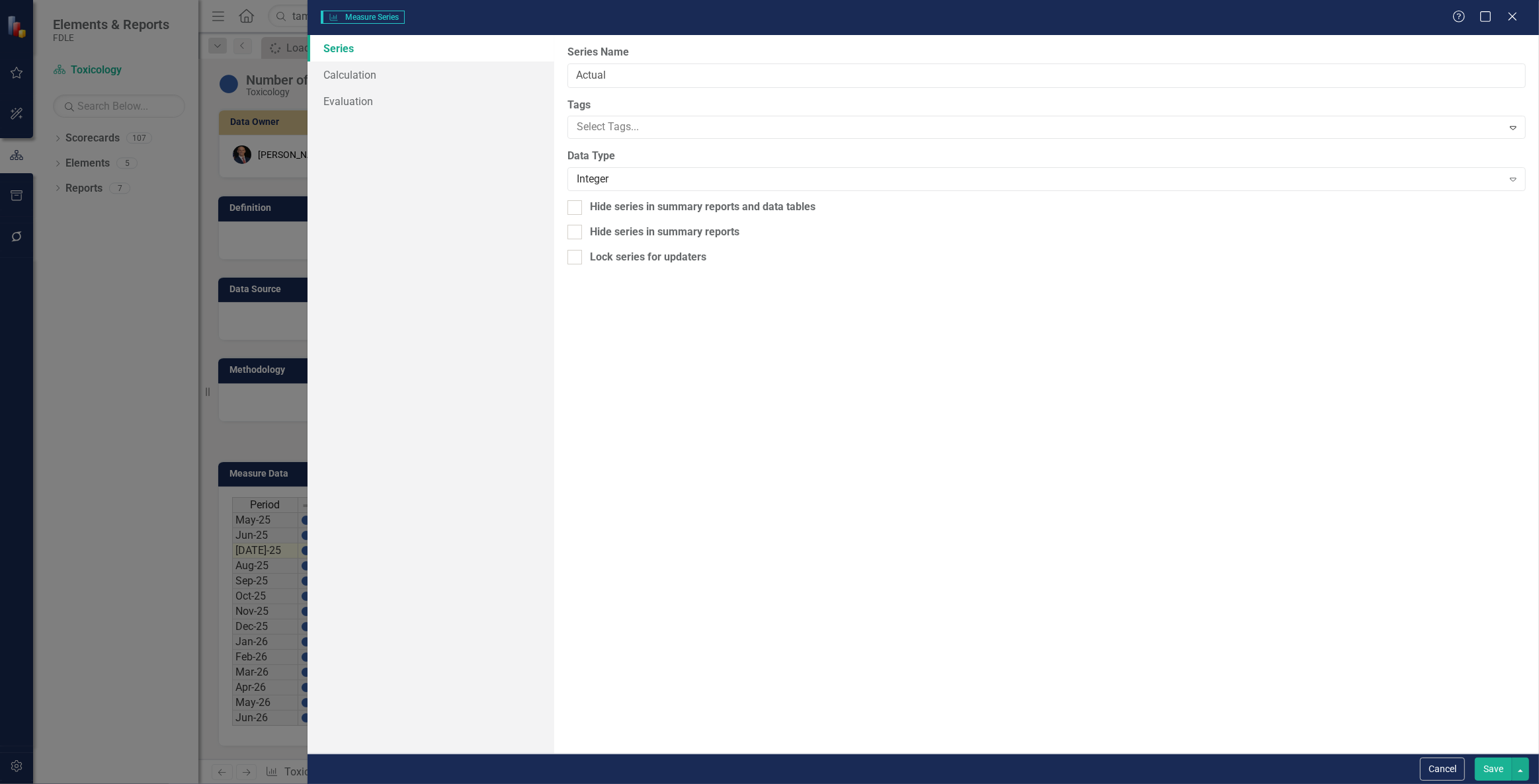
type input "Actual"
click at [399, 88] on link "Calculation Map" at bounding box center [431, 101] width 246 height 27
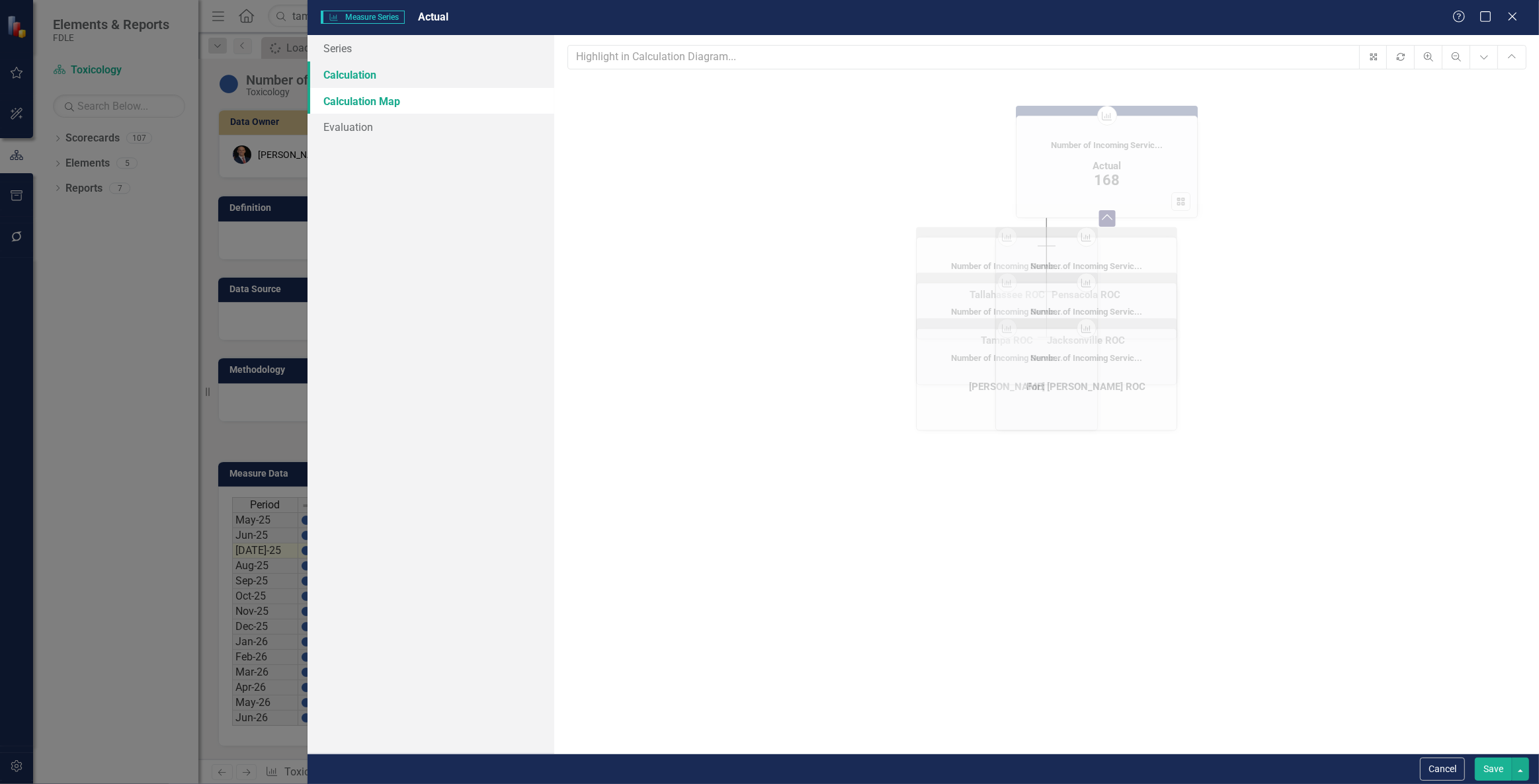
click at [397, 73] on link "Calculation" at bounding box center [431, 74] width 246 height 27
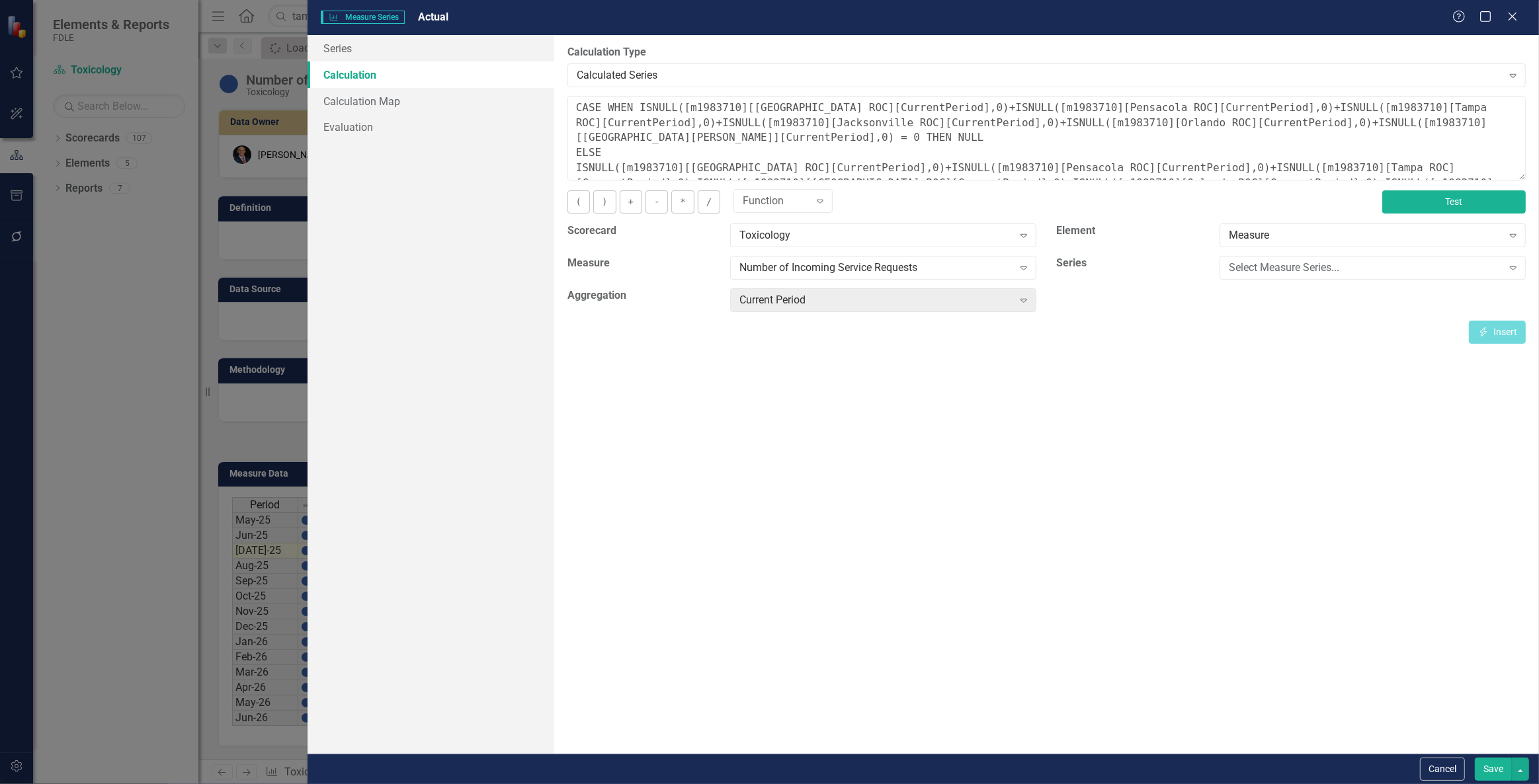
click at [1419, 205] on button "Test" at bounding box center [1454, 202] width 144 height 23
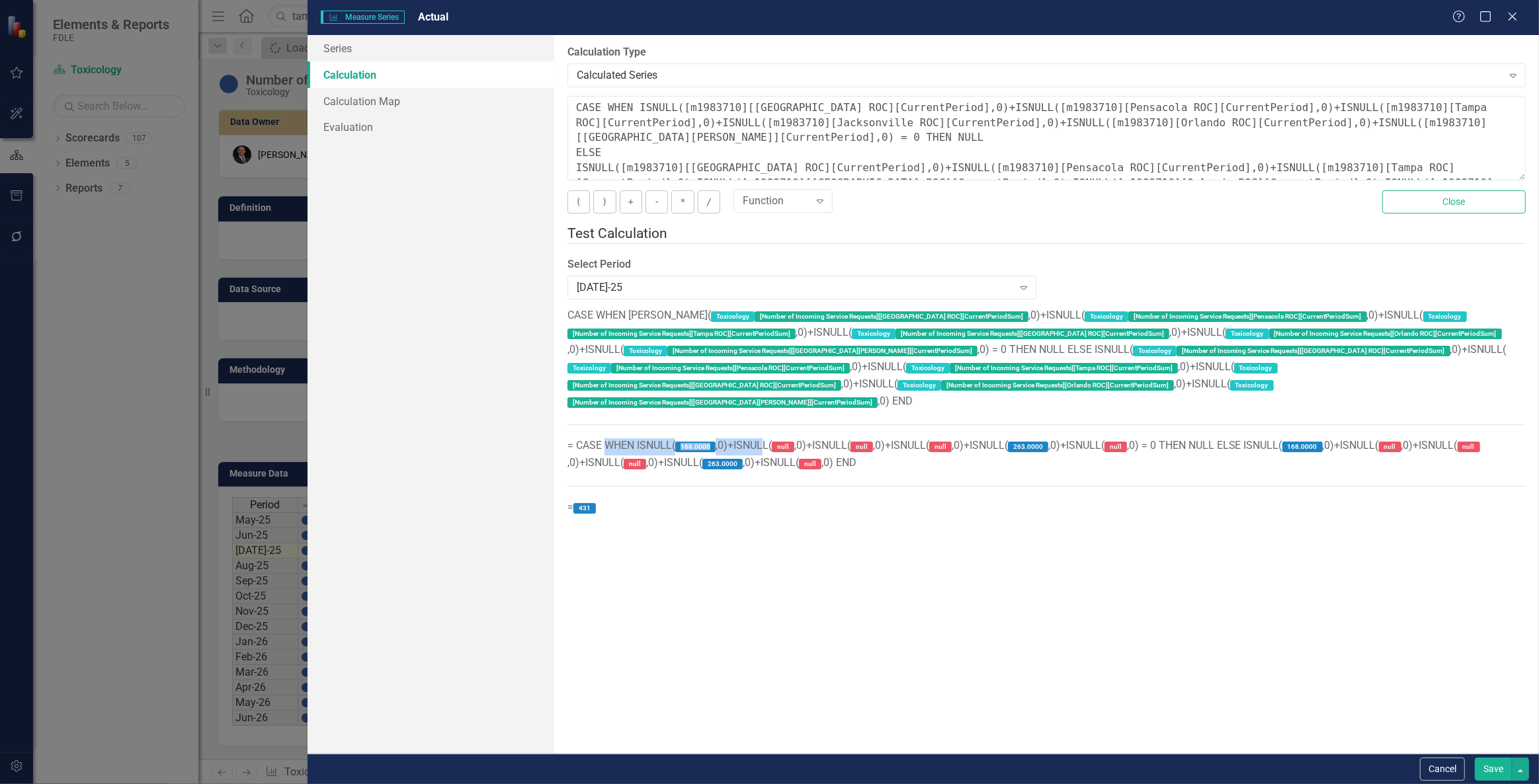
drag, startPoint x: 615, startPoint y: 425, endPoint x: 761, endPoint y: 414, distance: 146.4
click at [761, 414] on span "CASE WHEN ISNULL( Toxicology [Number of Incoming Service Requests][Tallahassee …" at bounding box center [1047, 410] width 958 height 204
click at [713, 578] on div "By default, series in ClearPoint are not calculated. So, if you leave the form …" at bounding box center [1046, 395] width 985 height 719
click at [1447, 767] on button "Cancel" at bounding box center [1442, 769] width 45 height 23
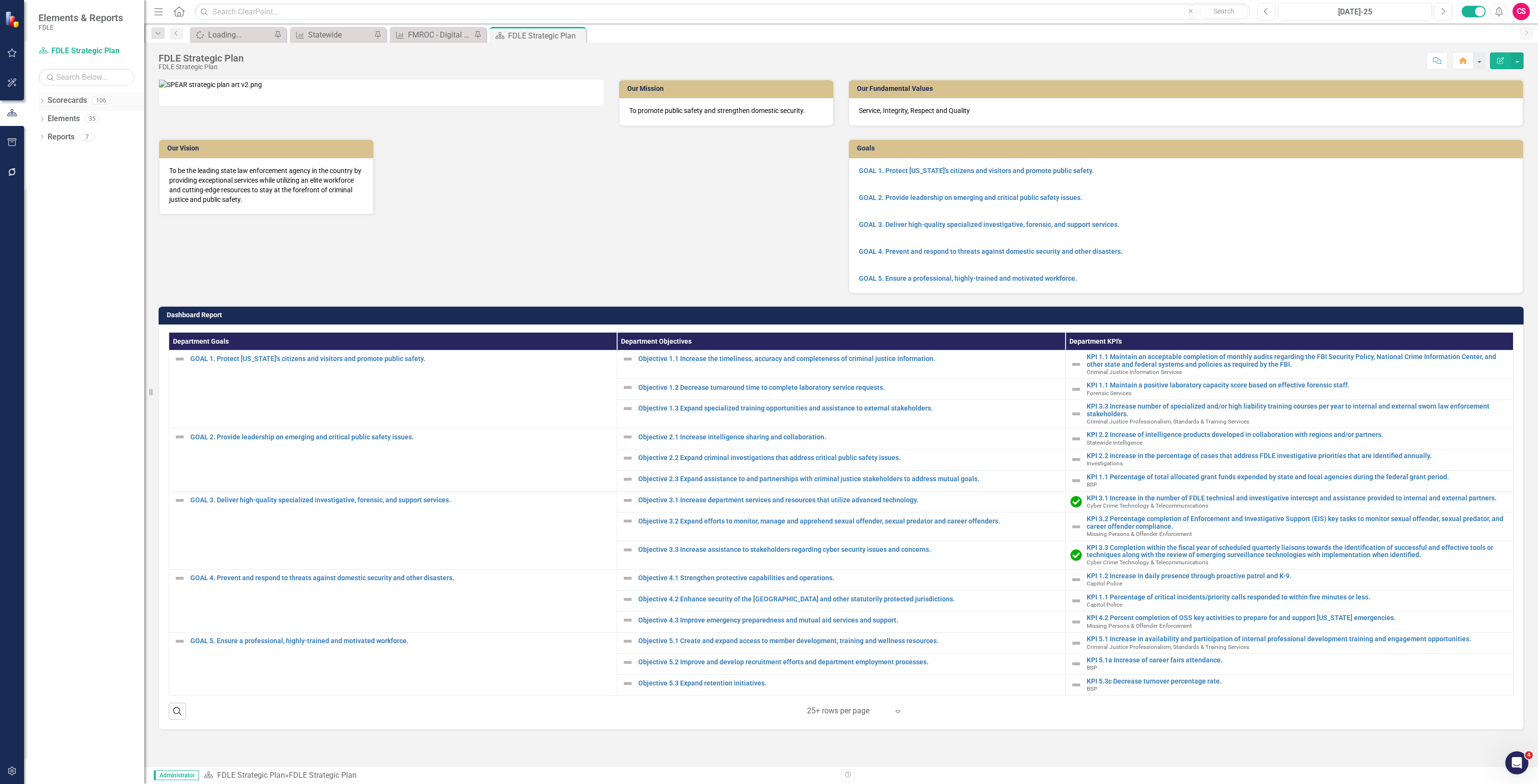
click at [64, 97] on link "Scorecards" at bounding box center [67, 101] width 39 height 11
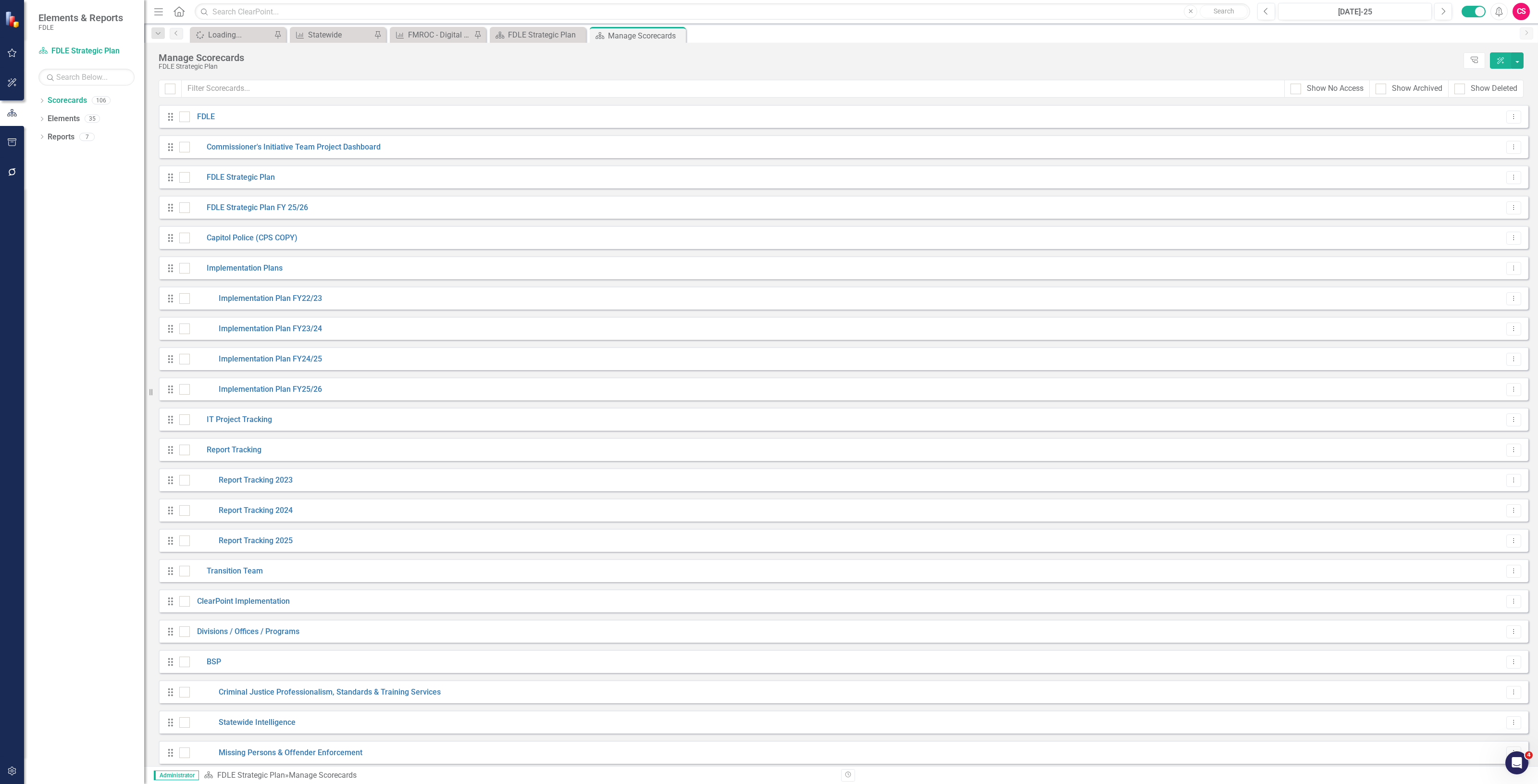
click at [231, 78] on div "Manage Scorecards FDLE Strategic Plan Tree Explorer ClearPoint AI" at bounding box center [841, 61] width 1394 height 37
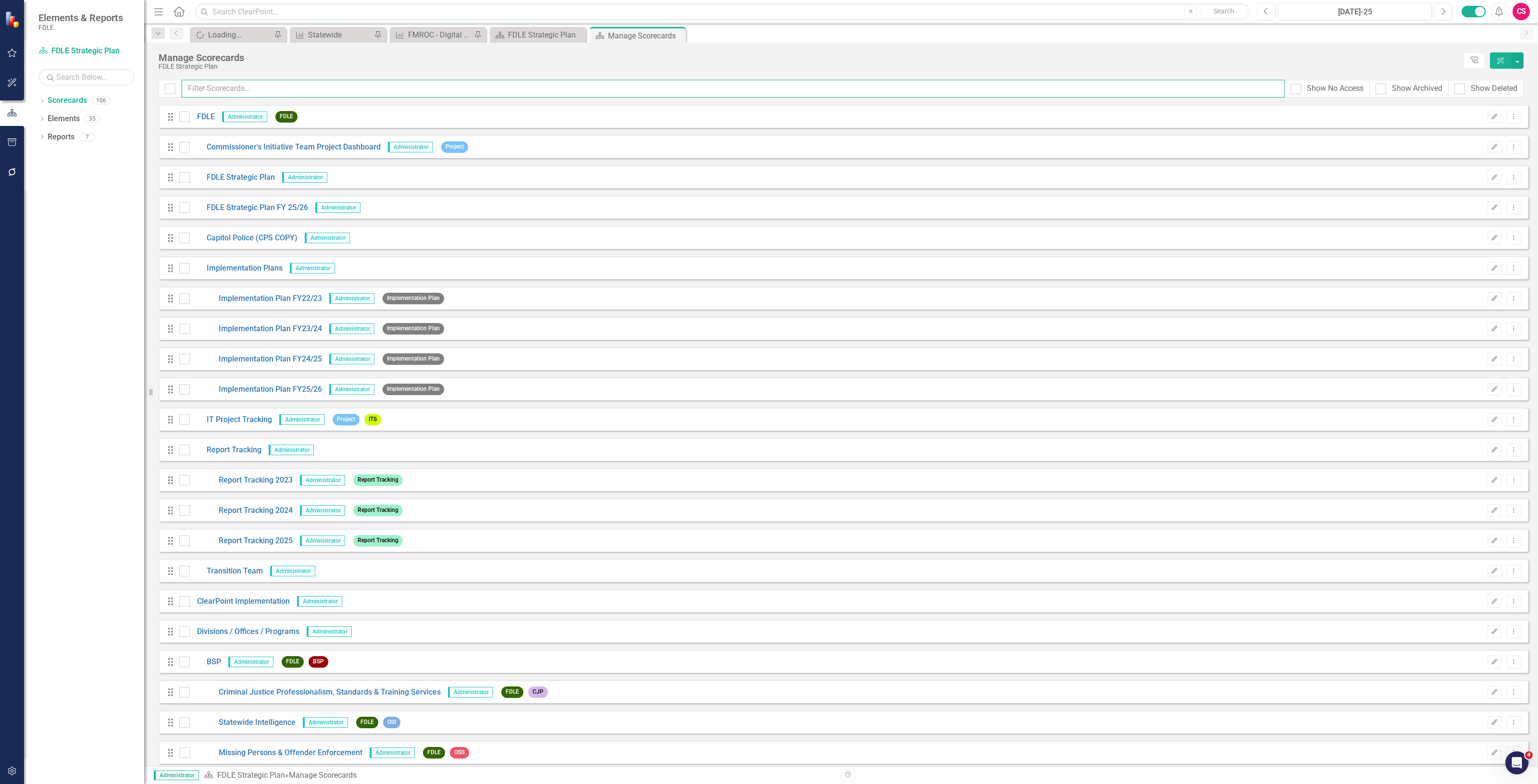
click at [231, 83] on input "text" at bounding box center [733, 88] width 1103 height 18
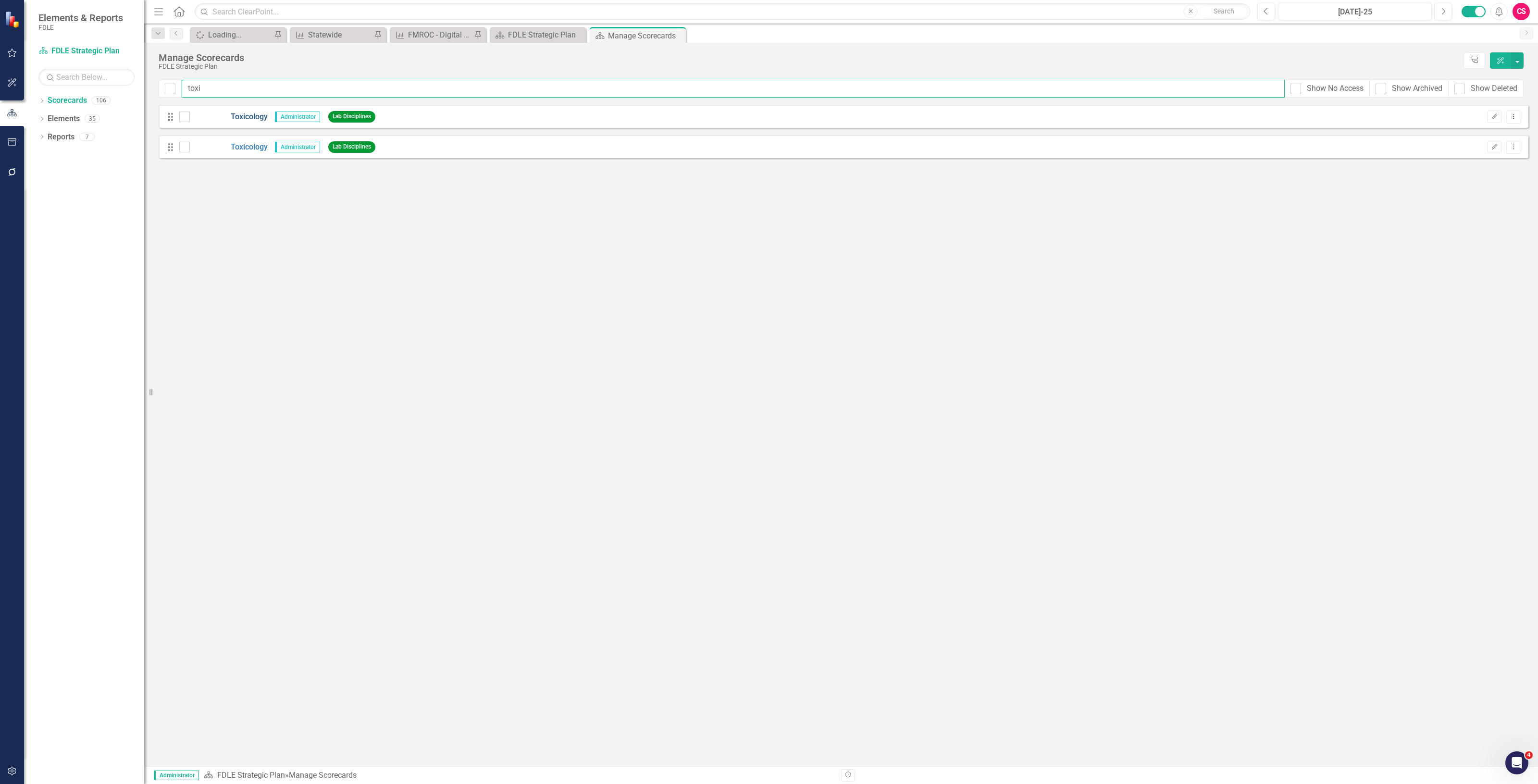
type input "toxi"
click at [251, 119] on link "Toxicology" at bounding box center [229, 117] width 78 height 11
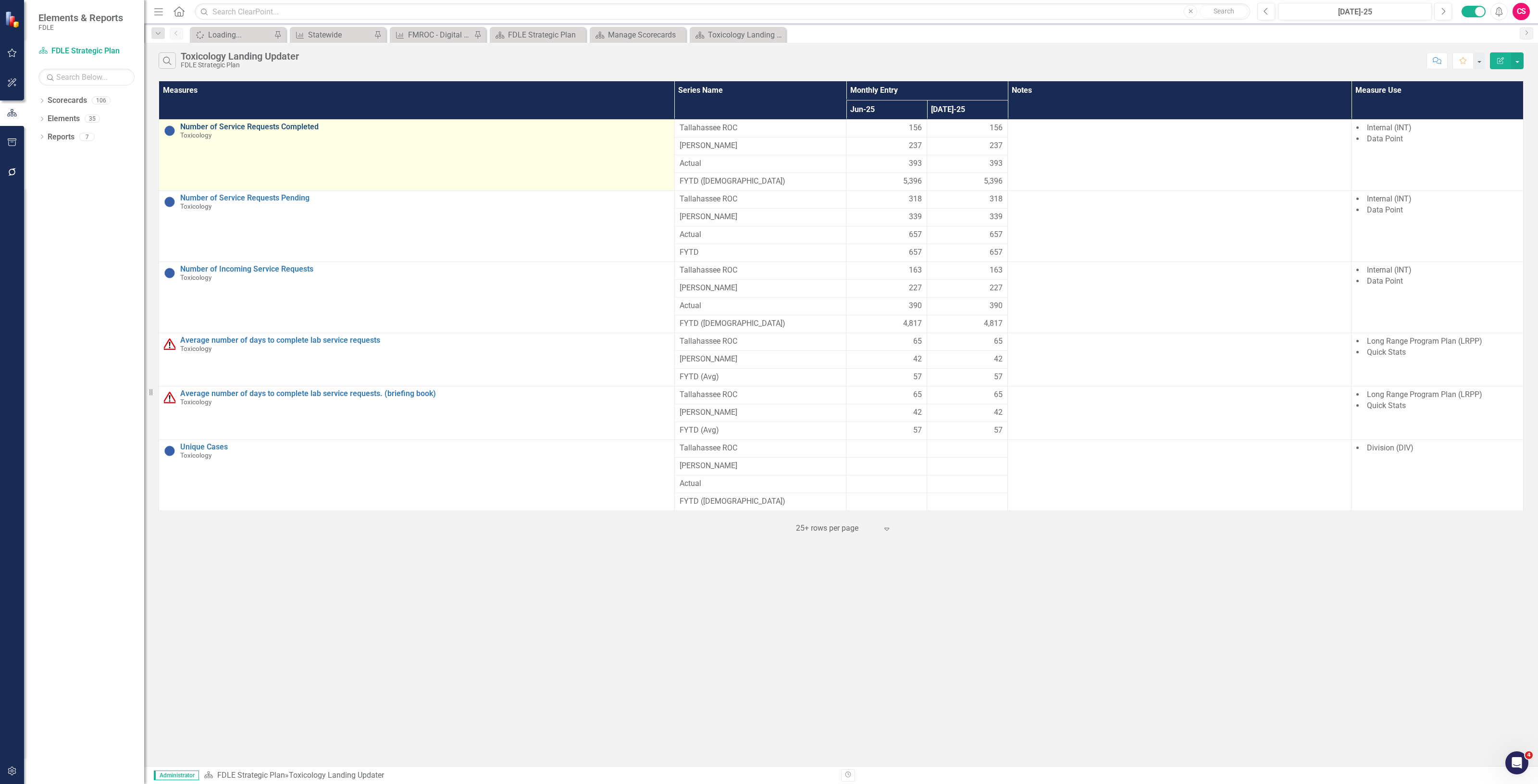
click at [215, 125] on link "Number of Service Requests Completed" at bounding box center [425, 127] width 489 height 9
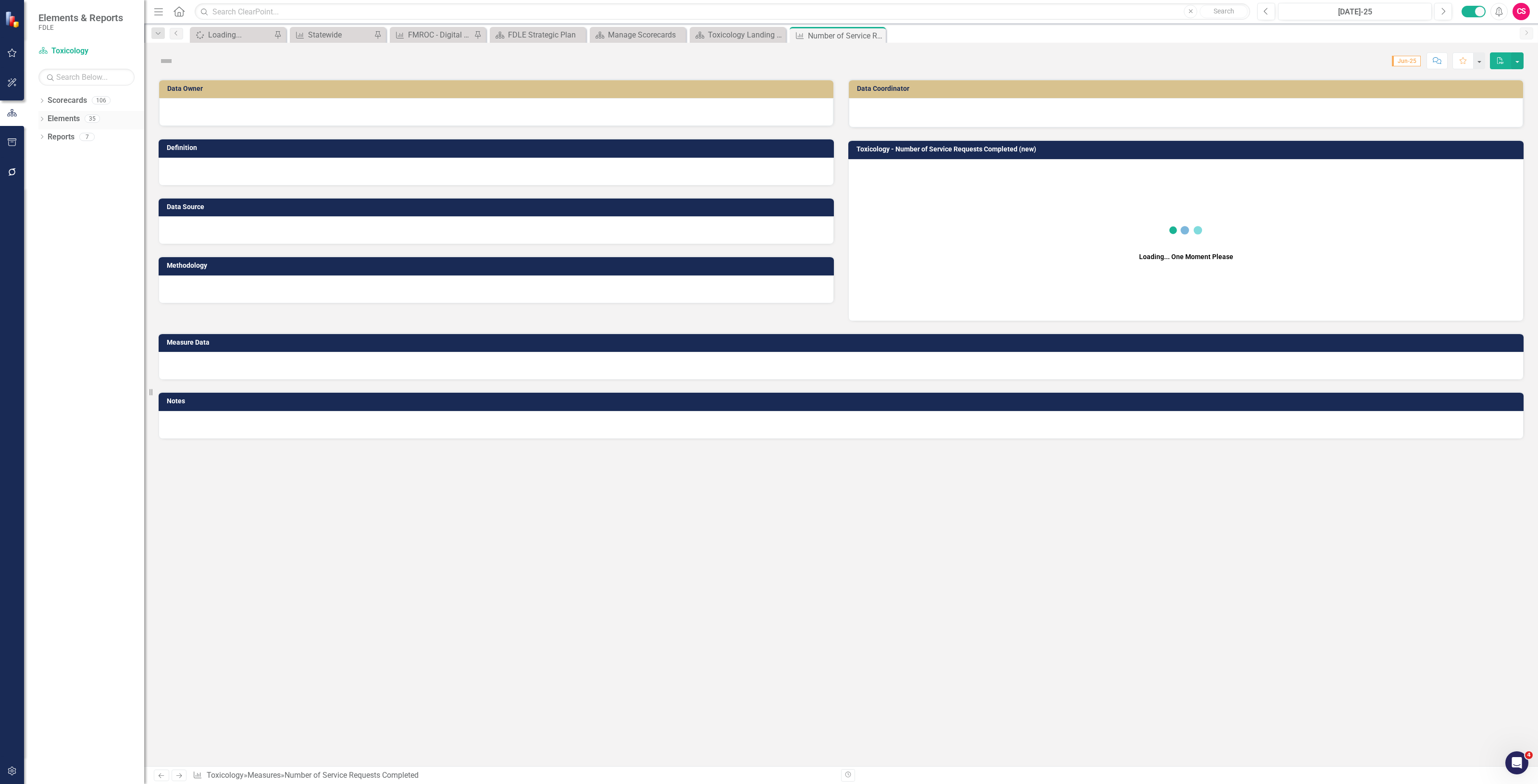
click at [46, 118] on div "Dropdown Elements 35" at bounding box center [91, 120] width 106 height 18
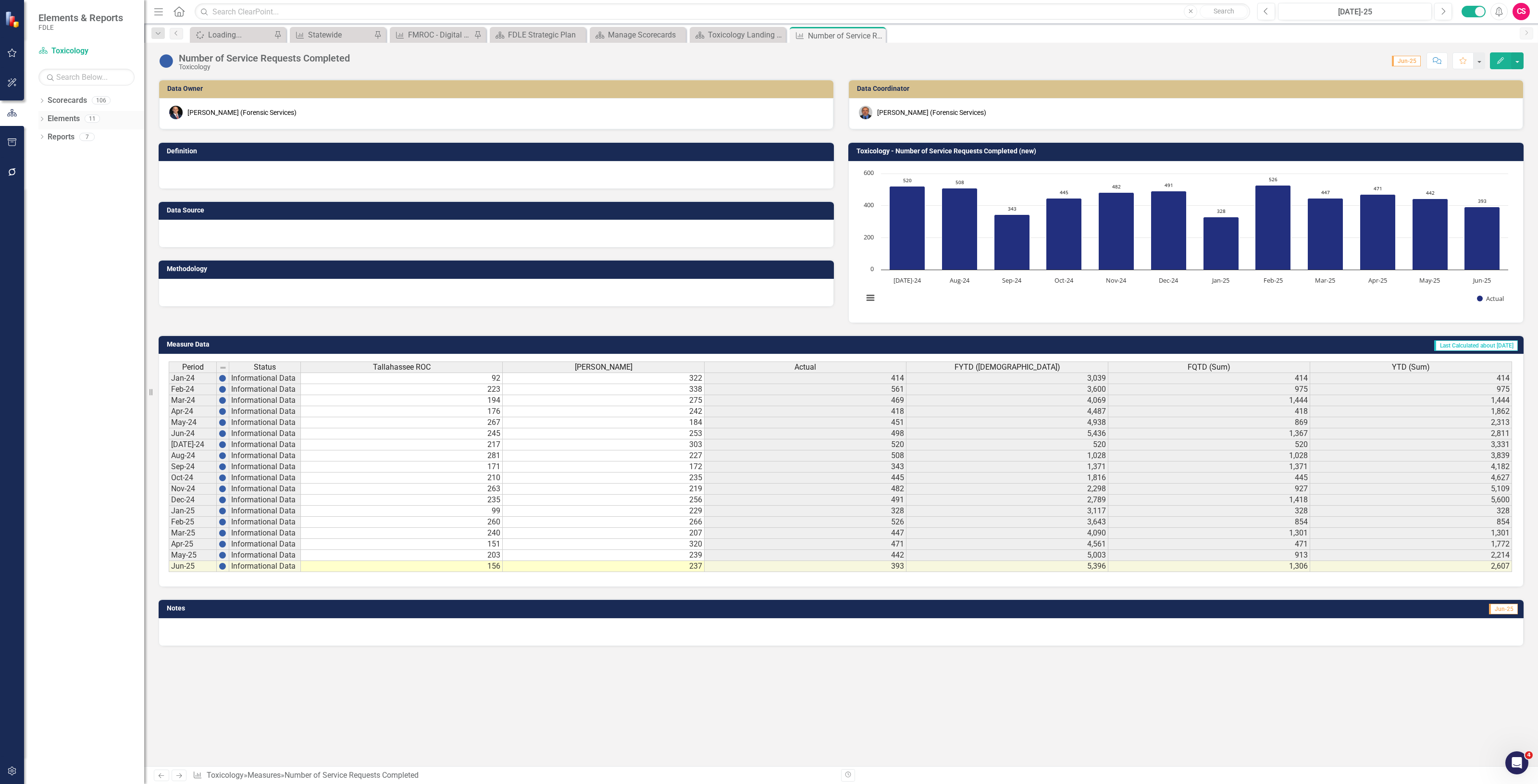
click at [58, 113] on link "Elements" at bounding box center [63, 119] width 32 height 11
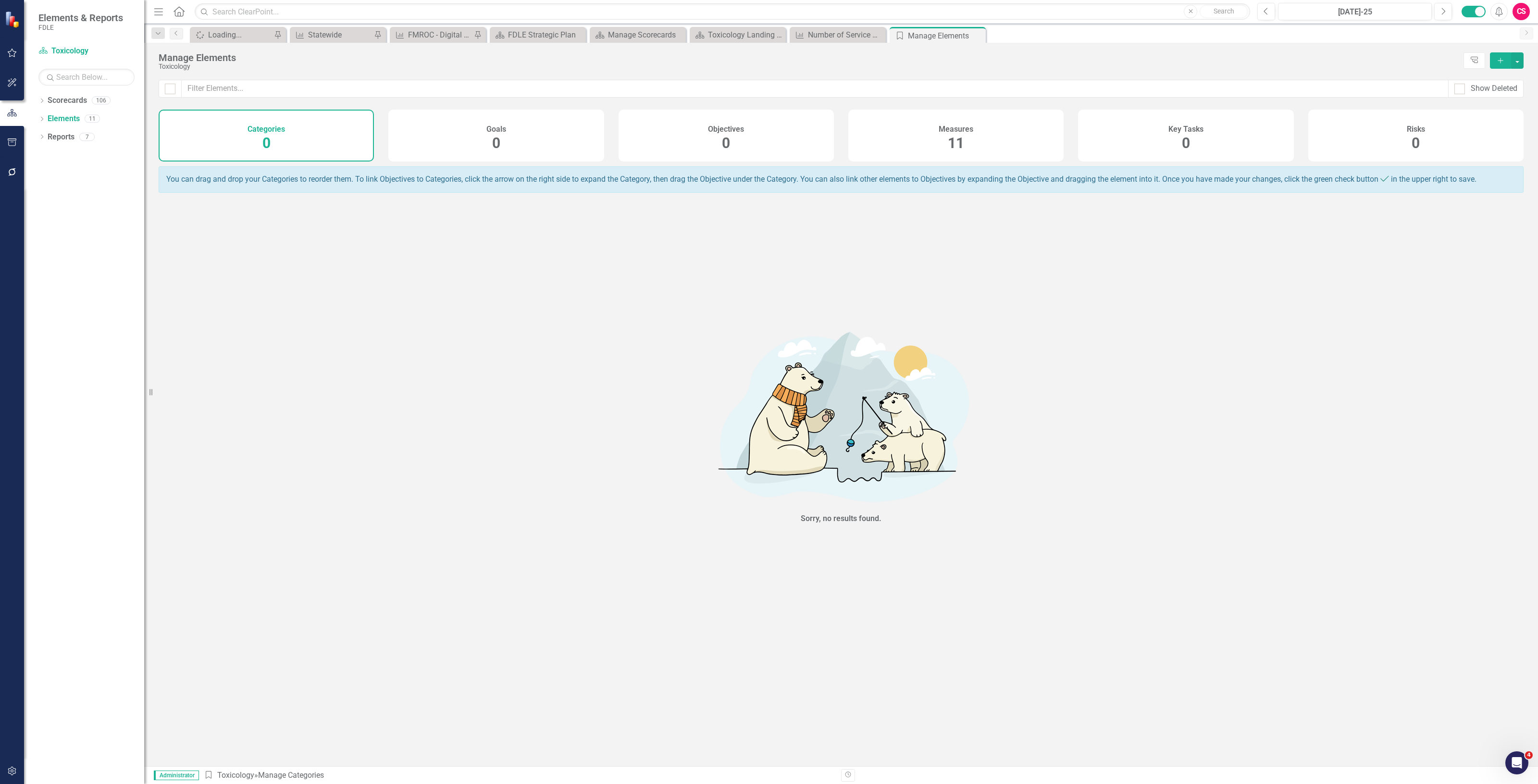
click at [952, 147] on span "11" at bounding box center [956, 143] width 16 height 17
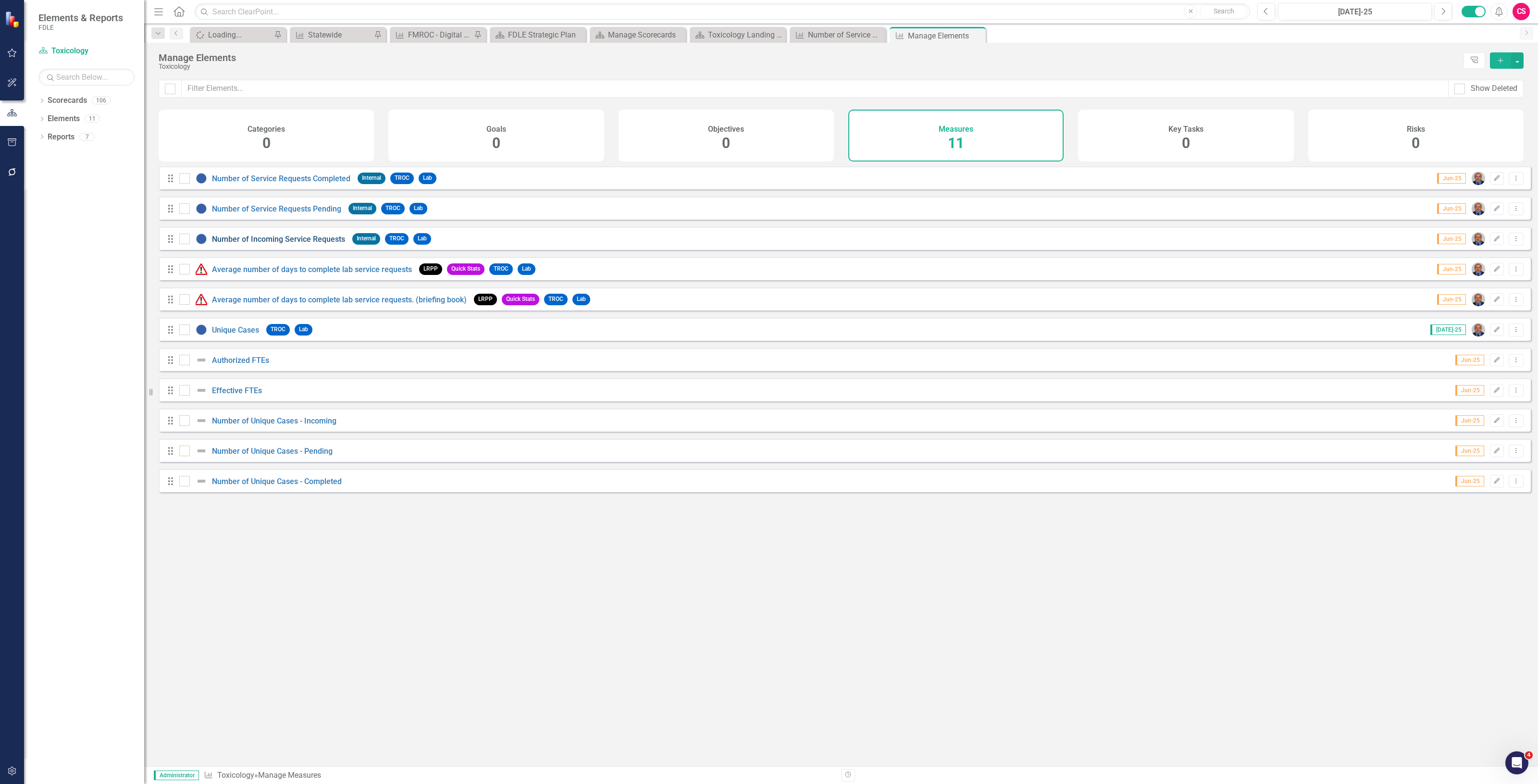
click at [282, 244] on link "Number of Incoming Service Requests" at bounding box center [278, 239] width 133 height 9
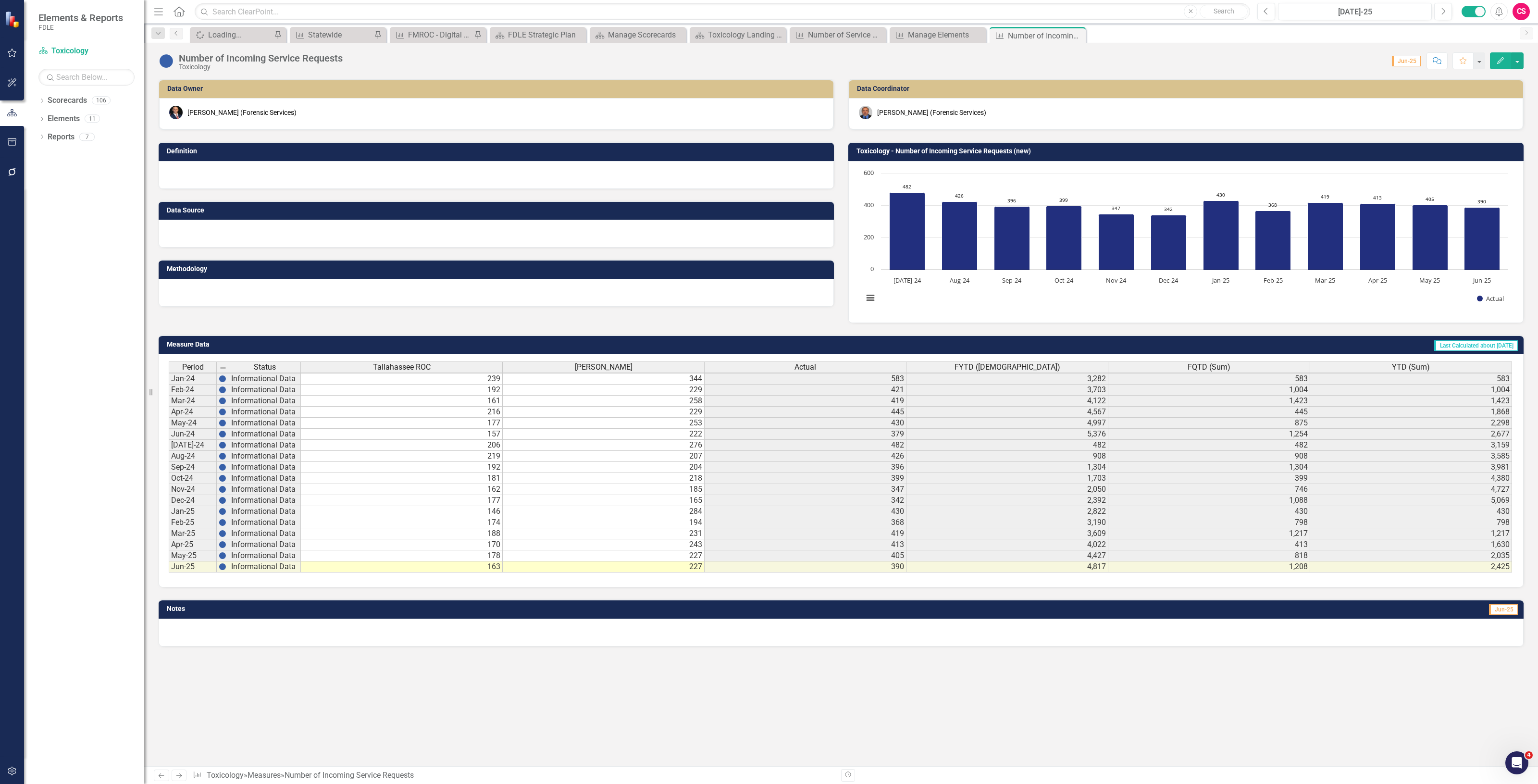
scroll to position [3, 0]
click at [77, 98] on link "Scorecards" at bounding box center [67, 101] width 39 height 11
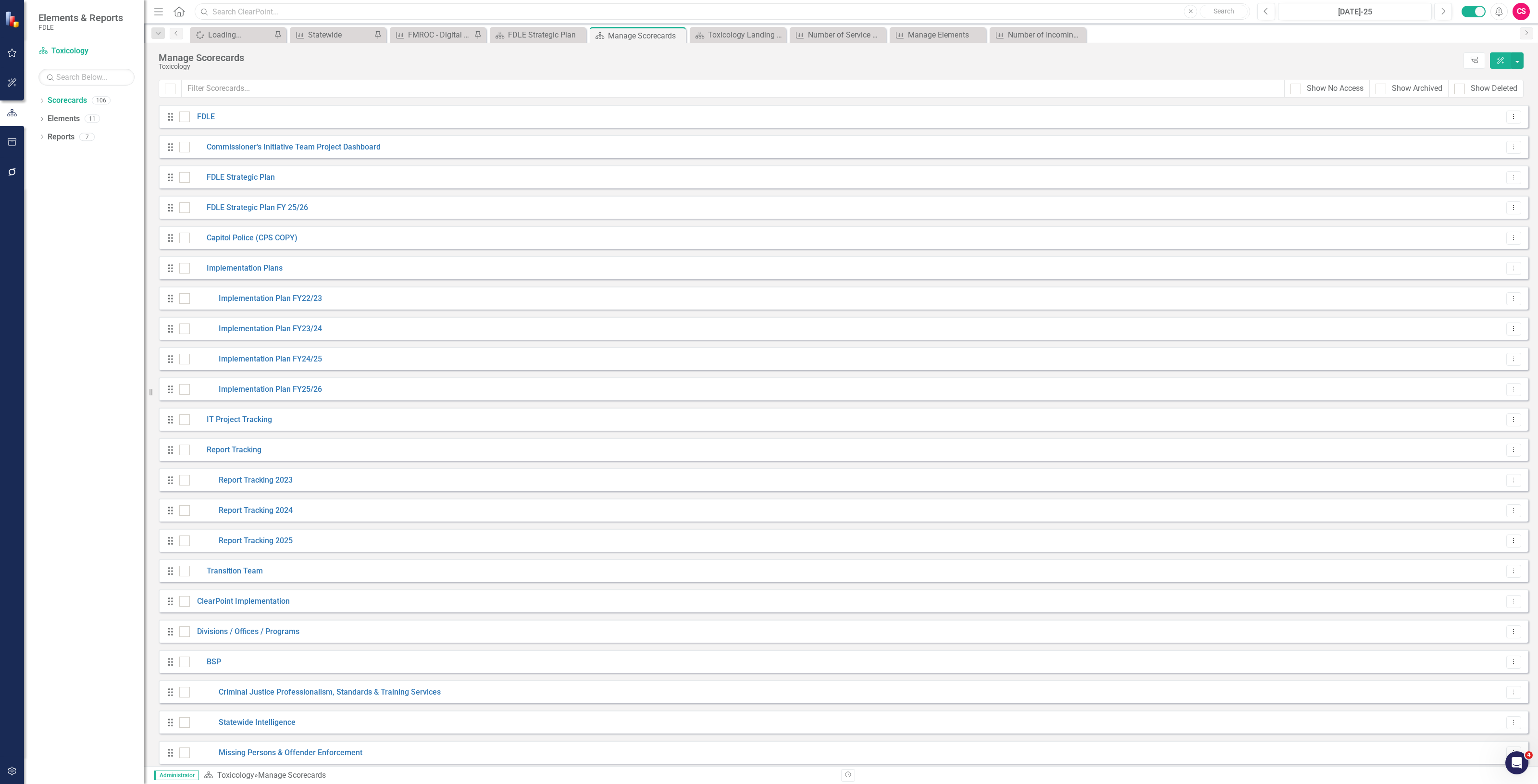
click at [234, 8] on input "text" at bounding box center [722, 11] width 1055 height 17
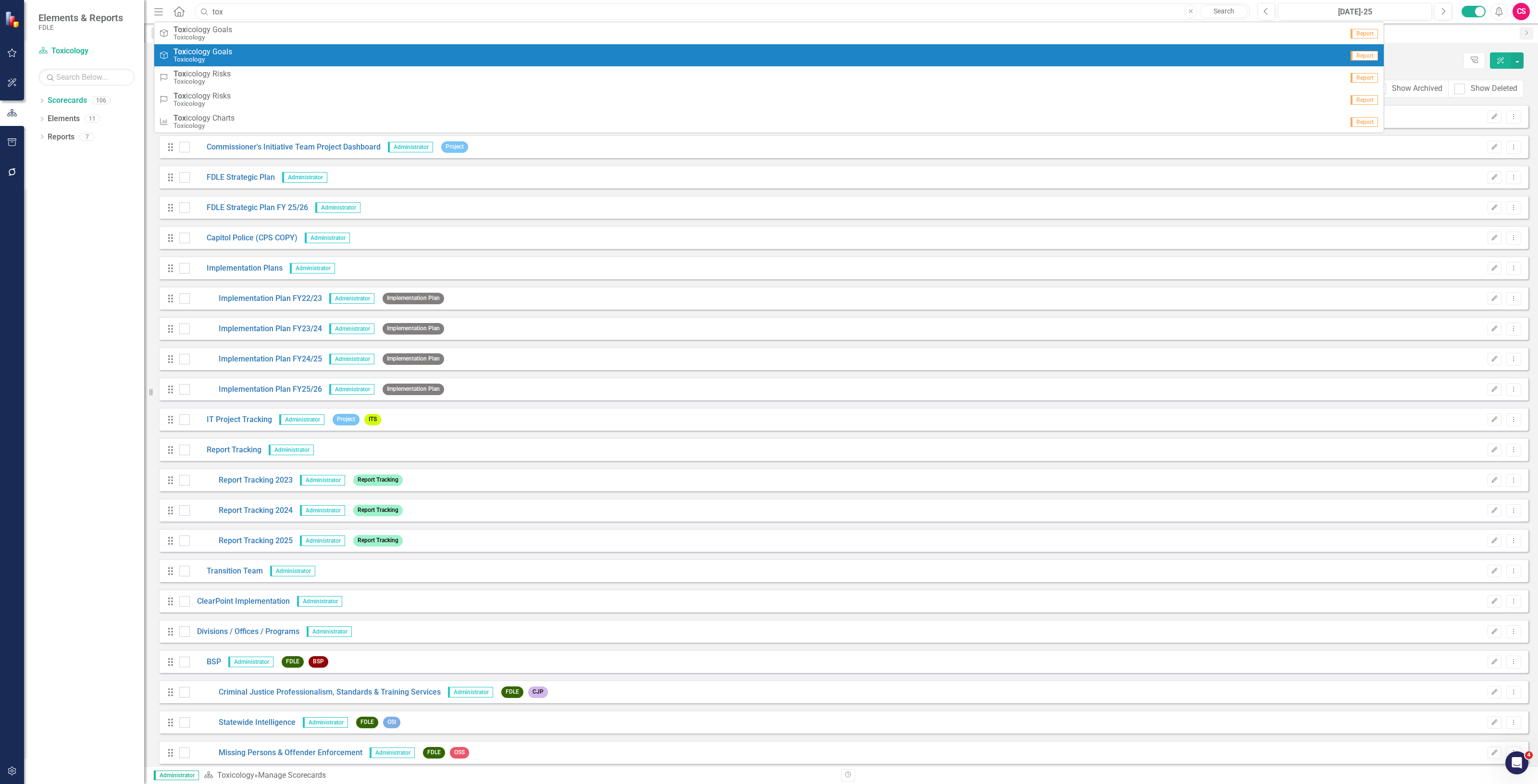
type input "tox"
drag, startPoint x: 106, startPoint y: 216, endPoint x: 106, endPoint y: 208, distance: 8.0
click at [106, 214] on div "Dropdown Scorecards 106 Dropdown FDLE Commissioner's Initiative Team Project Da…" at bounding box center [84, 438] width 120 height 691
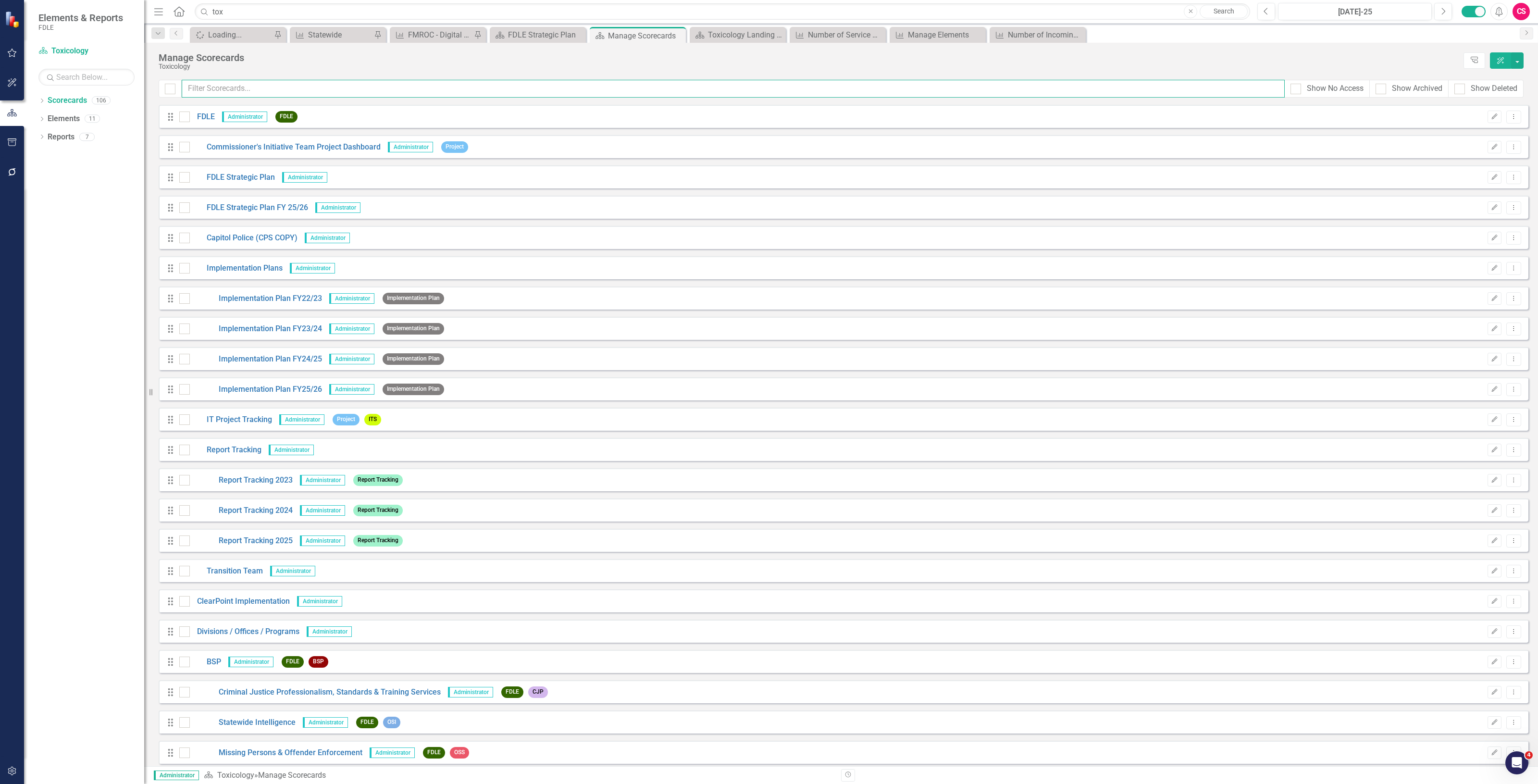
click at [212, 92] on input "text" at bounding box center [733, 88] width 1103 height 18
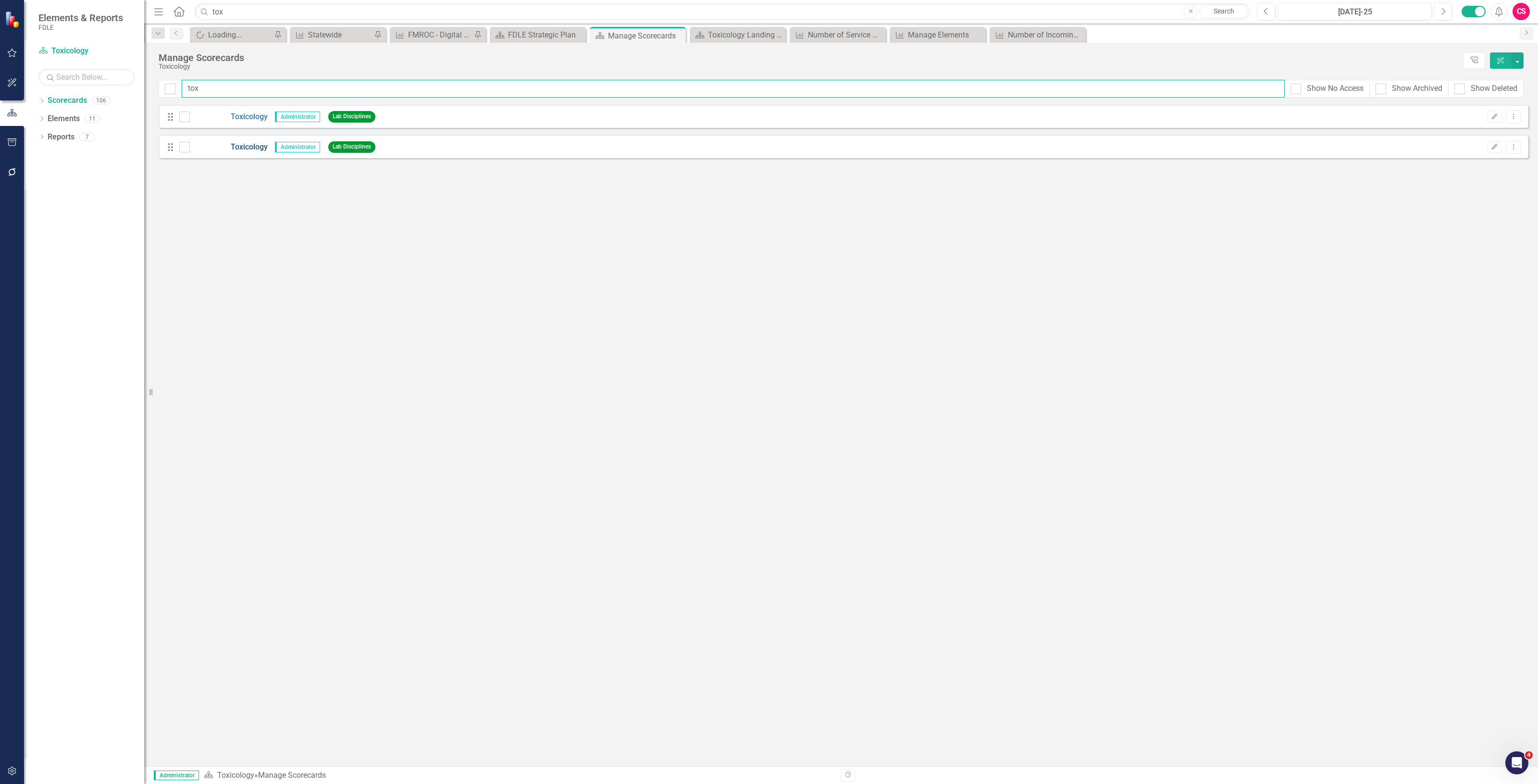
type input "tox"
click at [235, 148] on link "Toxicology" at bounding box center [229, 147] width 78 height 11
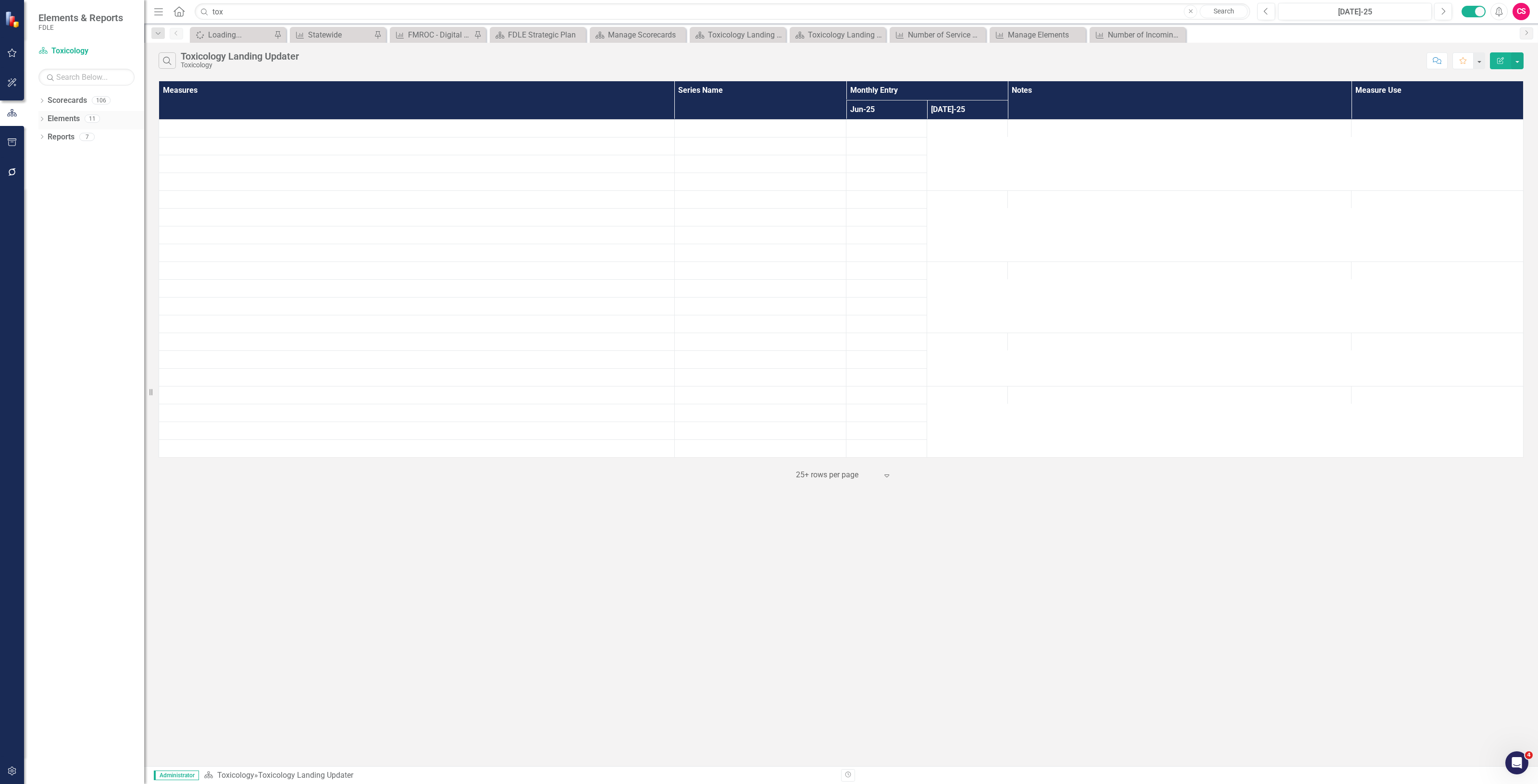
click at [71, 119] on link "Elements" at bounding box center [63, 119] width 32 height 11
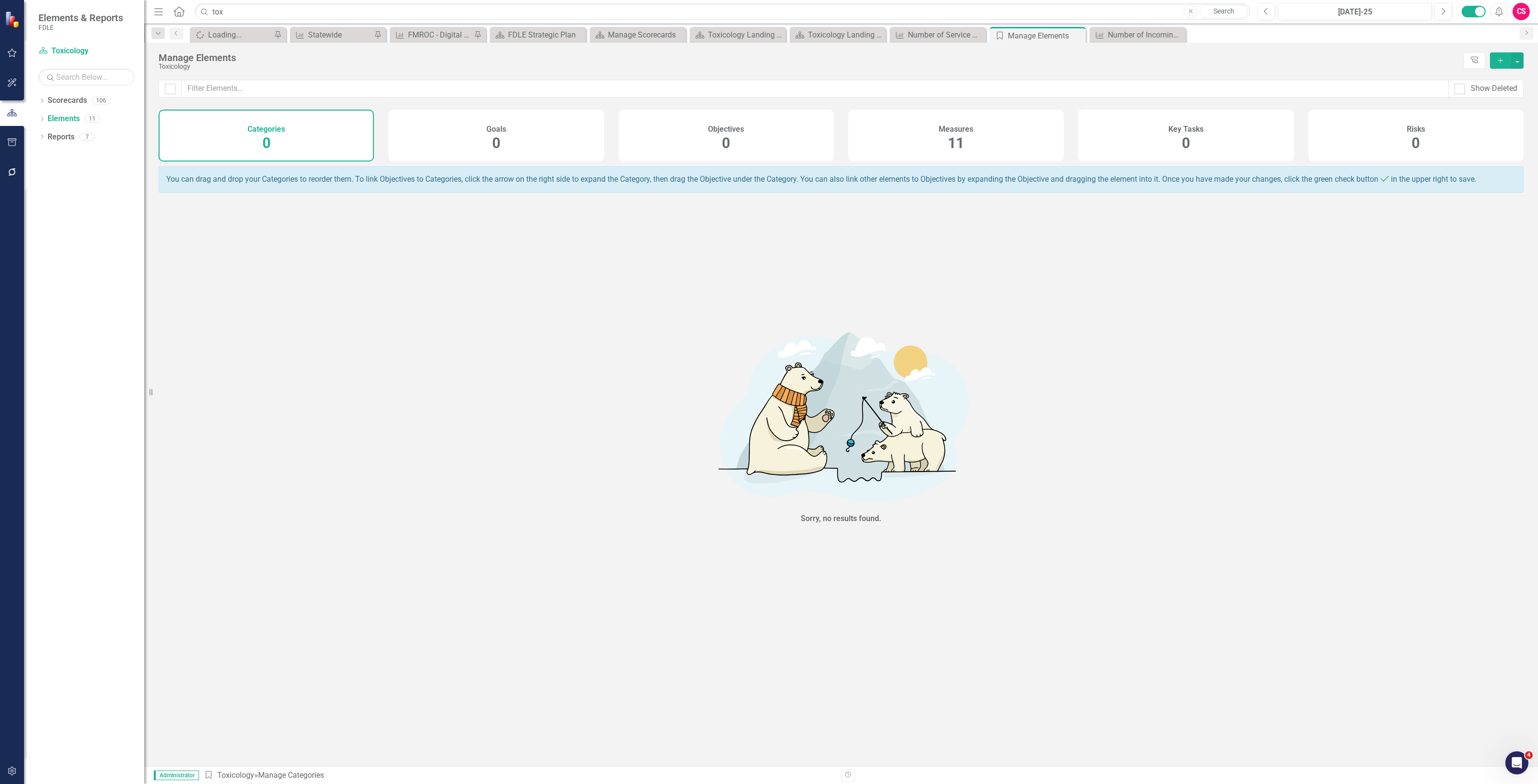
click at [892, 133] on div "Measures 11" at bounding box center [956, 135] width 215 height 52
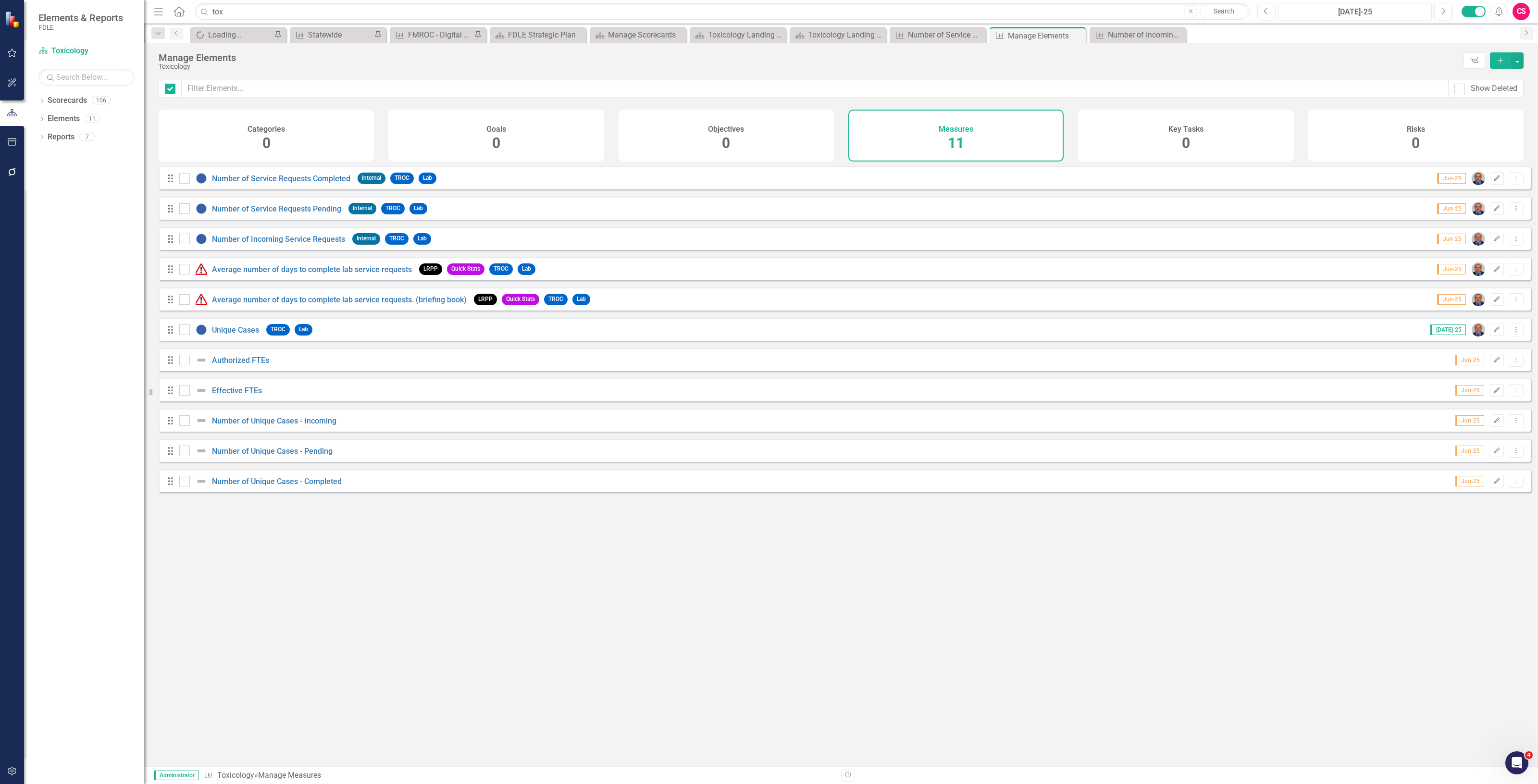
checkbox input "false"
click at [284, 244] on link "Number of Incoming Service Requests" at bounding box center [278, 239] width 133 height 9
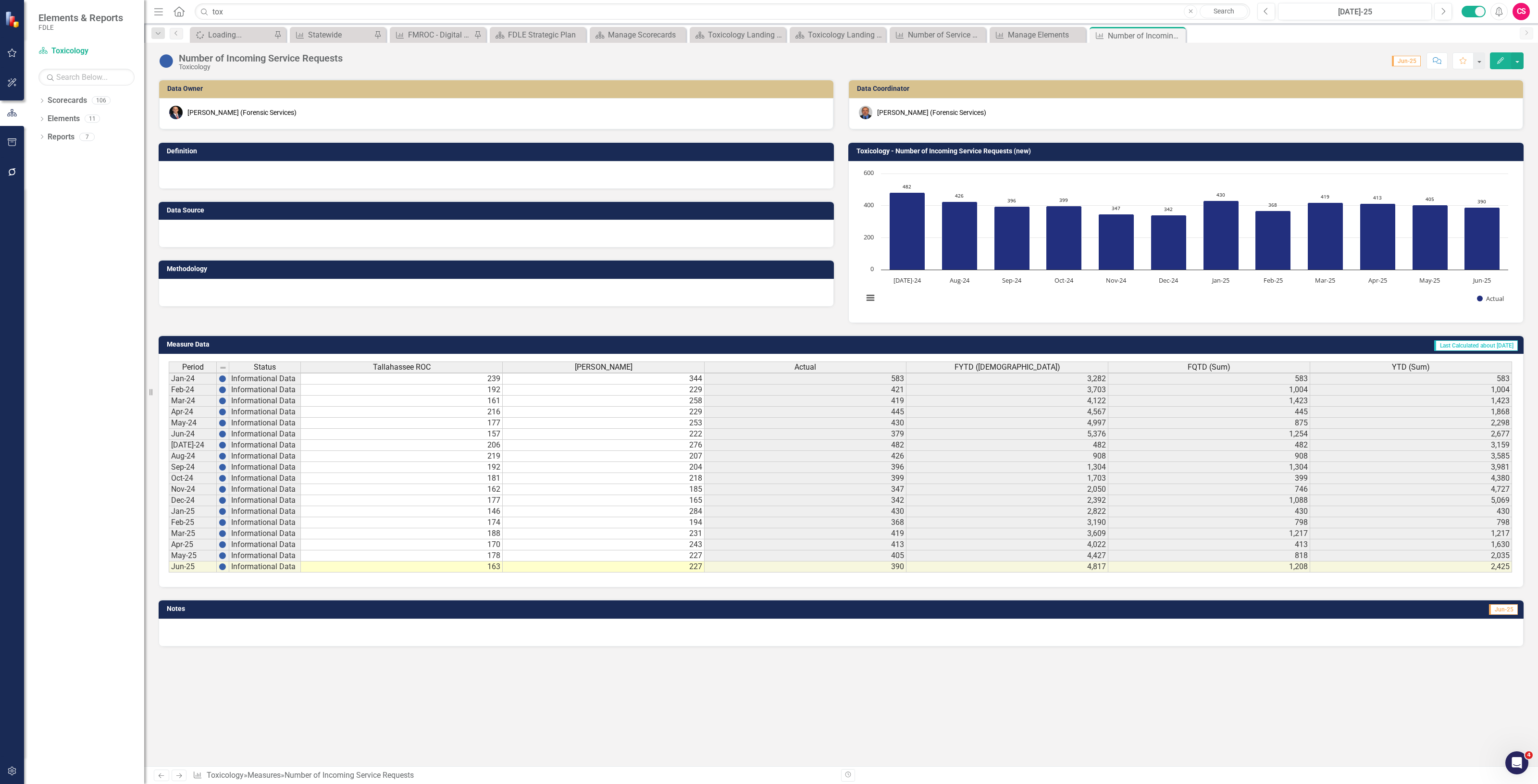
scroll to position [3, 0]
click at [840, 368] on div "Actual" at bounding box center [805, 367] width 202 height 11
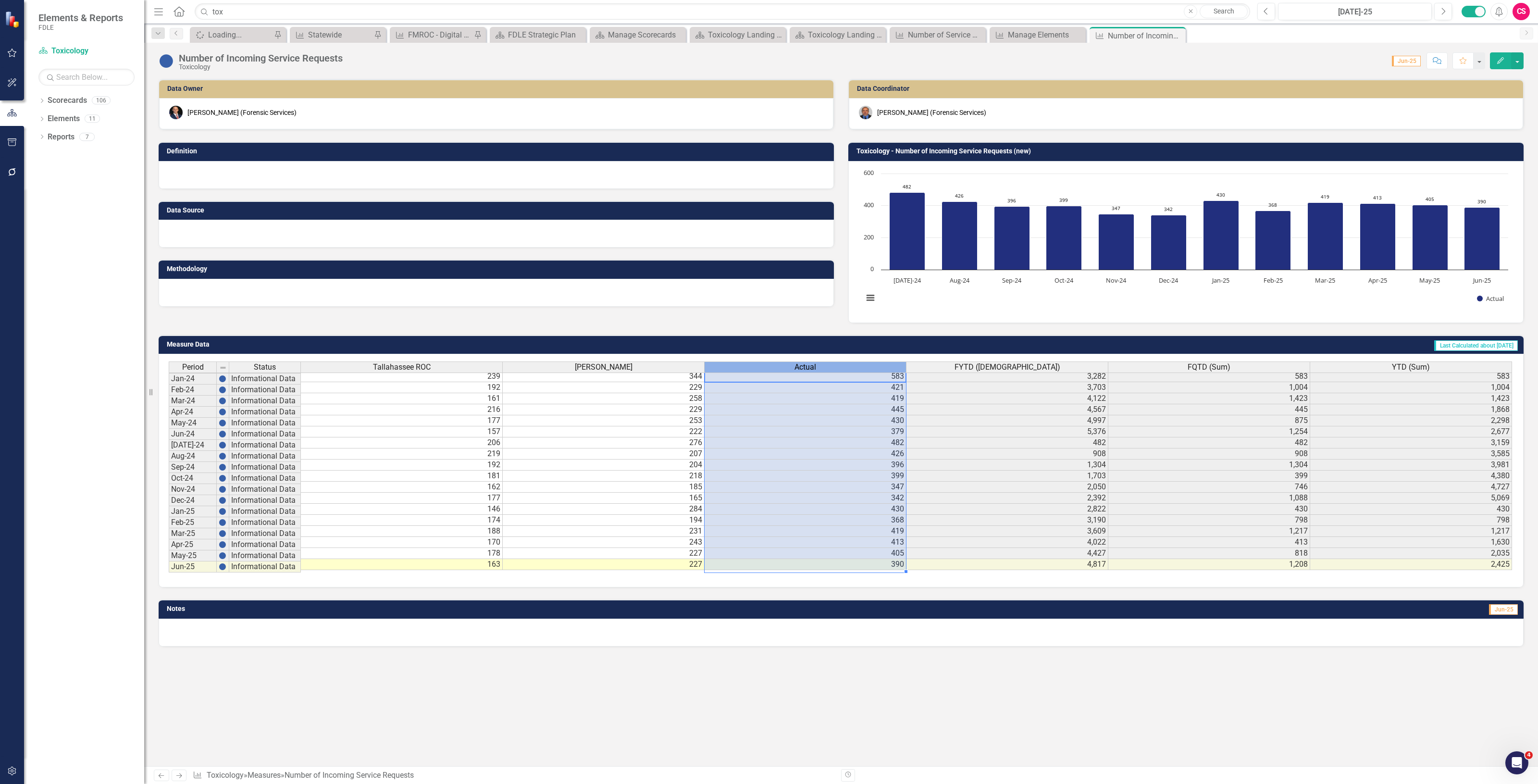
click at [840, 368] on div "Actual" at bounding box center [805, 367] width 202 height 11
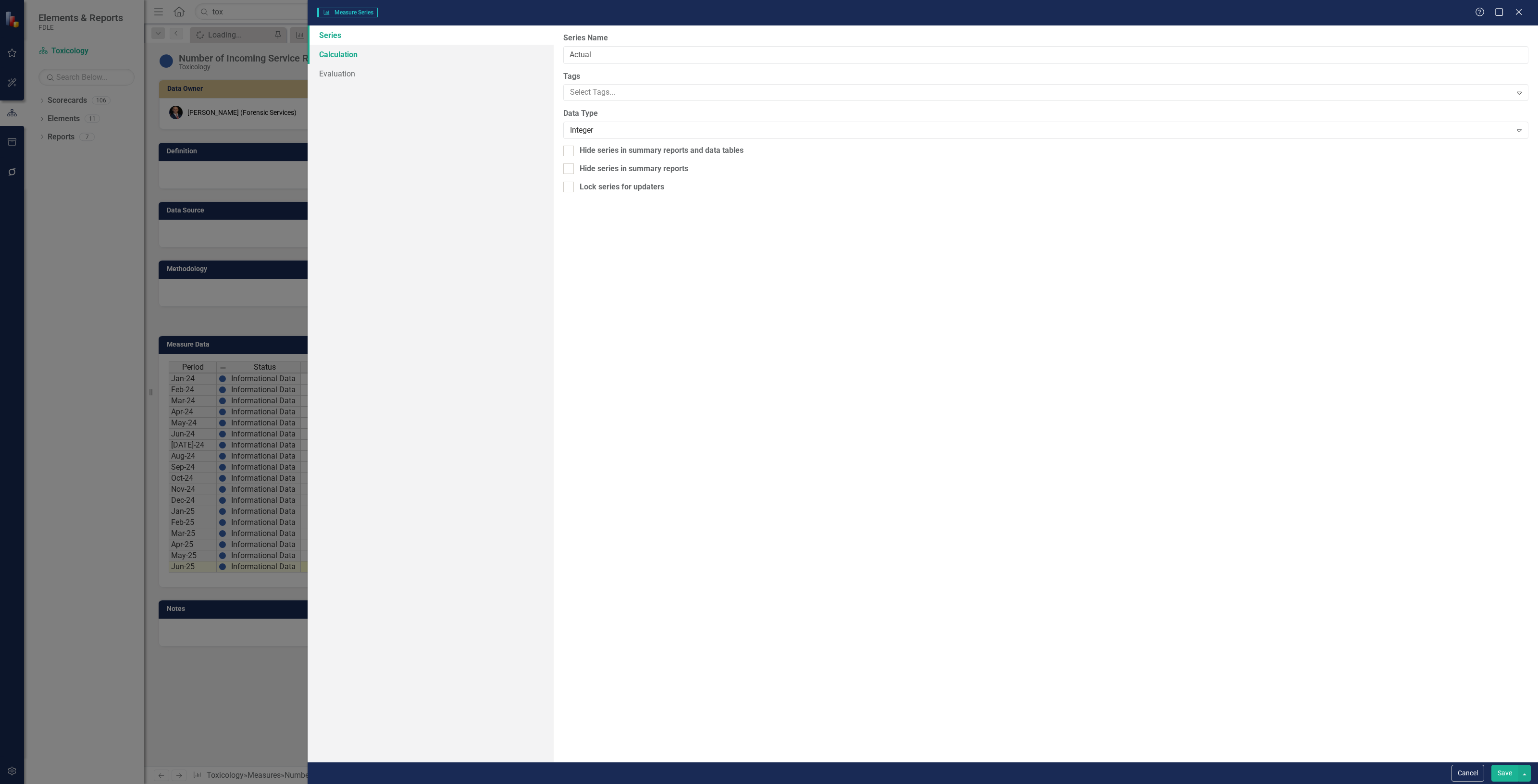
click at [388, 49] on link "Calculation" at bounding box center [430, 54] width 246 height 19
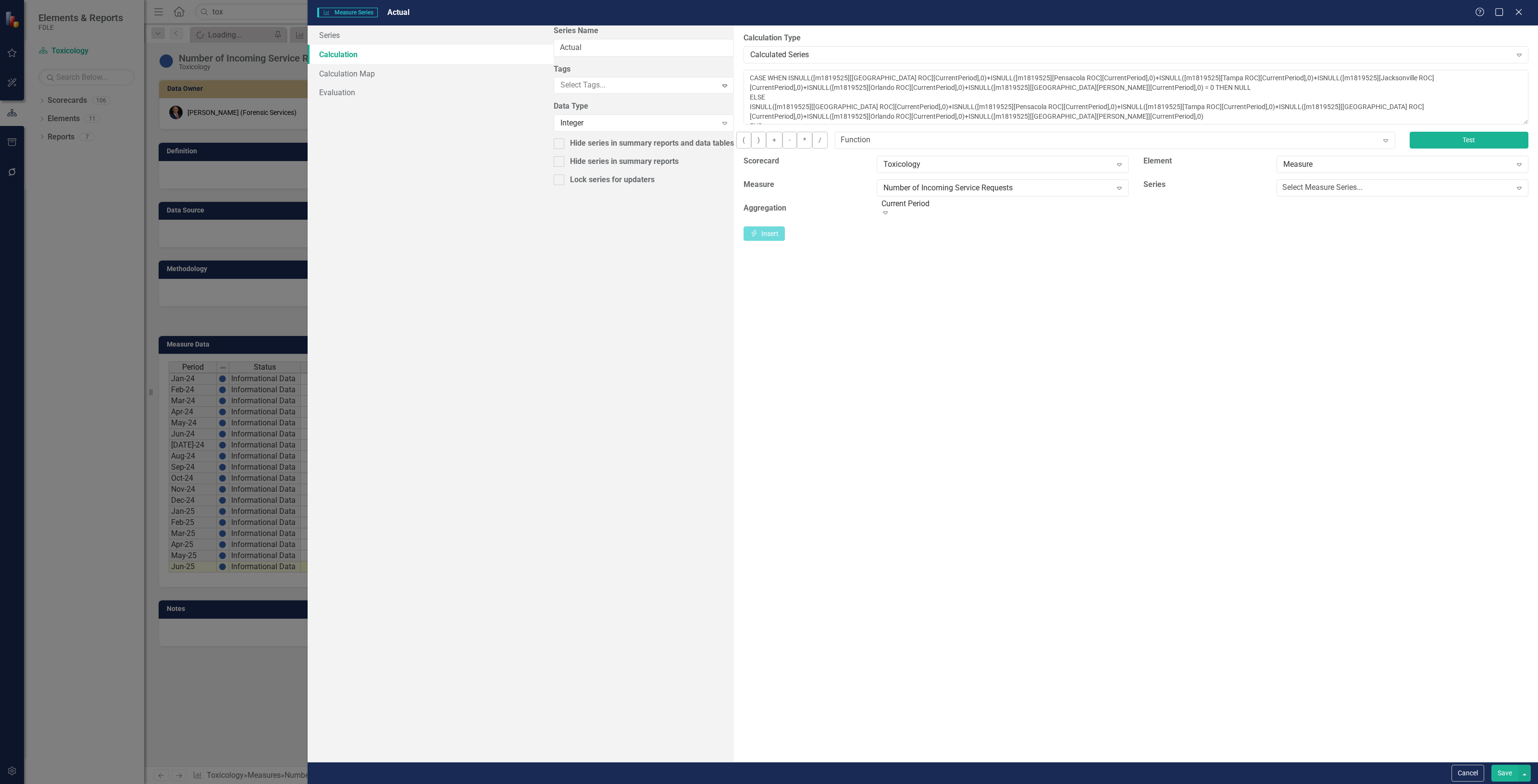
click at [1410, 148] on button "Test" at bounding box center [1469, 140] width 119 height 17
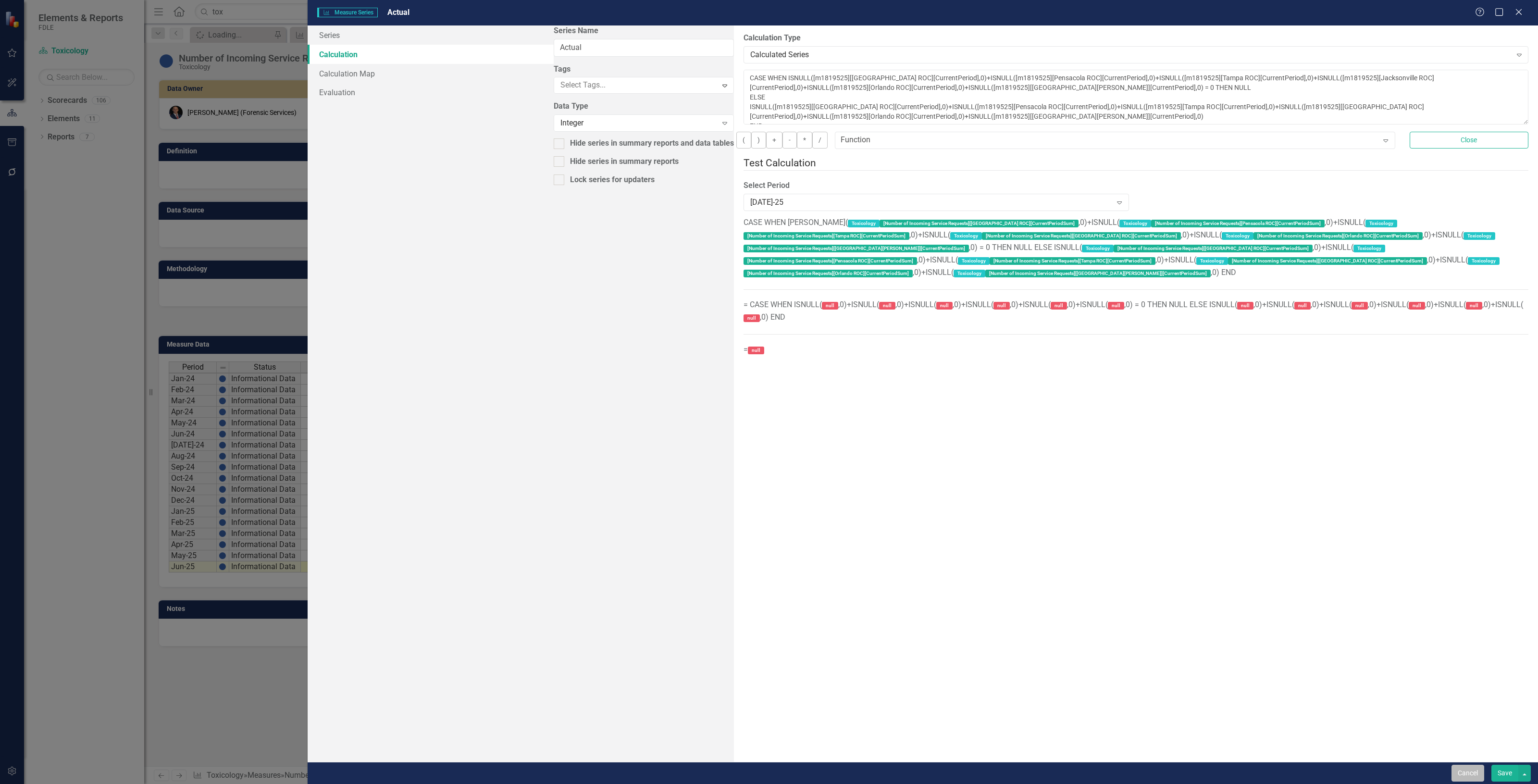
click at [1461, 772] on button "Cancel" at bounding box center [1468, 773] width 33 height 17
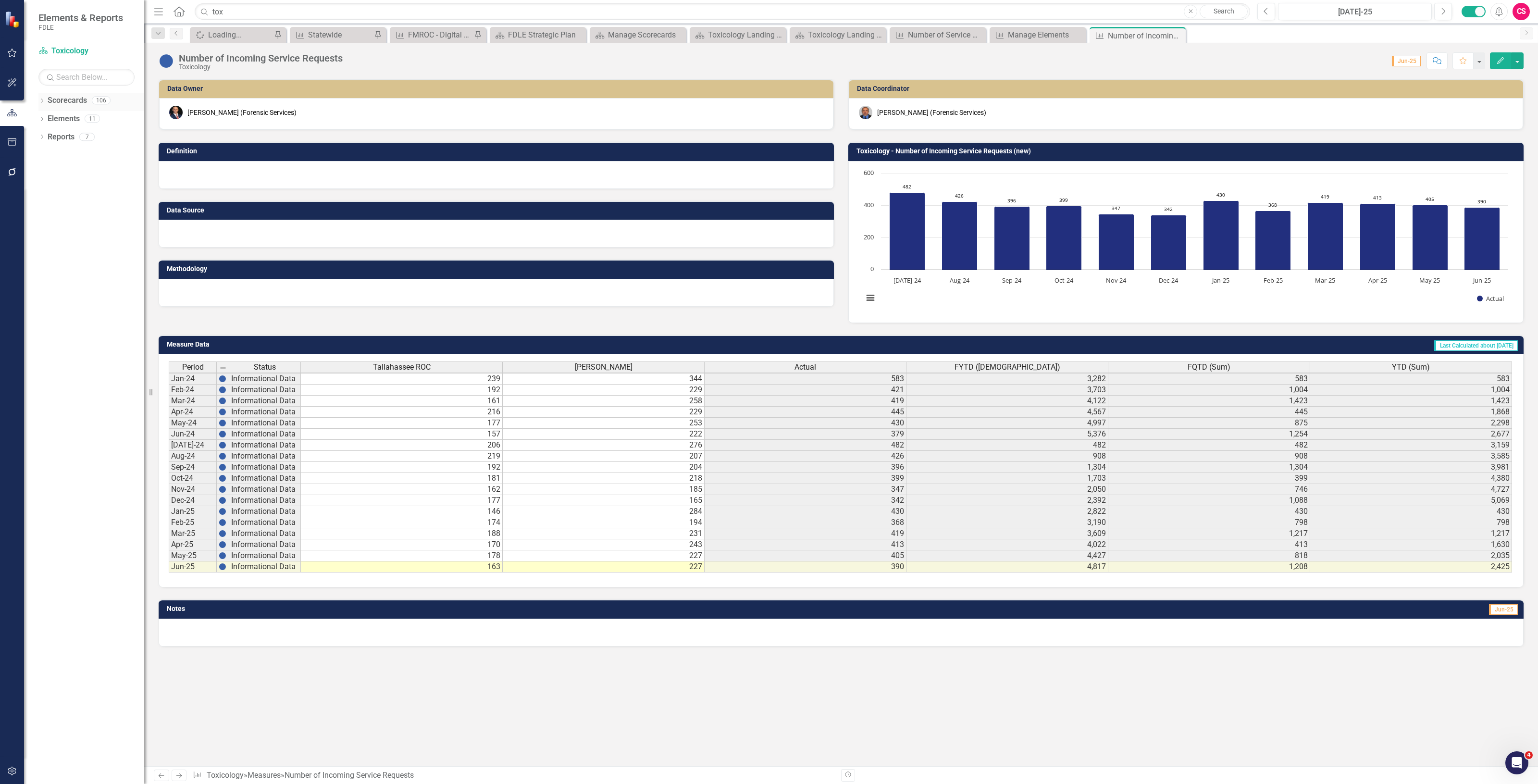
click at [69, 106] on link "Scorecards" at bounding box center [67, 101] width 39 height 11
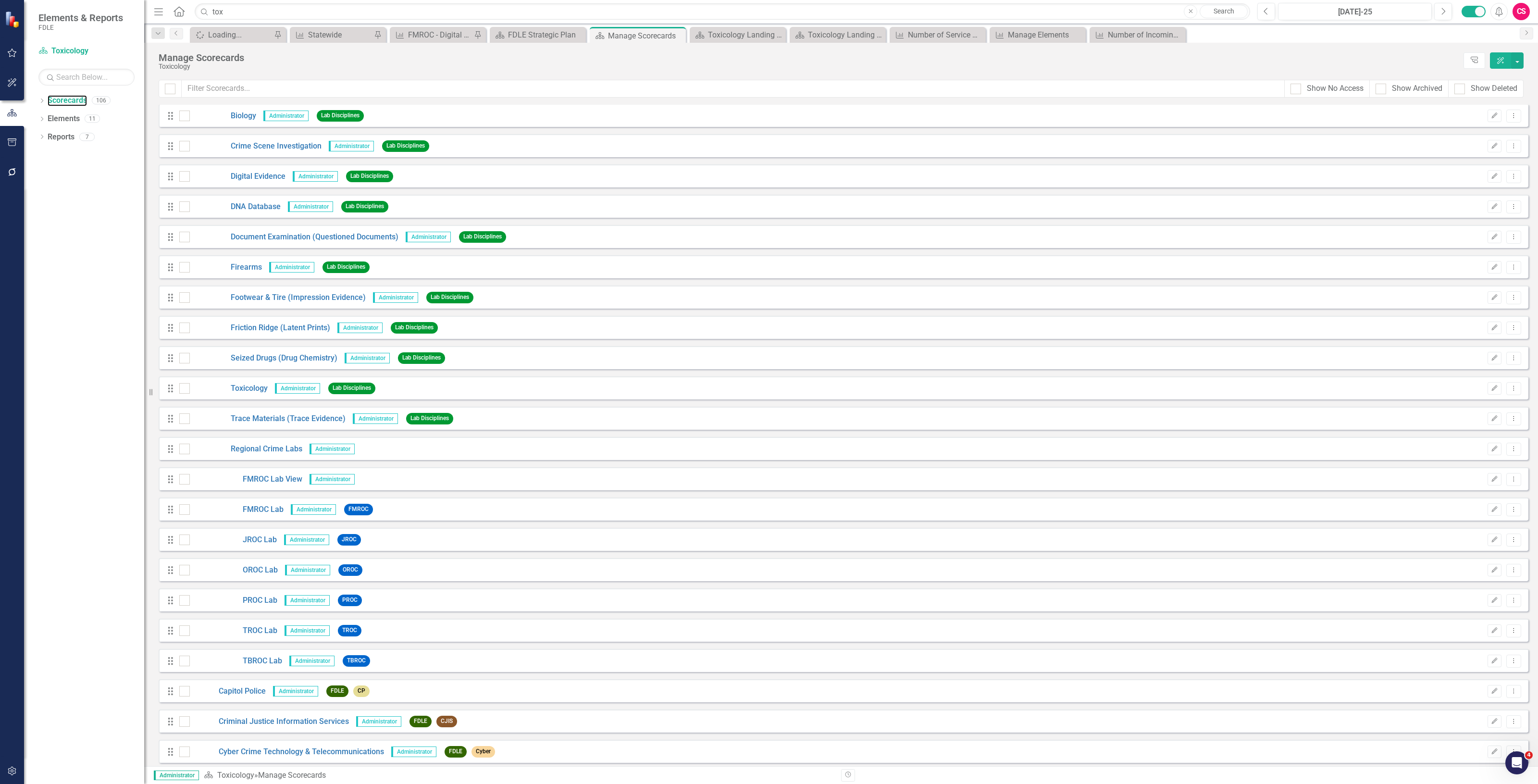
scroll to position [1202, 0]
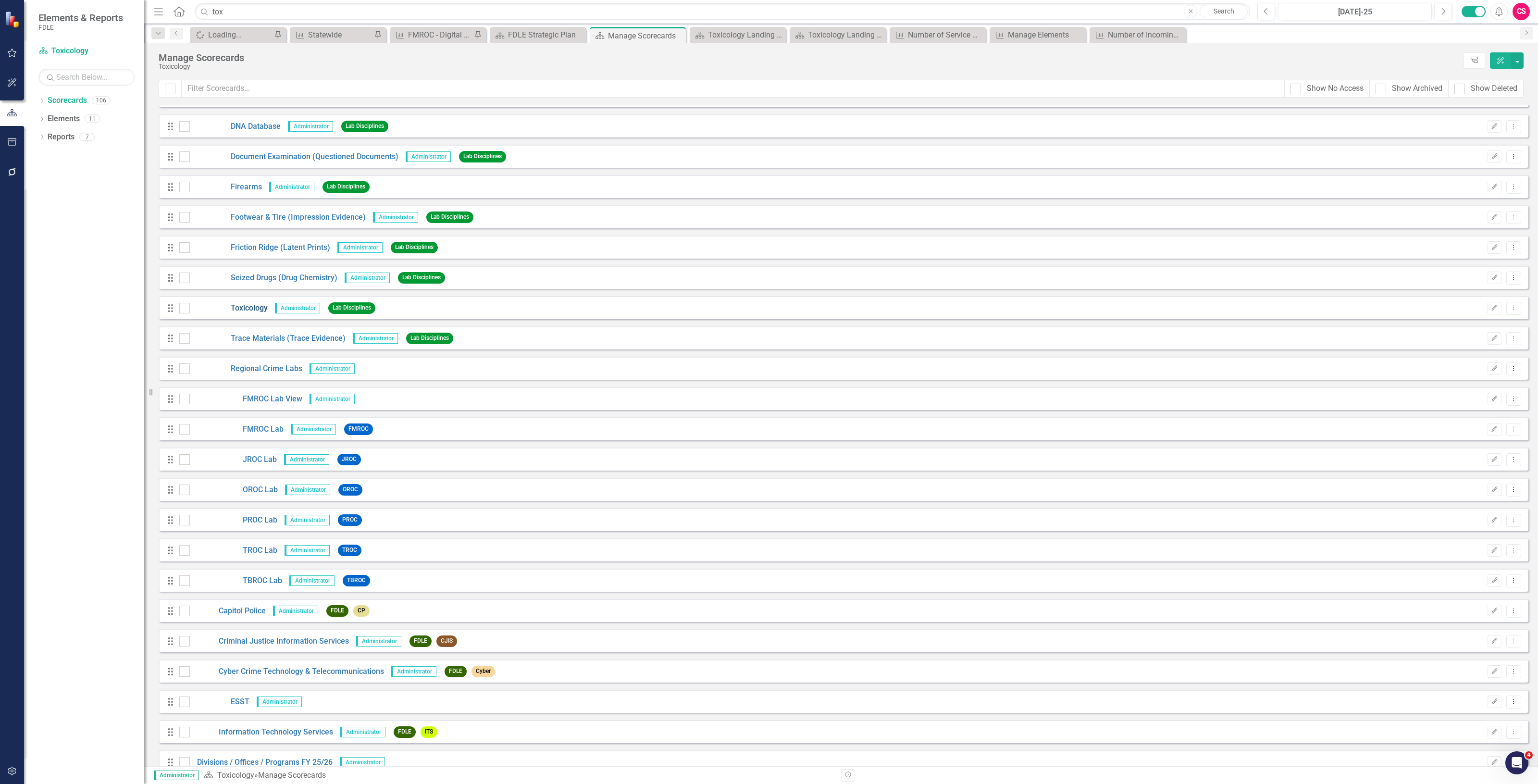
click at [243, 307] on link "Toxicology" at bounding box center [229, 309] width 78 height 11
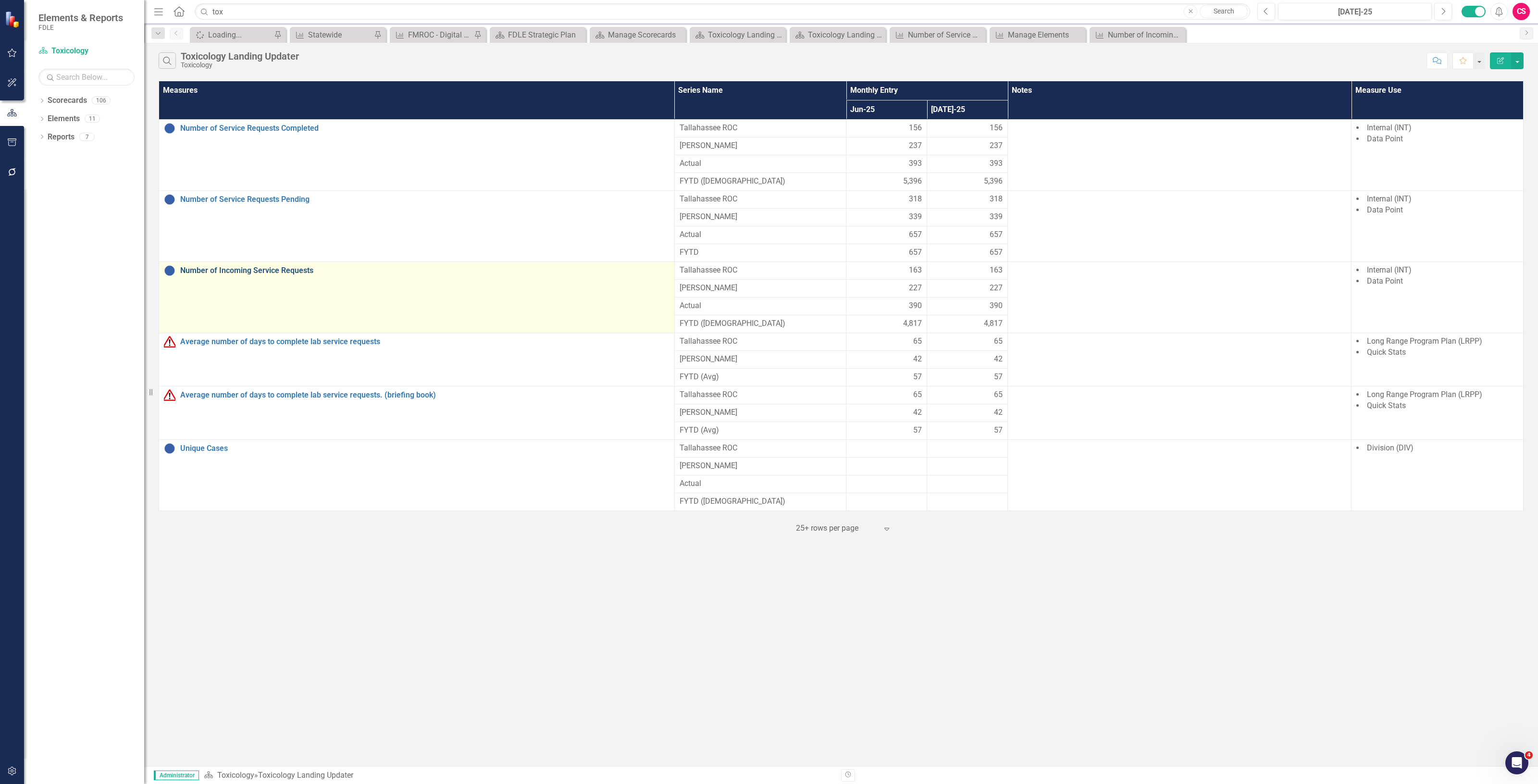
click at [286, 272] on link "Number of Incoming Service Requests" at bounding box center [425, 271] width 489 height 9
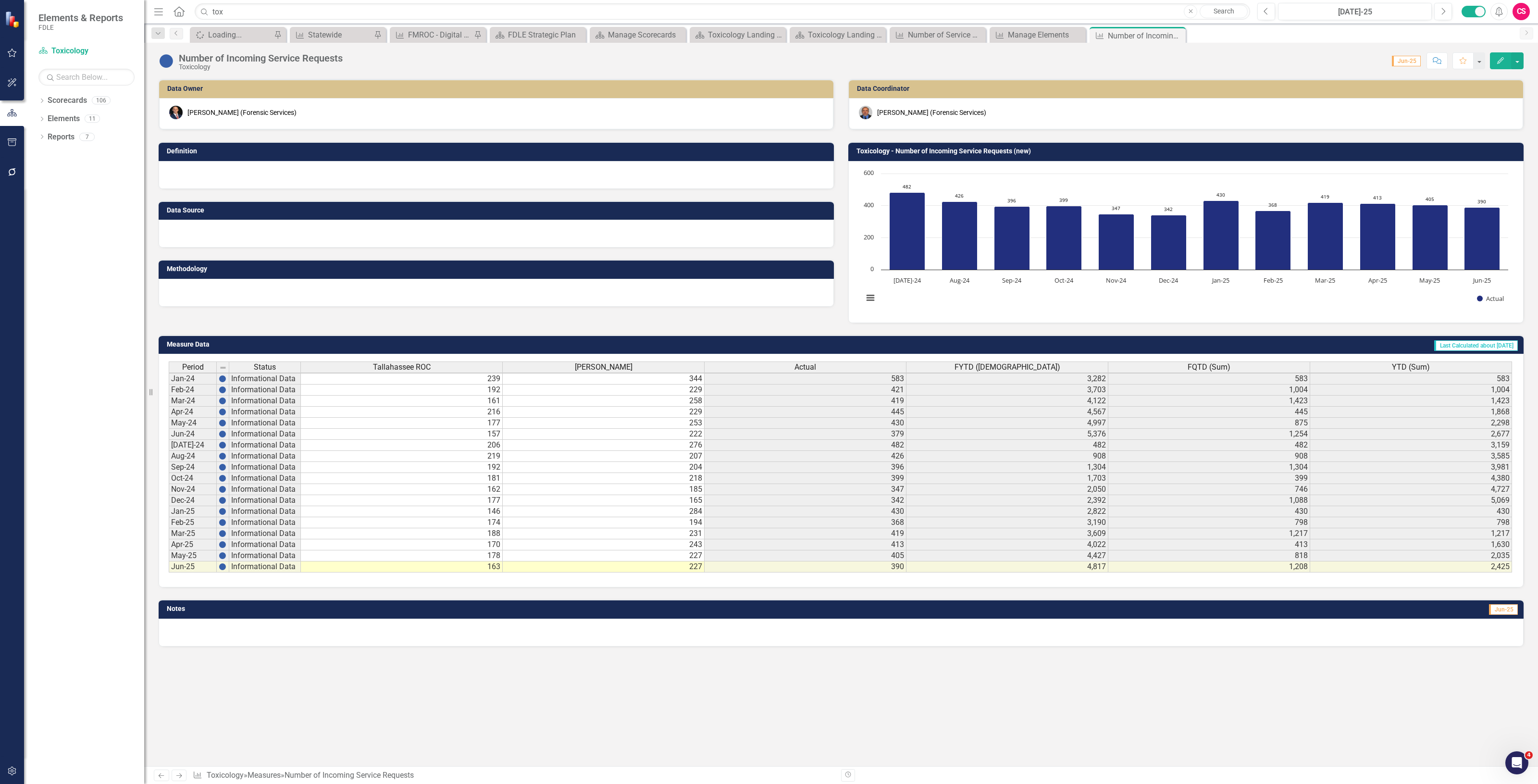
scroll to position [3, 0]
click at [1498, 63] on icon "Edit" at bounding box center [1500, 60] width 9 height 7
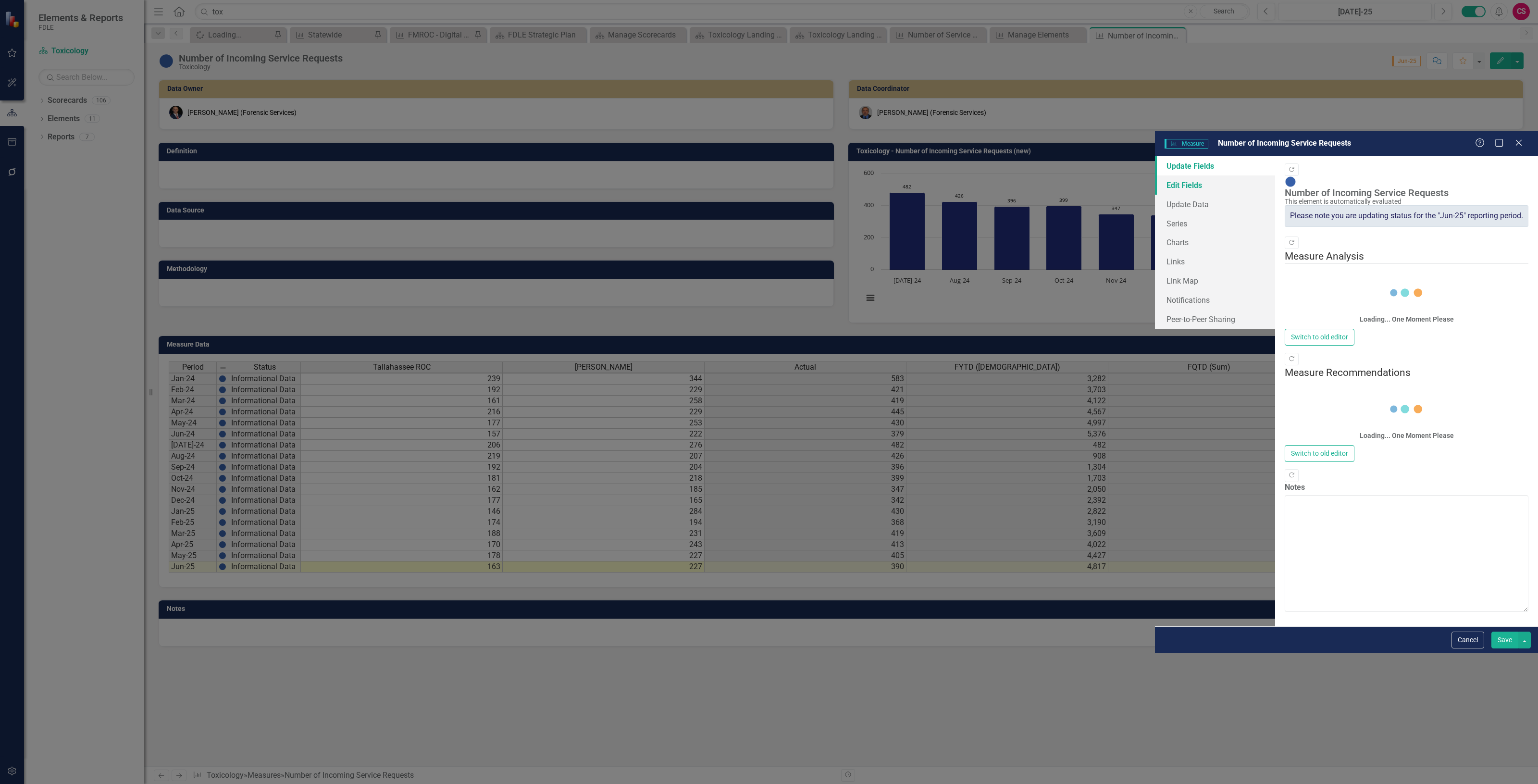
click at [1155, 175] on link "Edit Fields" at bounding box center [1215, 185] width 120 height 19
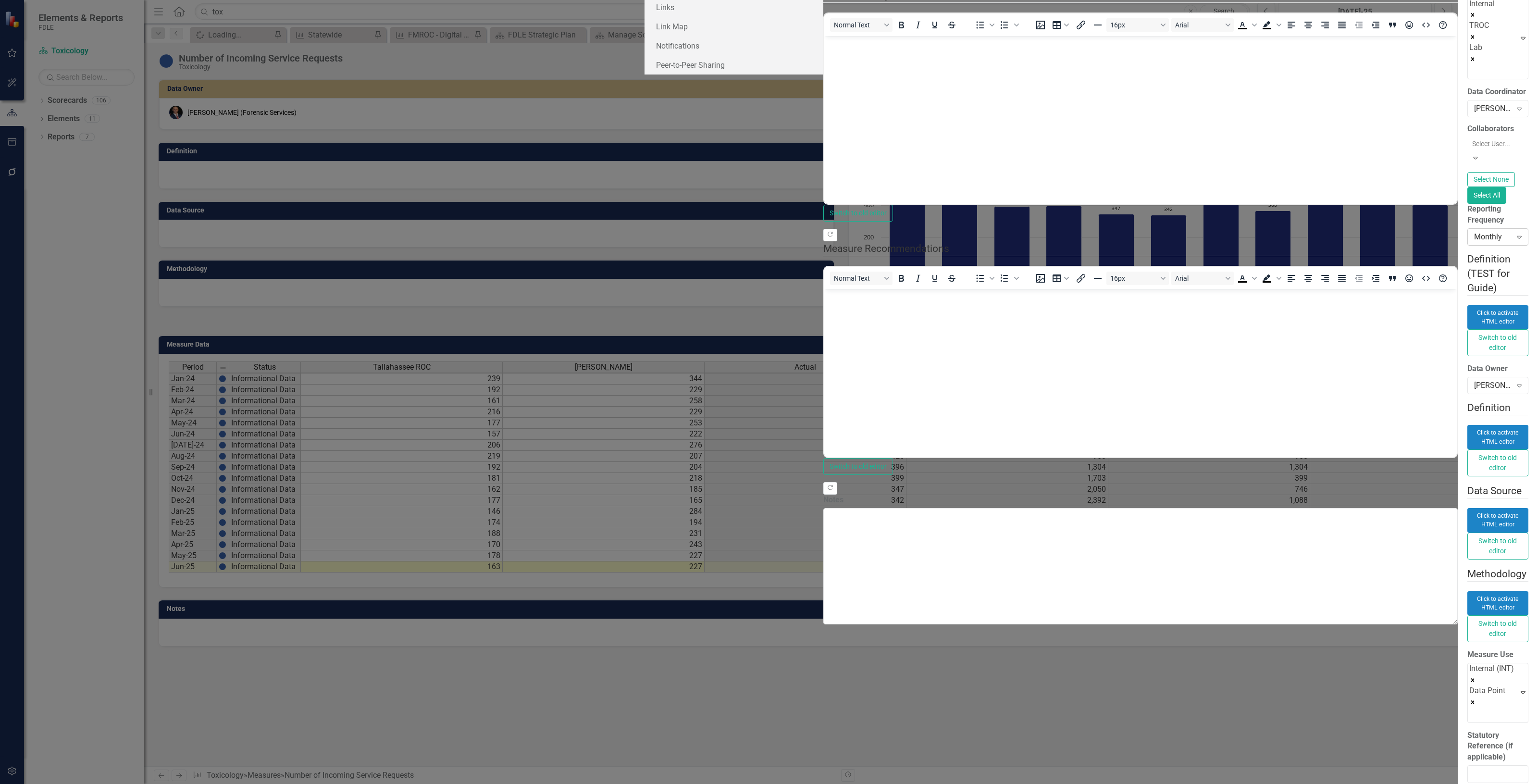
click at [1467, 245] on div "Monthly Expand" at bounding box center [1497, 237] width 61 height 18
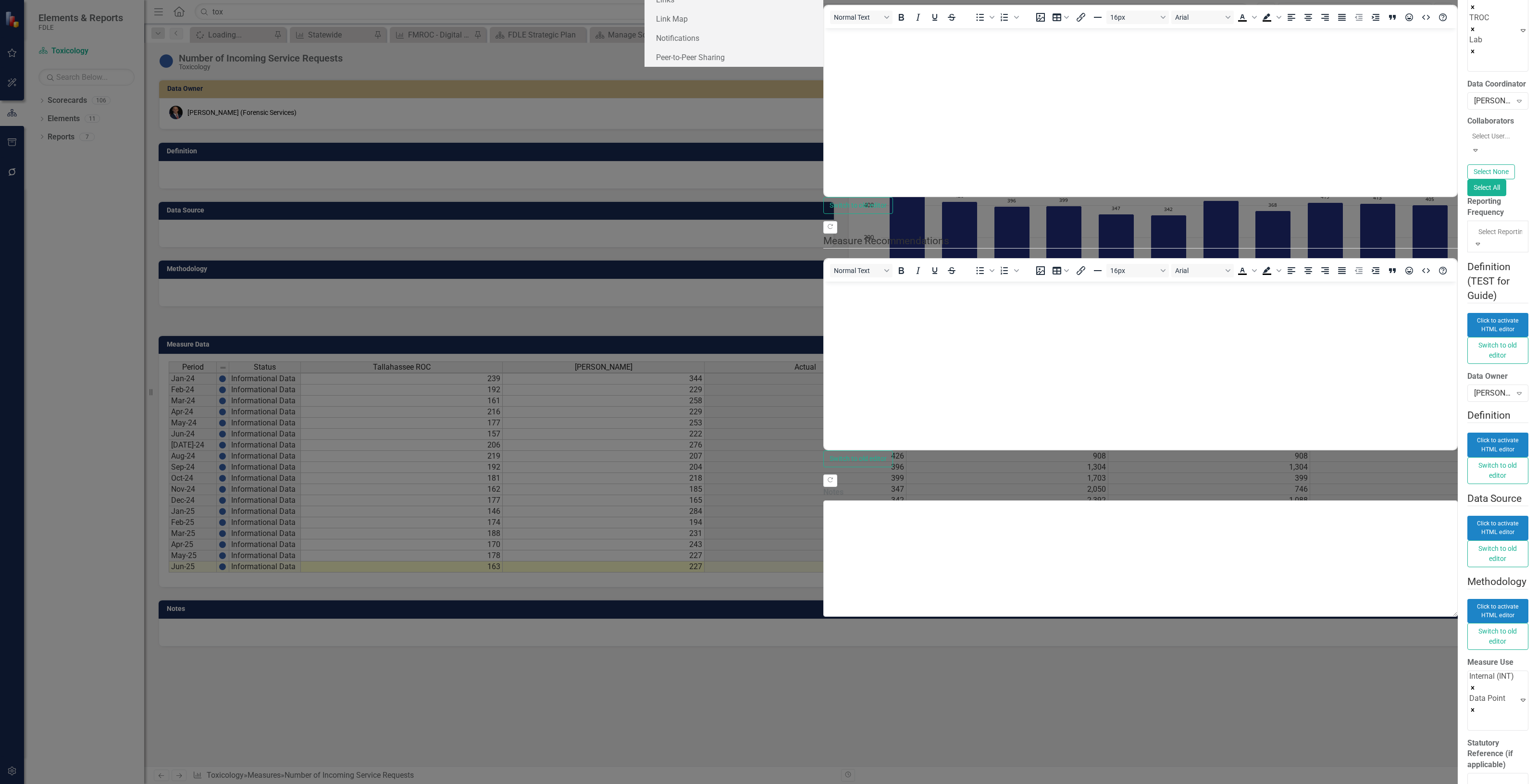
scroll to position [0, 0]
click at [541, 783] on div "All Periods" at bounding box center [769, 790] width 1538 height 11
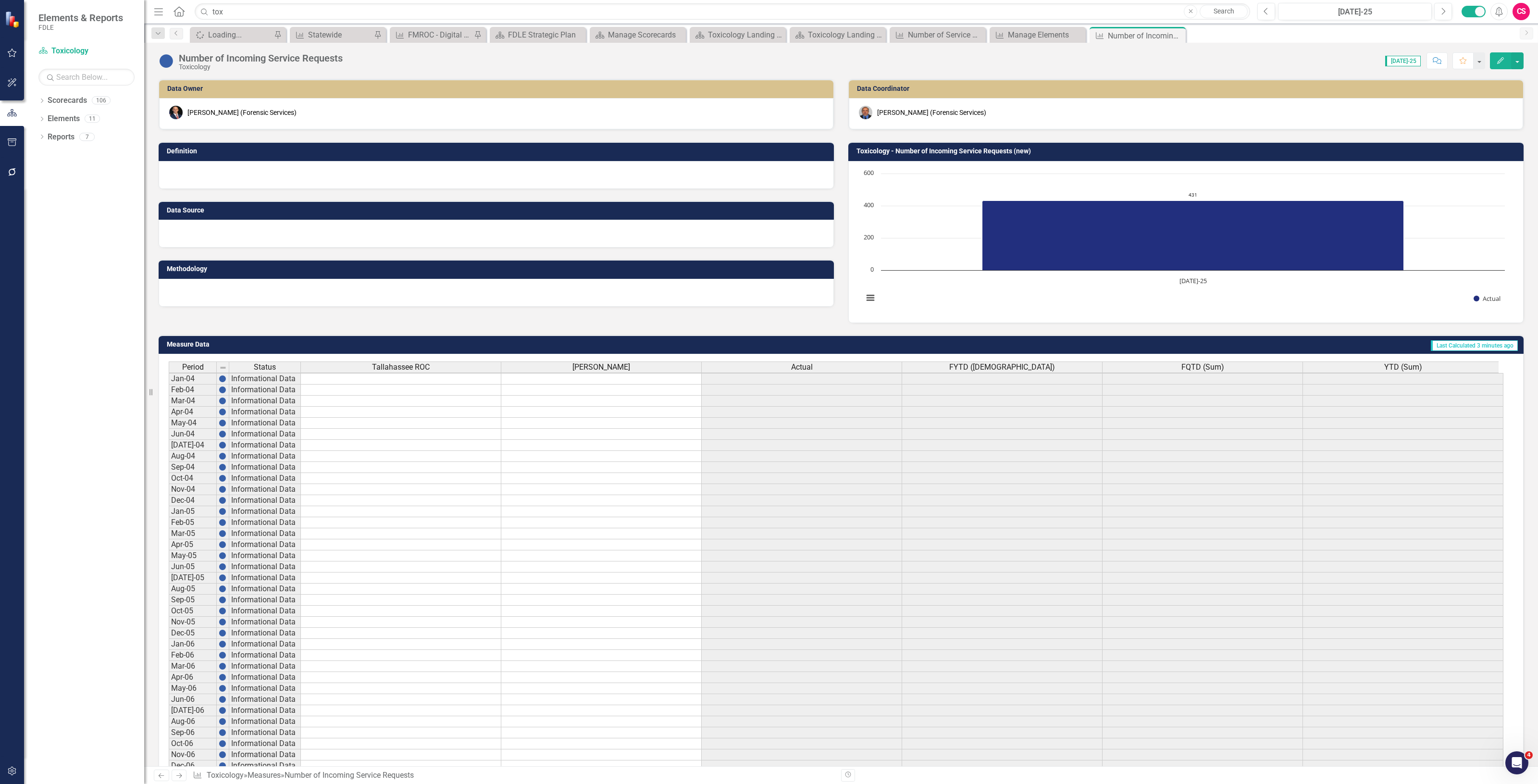
scroll to position [34, 0]
